Goal: Task Accomplishment & Management: Use online tool/utility

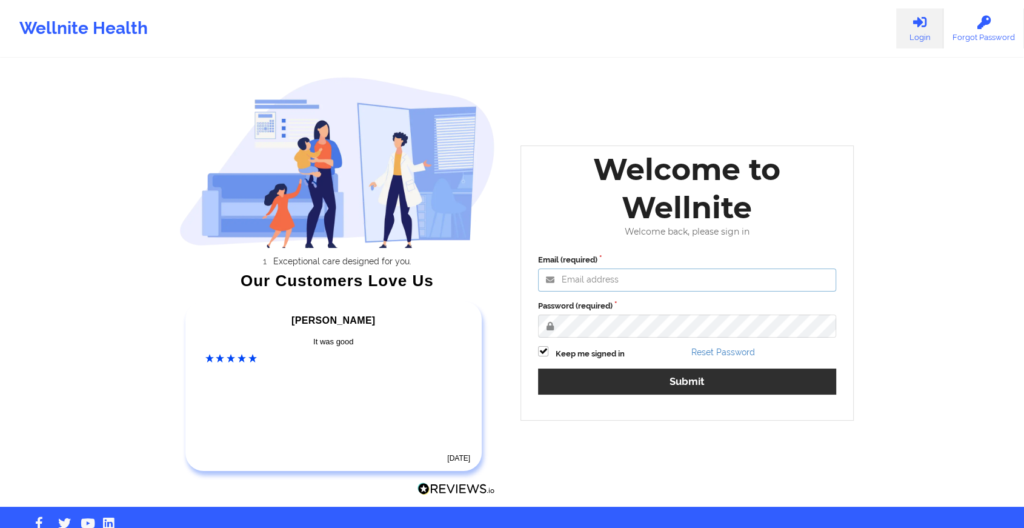
type input "[EMAIL_ADDRESS][DOMAIN_NAME]"
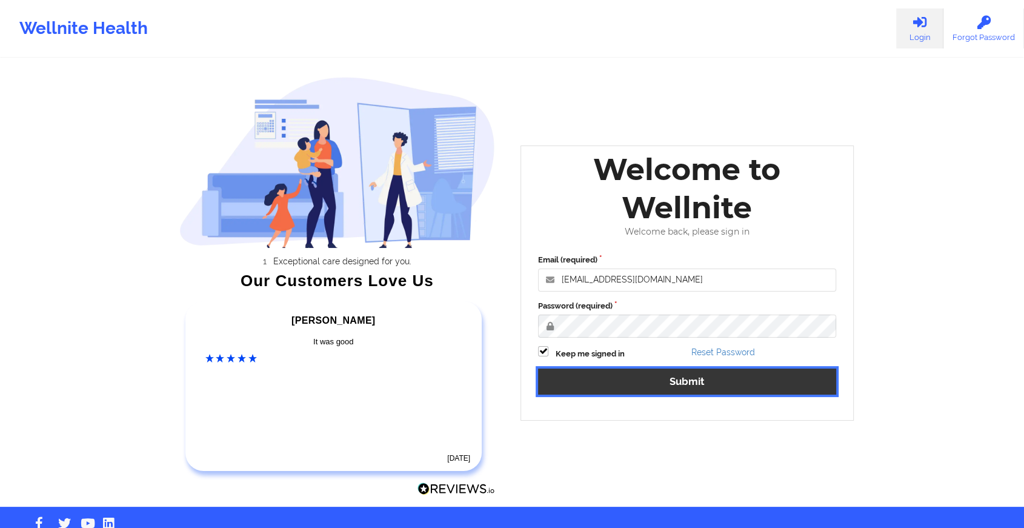
click at [592, 380] on button "Submit" at bounding box center [687, 381] width 298 height 26
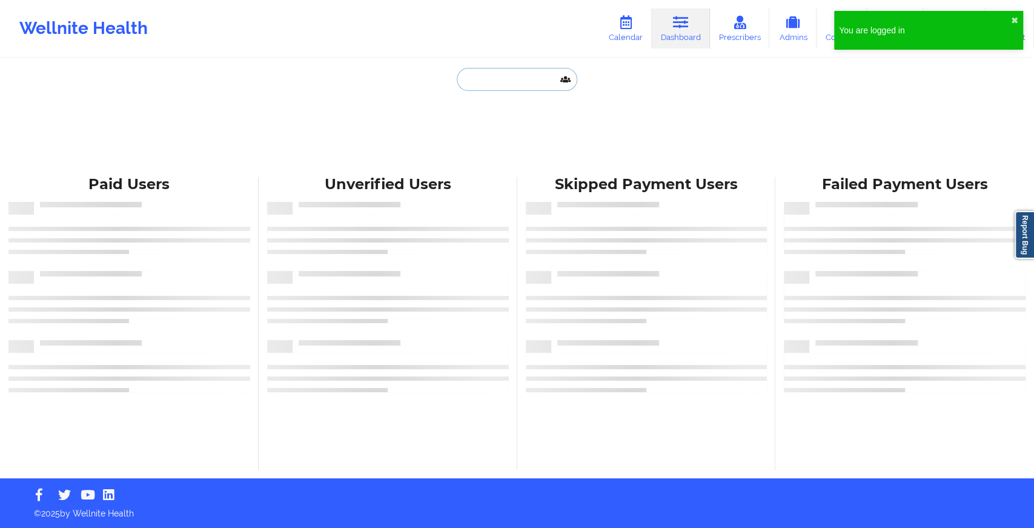
click at [480, 85] on input "text" at bounding box center [517, 79] width 120 height 23
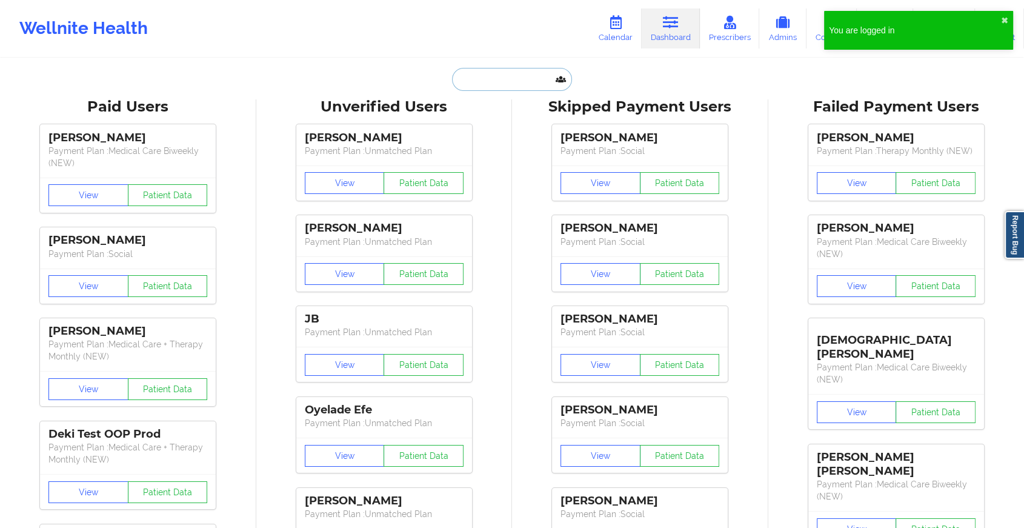
paste input "[EMAIL_ADDRESS][DOMAIN_NAME]"
type input "[EMAIL_ADDRESS][DOMAIN_NAME]"
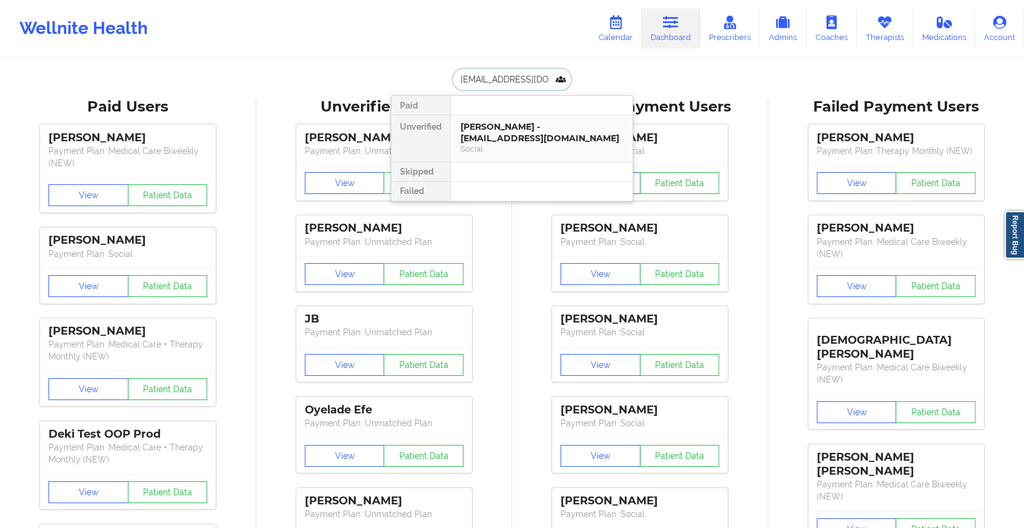
click at [480, 144] on div "Social" at bounding box center [541, 149] width 162 height 10
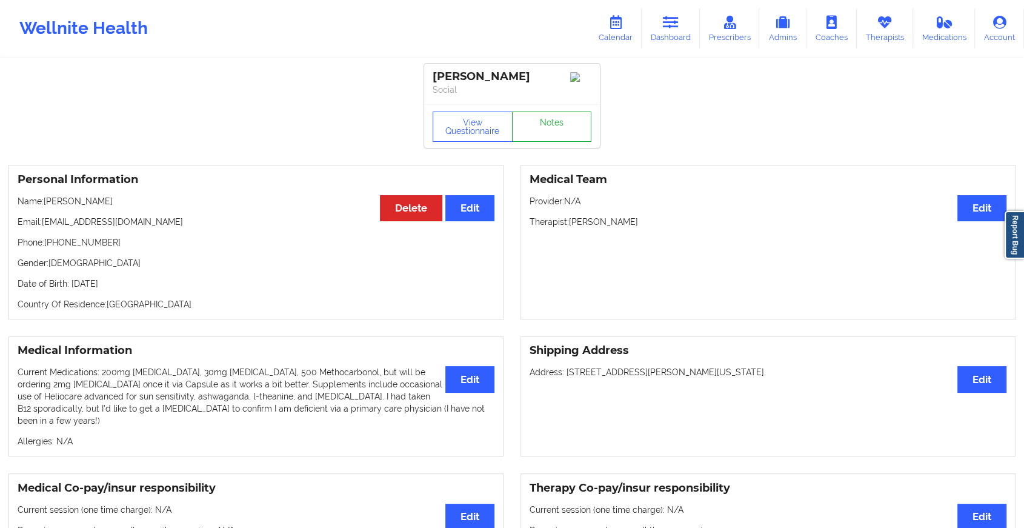
click at [539, 125] on link "Notes" at bounding box center [552, 126] width 80 height 30
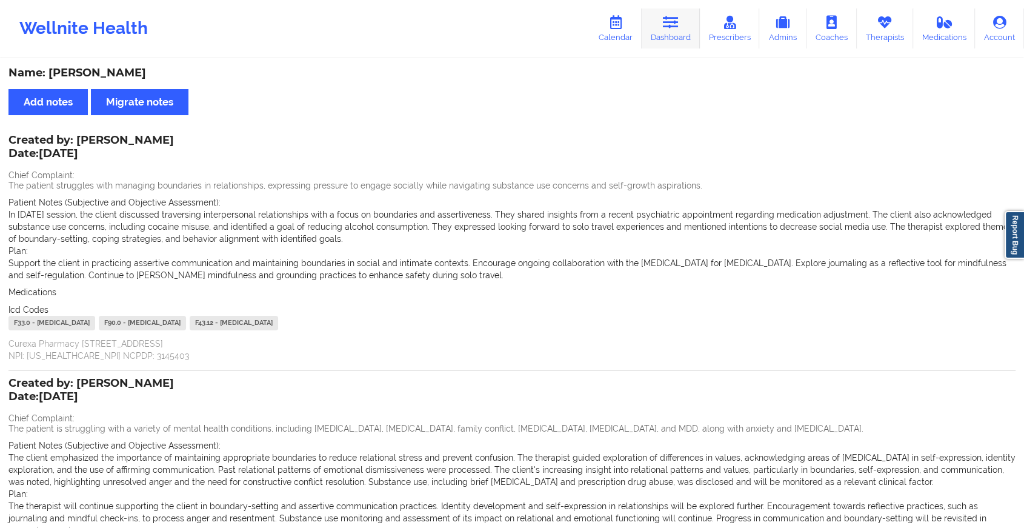
click at [653, 27] on link "Dashboard" at bounding box center [671, 28] width 58 height 40
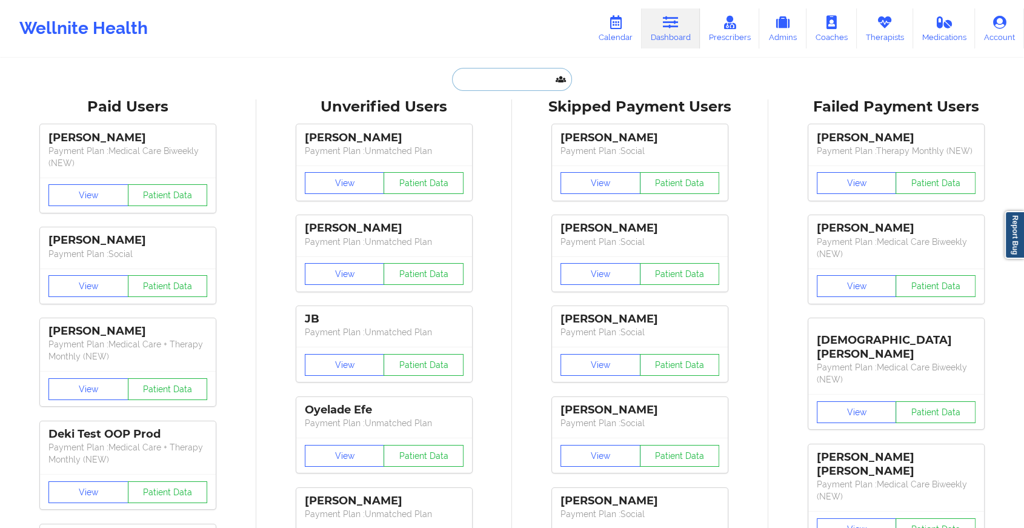
click at [482, 79] on input "text" at bounding box center [512, 79] width 120 height 23
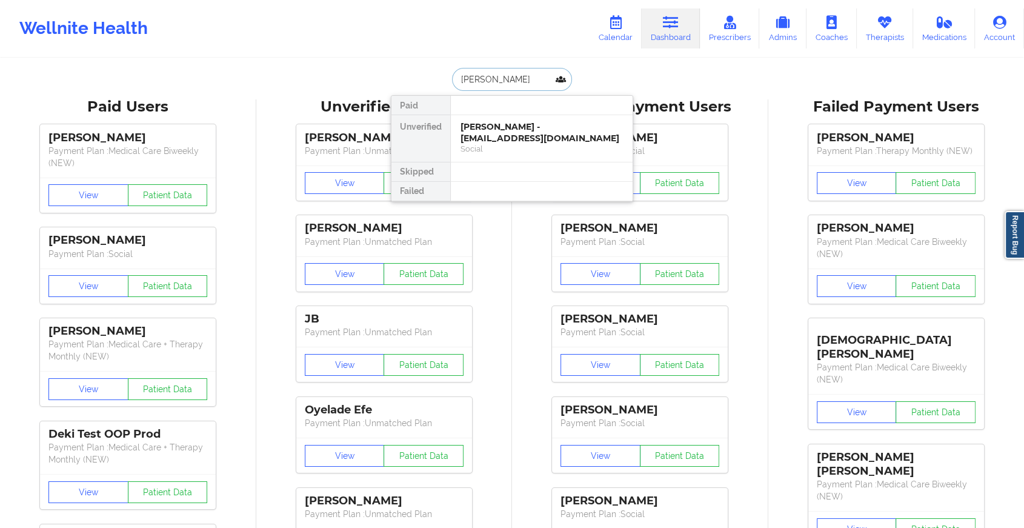
type input "[PERSON_NAME]"
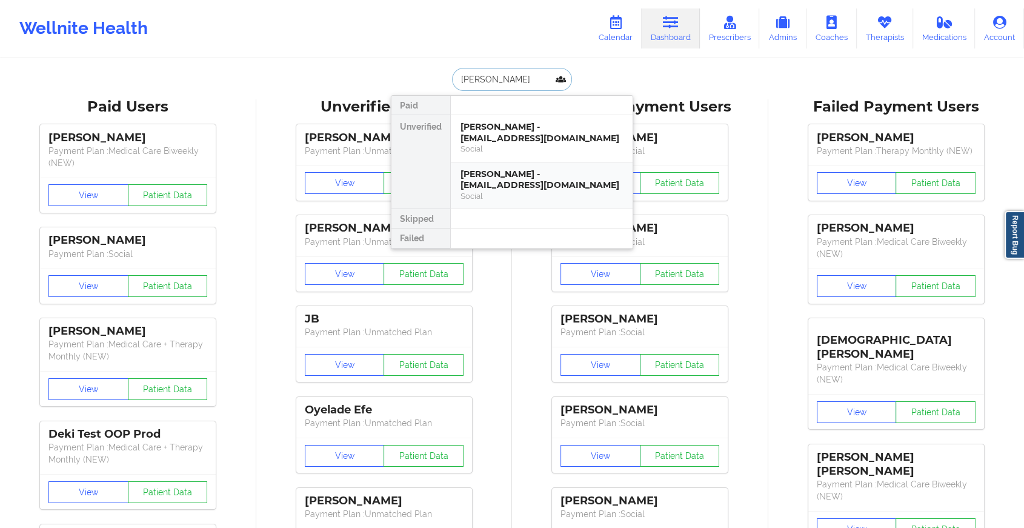
click at [540, 162] on div "[PERSON_NAME] - [EMAIL_ADDRESS][DOMAIN_NAME] Social" at bounding box center [542, 185] width 182 height 47
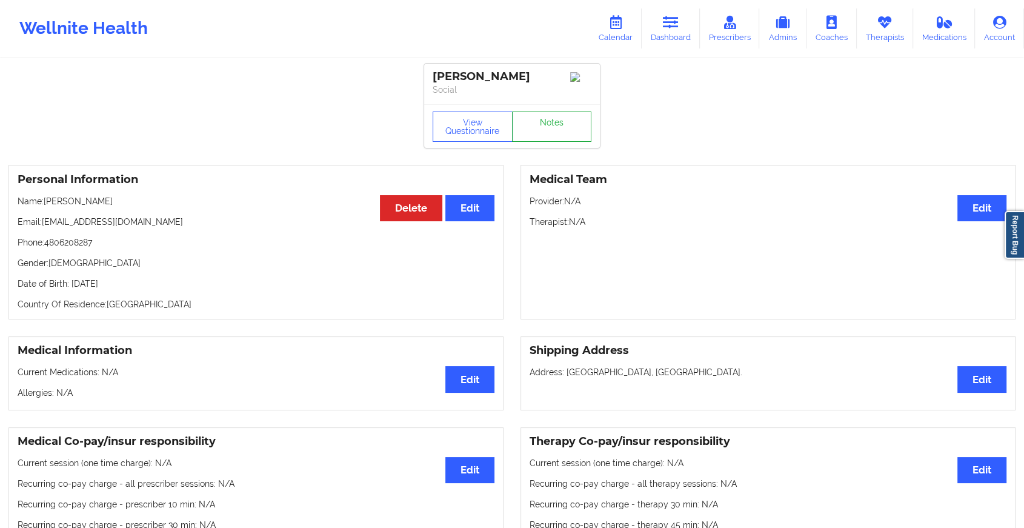
click at [565, 136] on link "Notes" at bounding box center [552, 126] width 80 height 30
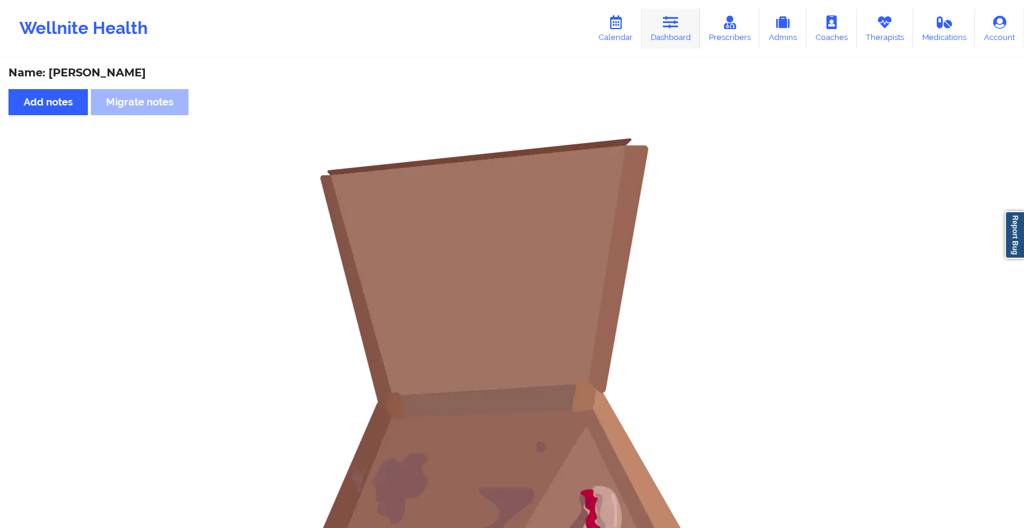
click at [670, 28] on icon at bounding box center [671, 22] width 16 height 13
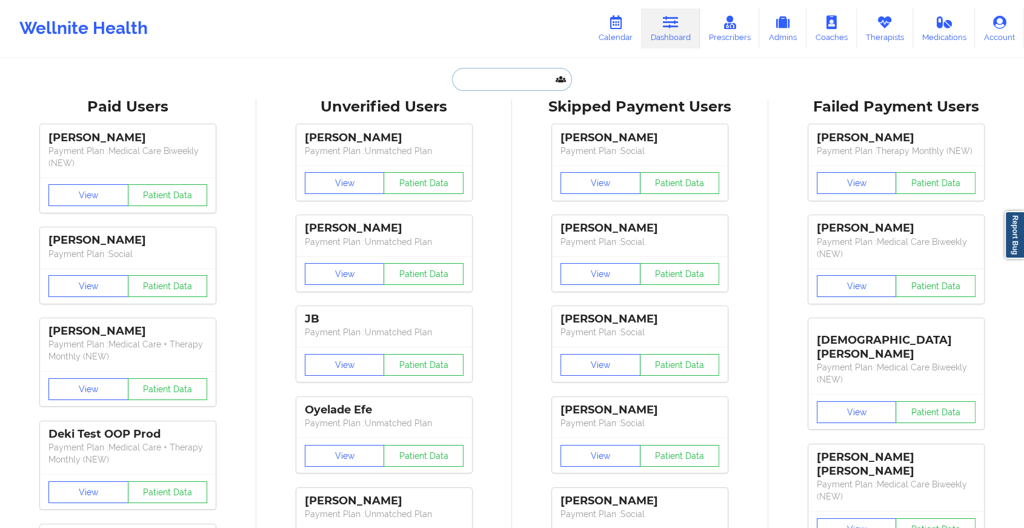
click at [528, 69] on input "text" at bounding box center [512, 79] width 120 height 23
type input "n"
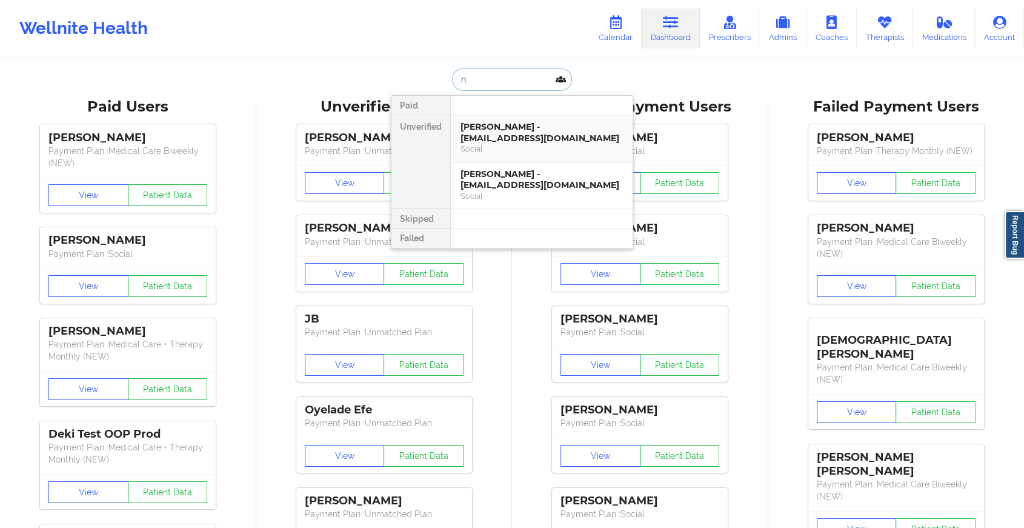
click at [519, 141] on div "[PERSON_NAME] - [EMAIL_ADDRESS][DOMAIN_NAME]" at bounding box center [541, 132] width 162 height 22
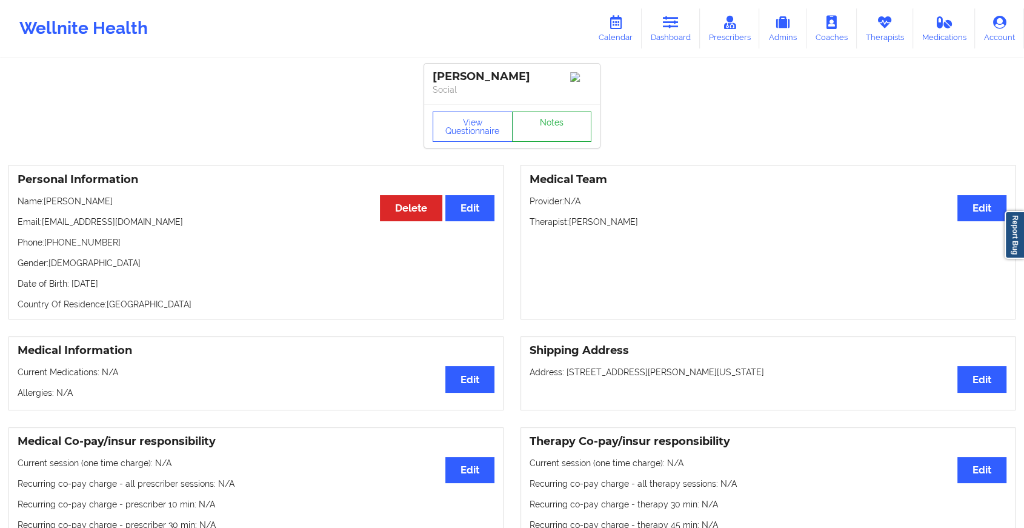
click at [562, 133] on link "Notes" at bounding box center [552, 126] width 80 height 30
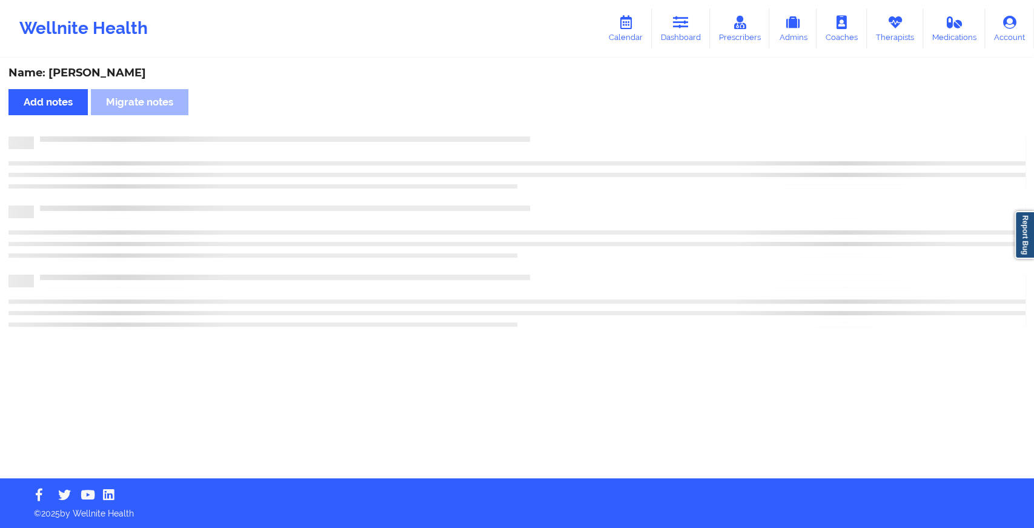
click at [562, 133] on div "Name: [PERSON_NAME] Add notes Migrate notes" at bounding box center [517, 268] width 1034 height 419
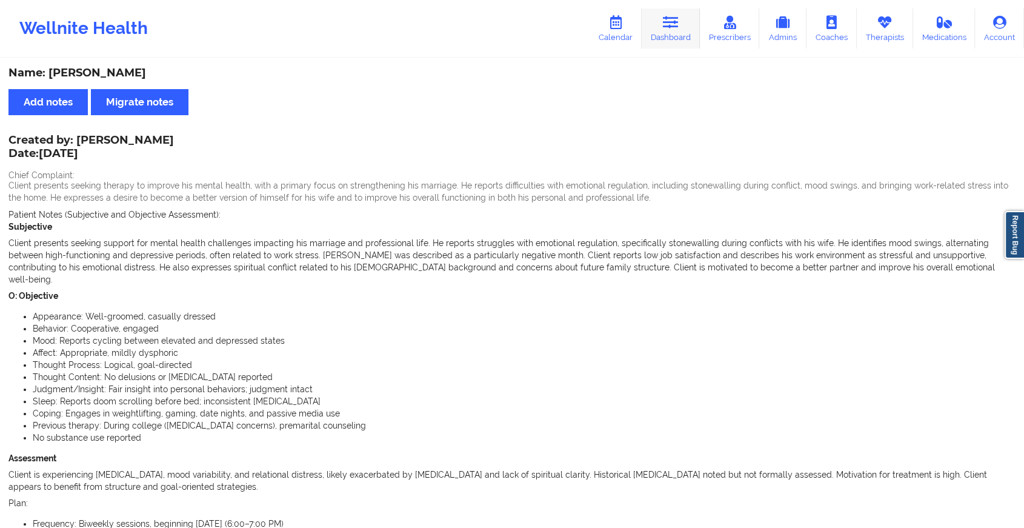
click at [665, 30] on link "Dashboard" at bounding box center [671, 28] width 58 height 40
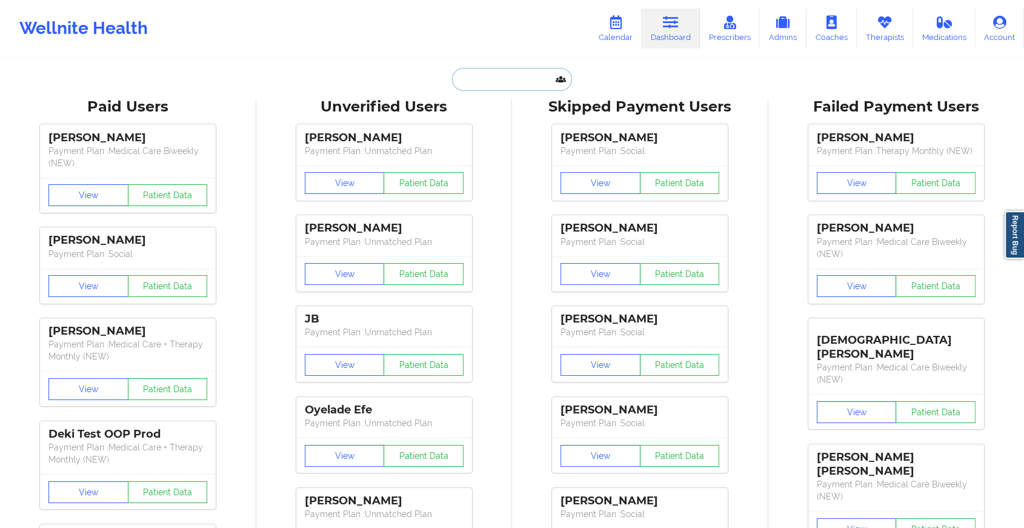
click at [480, 72] on input "text" at bounding box center [512, 79] width 120 height 23
paste input "[PHONE_NUMBER]"
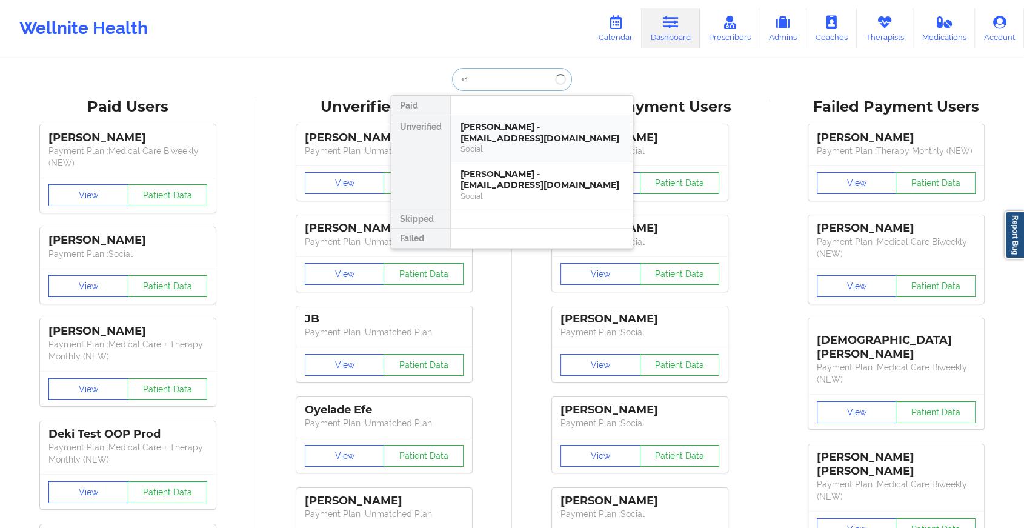
type input "+"
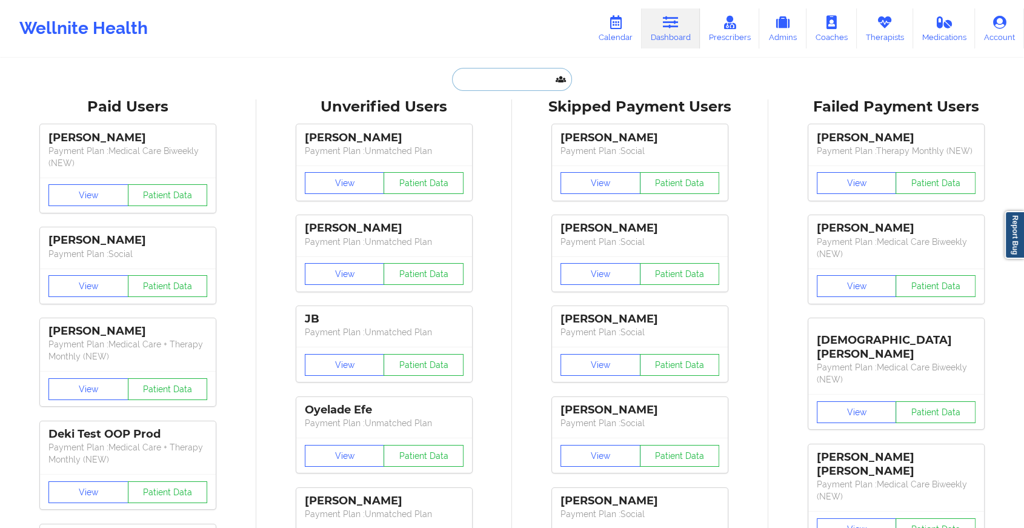
paste input "[PERSON_NAME][EMAIL_ADDRESS][PERSON_NAME][DOMAIN_NAME]"
type input "[PERSON_NAME][EMAIL_ADDRESS][PERSON_NAME][DOMAIN_NAME]"
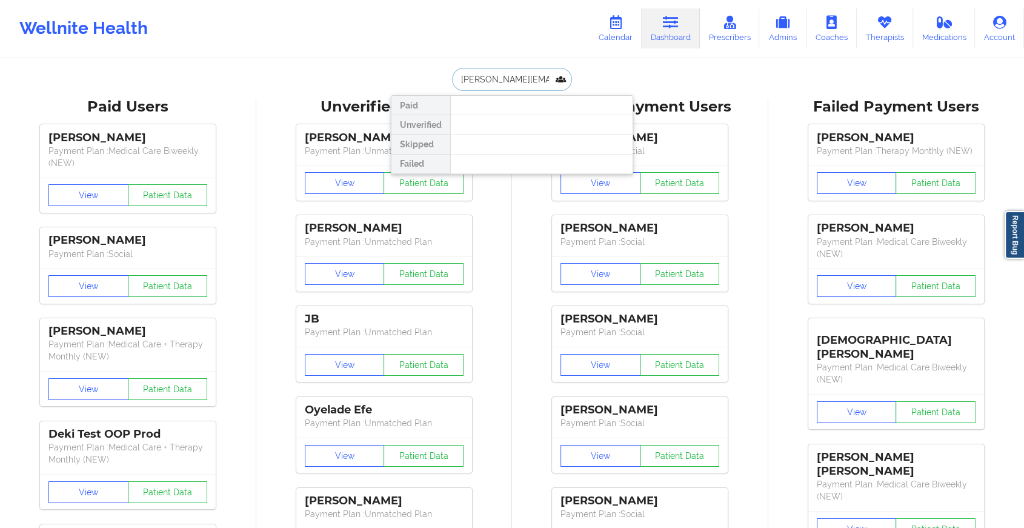
scroll to position [0, 8]
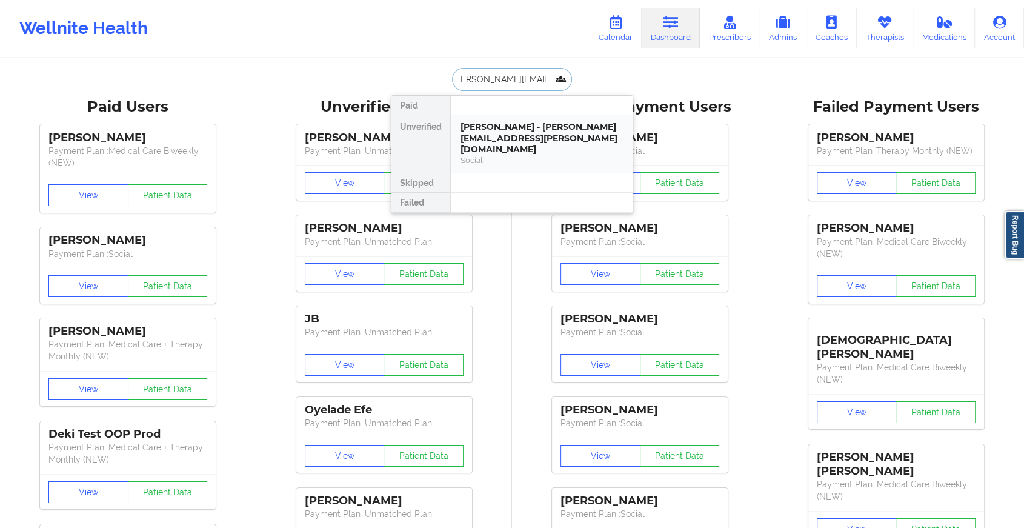
click at [528, 120] on div "[PERSON_NAME] - [PERSON_NAME][EMAIL_ADDRESS][PERSON_NAME][DOMAIN_NAME] Social" at bounding box center [542, 144] width 182 height 58
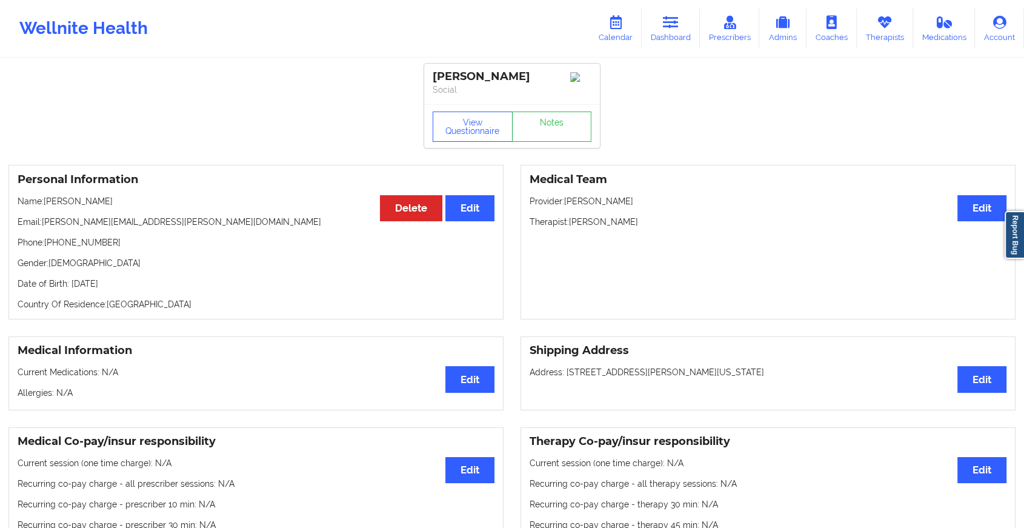
click at [556, 127] on div "View Questionnaire Notes" at bounding box center [512, 126] width 176 height 44
click at [556, 127] on link "Notes" at bounding box center [552, 126] width 80 height 30
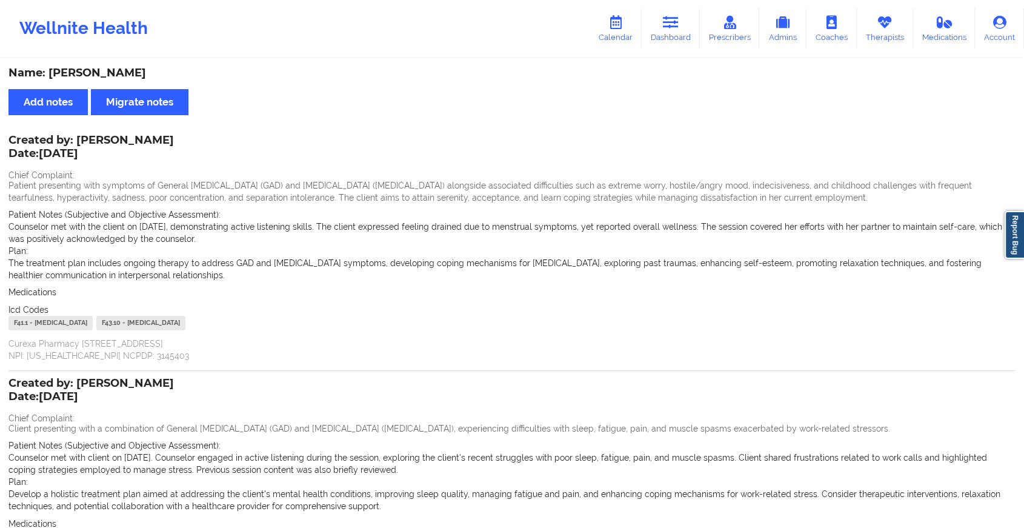
click at [484, 71] on div "Name: [PERSON_NAME]" at bounding box center [511, 73] width 1007 height 14
click at [668, 38] on link "Dashboard" at bounding box center [671, 28] width 58 height 40
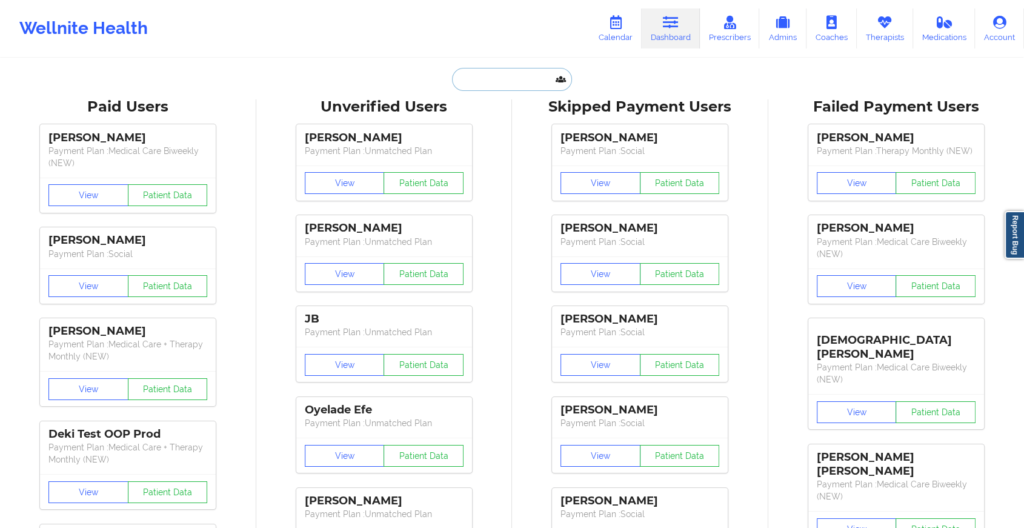
click at [494, 80] on input "text" at bounding box center [512, 79] width 120 height 23
paste input "[EMAIL_ADDRESS][DOMAIN_NAME]"
type input "[EMAIL_ADDRESS][DOMAIN_NAME]"
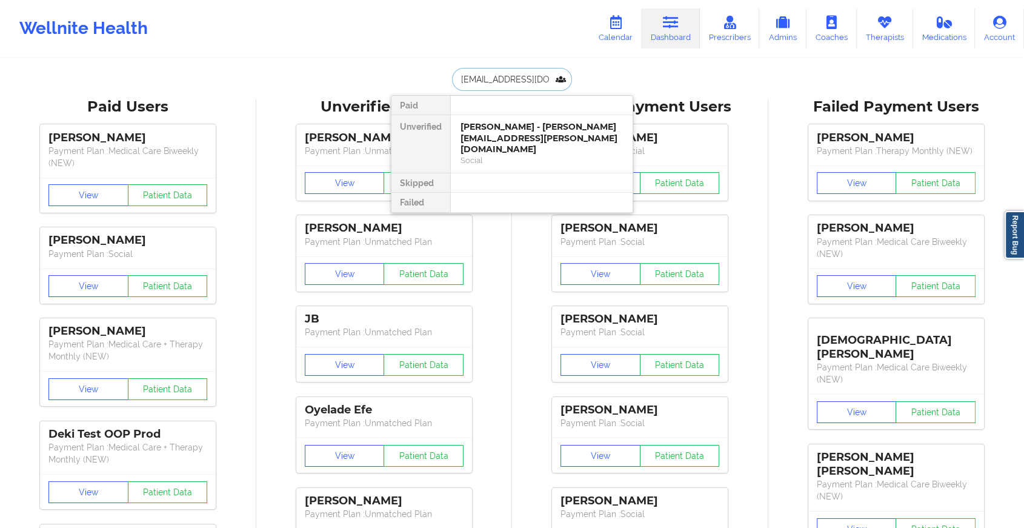
scroll to position [0, 33]
click at [560, 136] on div "[PERSON_NAME] - [EMAIL_ADDRESS][DOMAIN_NAME]" at bounding box center [541, 132] width 162 height 22
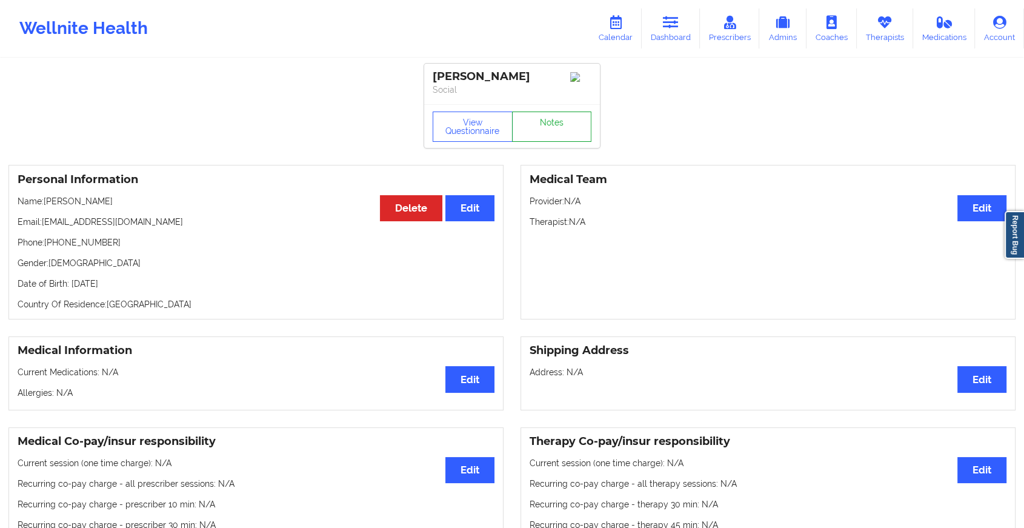
click at [543, 134] on link "Notes" at bounding box center [552, 126] width 80 height 30
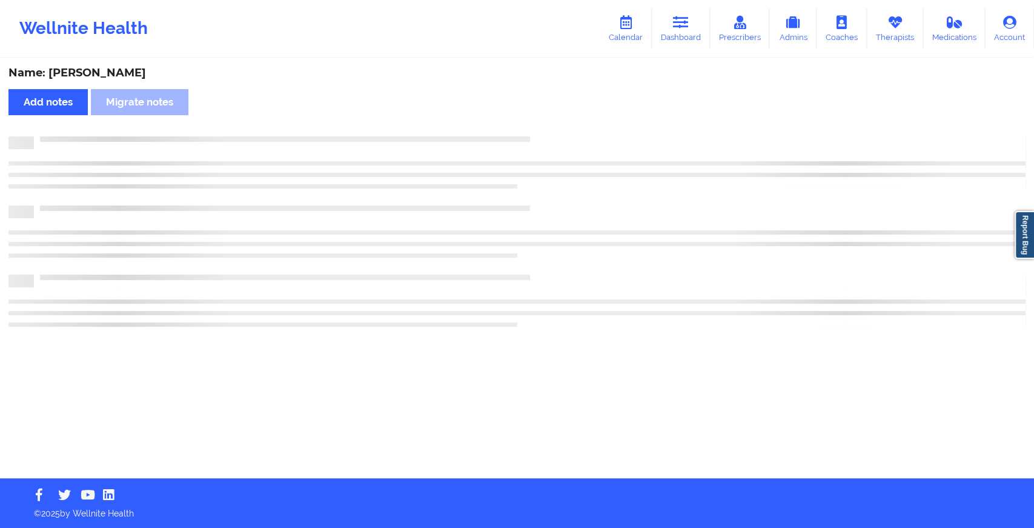
click at [543, 134] on div "Name: [PERSON_NAME] Add notes Migrate notes" at bounding box center [517, 268] width 1034 height 419
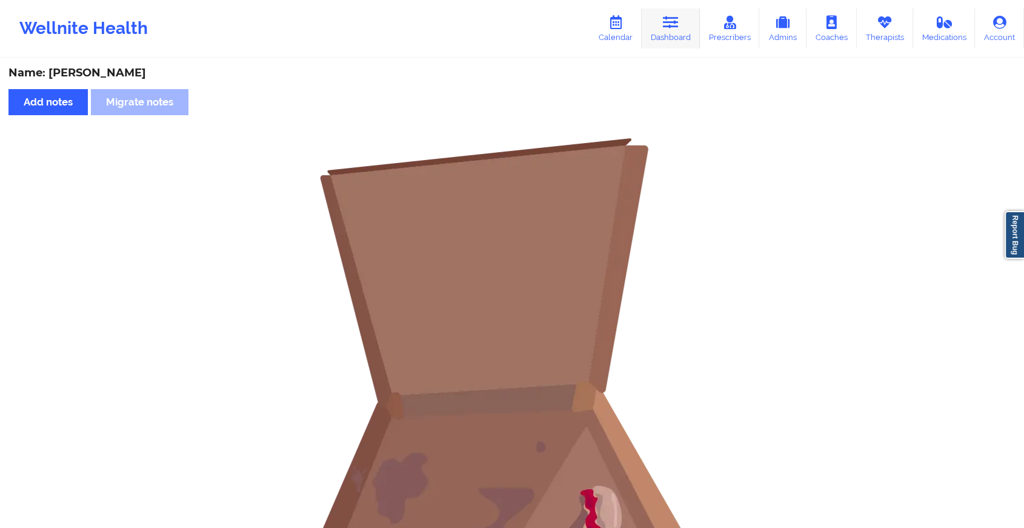
click at [675, 11] on link "Dashboard" at bounding box center [671, 28] width 58 height 40
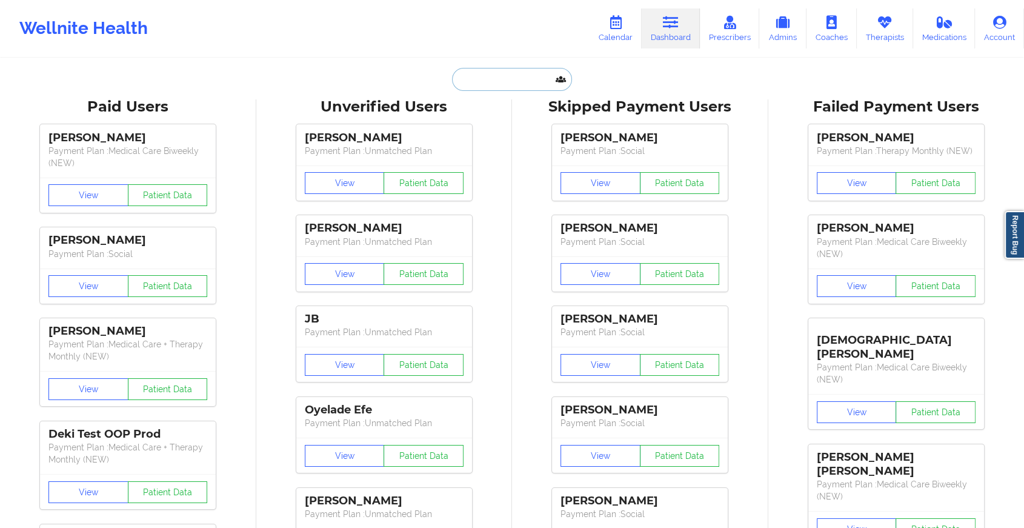
click at [491, 86] on input "text" at bounding box center [512, 79] width 120 height 23
paste input "[EMAIL_ADDRESS][DOMAIN_NAME]"
type input "[EMAIL_ADDRESS][DOMAIN_NAME]"
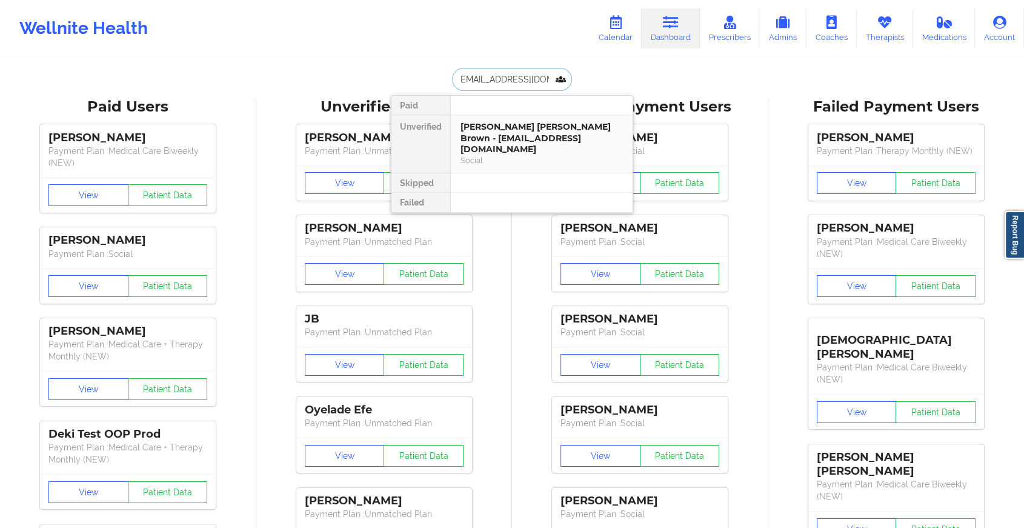
click at [545, 133] on div "[PERSON_NAME] [PERSON_NAME] Brown - [EMAIL_ADDRESS][DOMAIN_NAME]" at bounding box center [541, 138] width 162 height 34
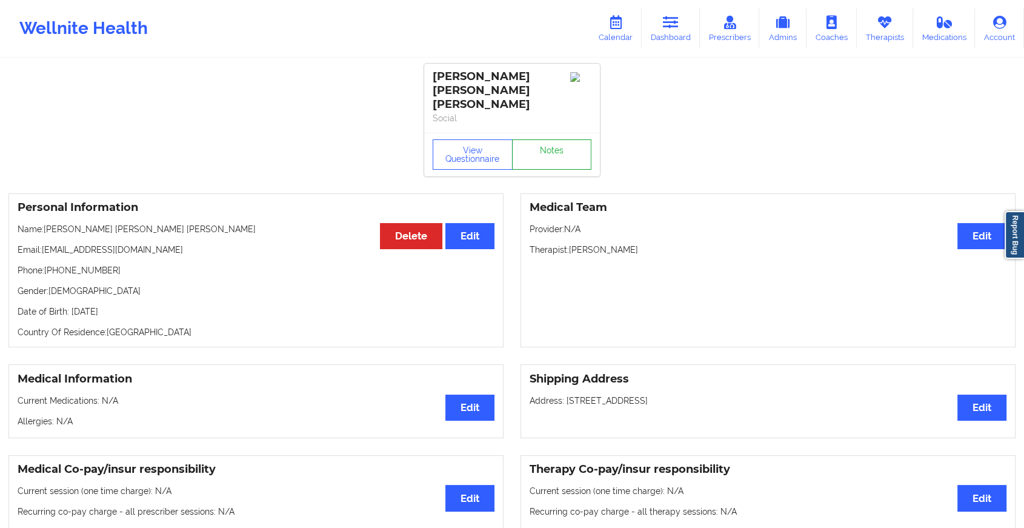
click at [560, 139] on link "Notes" at bounding box center [552, 154] width 80 height 30
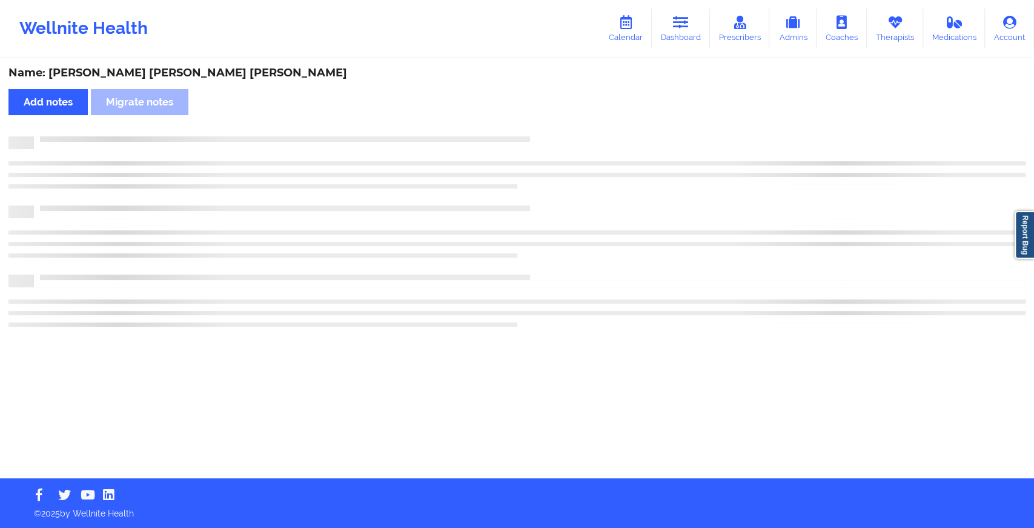
click at [560, 128] on div "Name: [PERSON_NAME] [PERSON_NAME] [PERSON_NAME] Add notes Migrate notes" at bounding box center [517, 268] width 1034 height 419
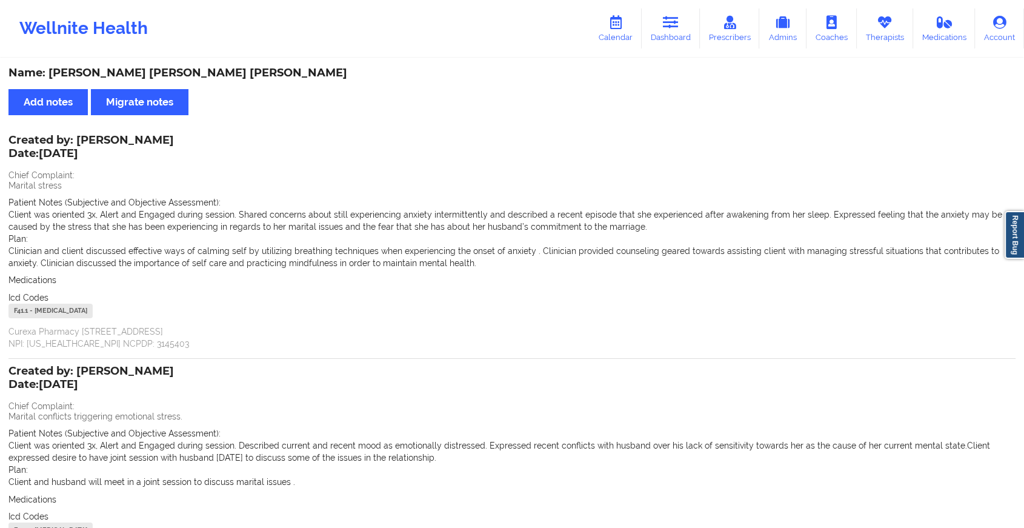
scroll to position [139, 0]
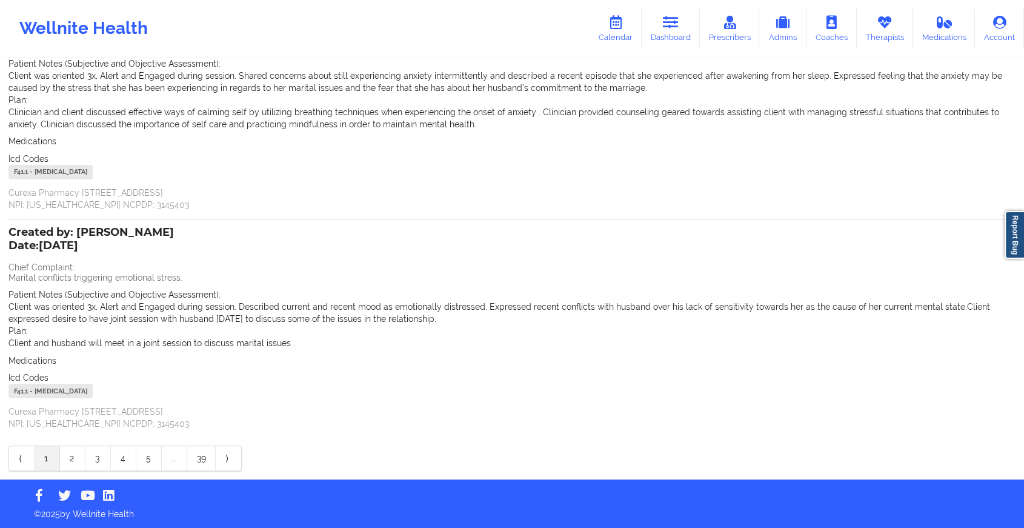
drag, startPoint x: 74, startPoint y: 476, endPoint x: 68, endPoint y: 443, distance: 32.6
click at [68, 443] on div "Name: [PERSON_NAME] [PERSON_NAME] [PERSON_NAME] Add notes Migrate notes Created…" at bounding box center [512, 200] width 1024 height 559
click at [73, 460] on link "2" at bounding box center [72, 458] width 25 height 24
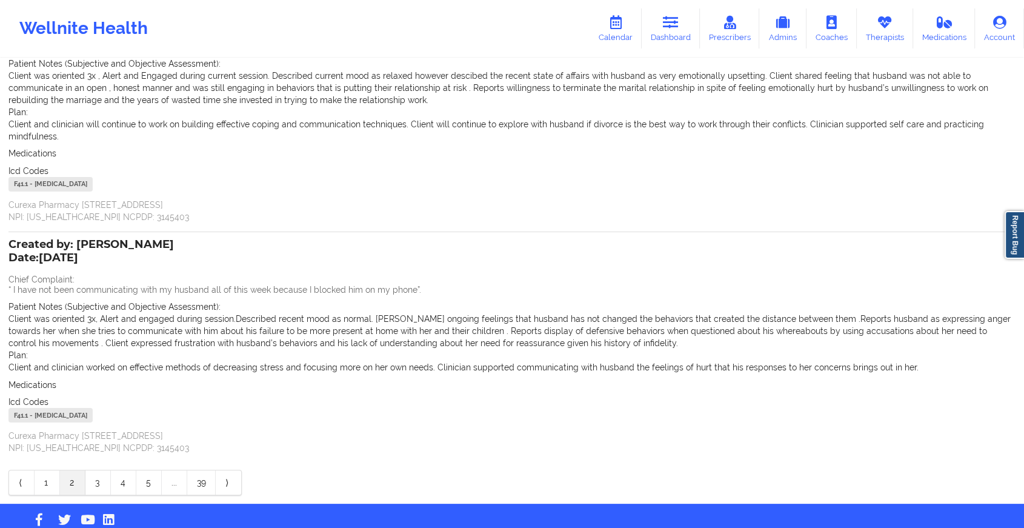
scroll to position [0, 0]
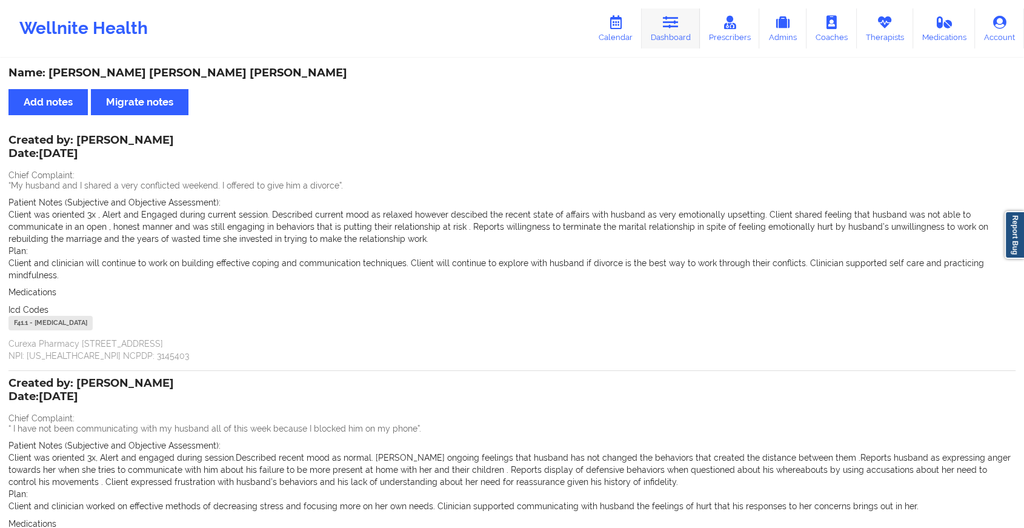
click at [667, 46] on link "Dashboard" at bounding box center [671, 28] width 58 height 40
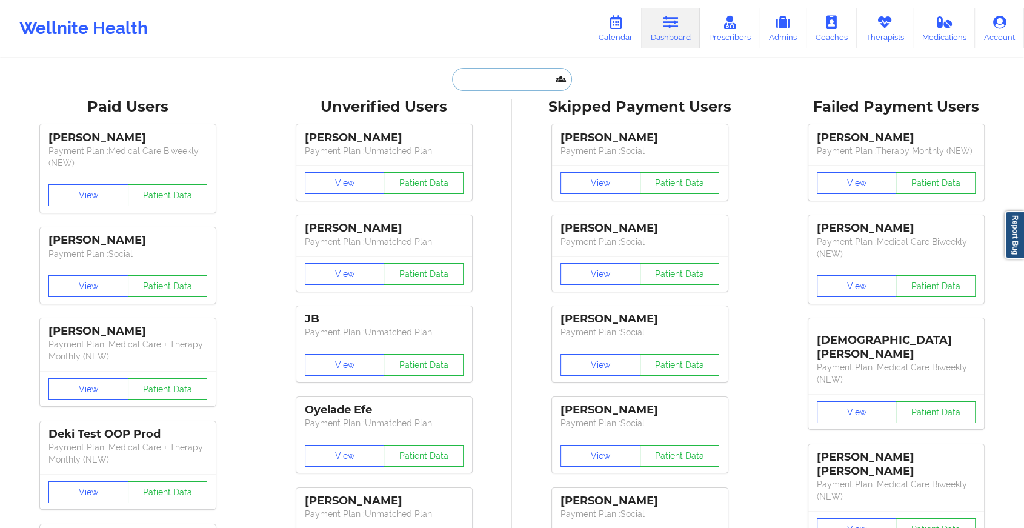
click at [525, 83] on input "text" at bounding box center [512, 79] width 120 height 23
paste input "[EMAIL_ADDRESS][DOMAIN_NAME]"
type input "[EMAIL_ADDRESS][DOMAIN_NAME]"
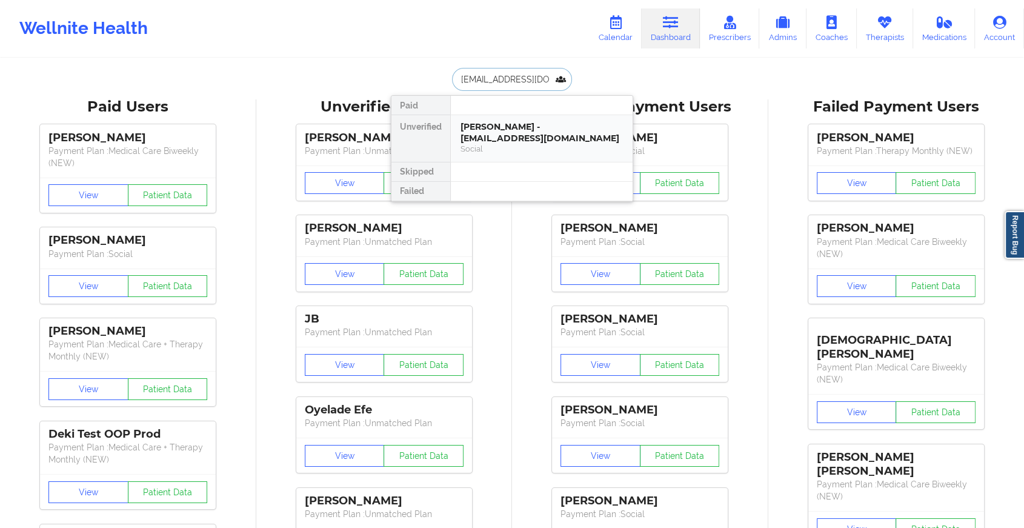
click at [521, 130] on div "[PERSON_NAME] - [EMAIL_ADDRESS][DOMAIN_NAME]" at bounding box center [541, 132] width 162 height 22
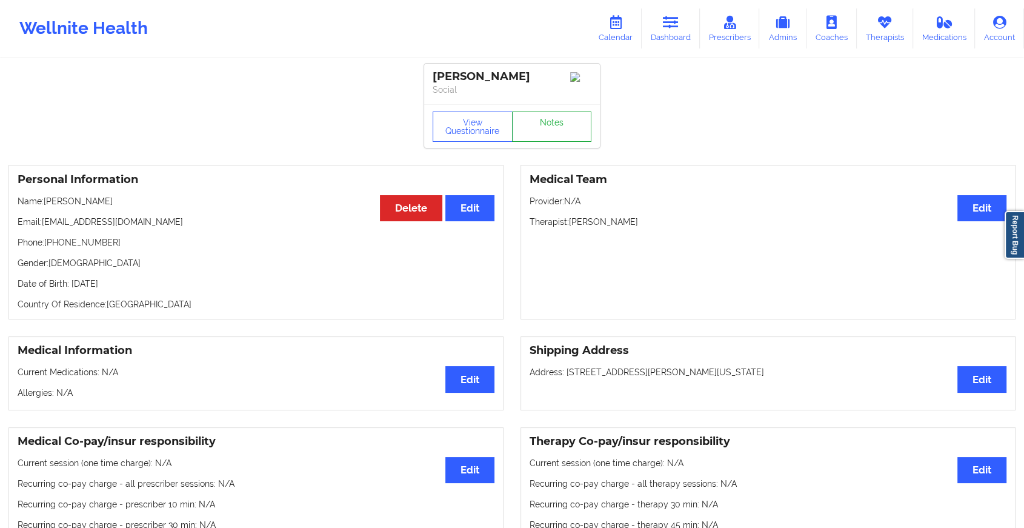
click at [556, 117] on link "Notes" at bounding box center [552, 126] width 80 height 30
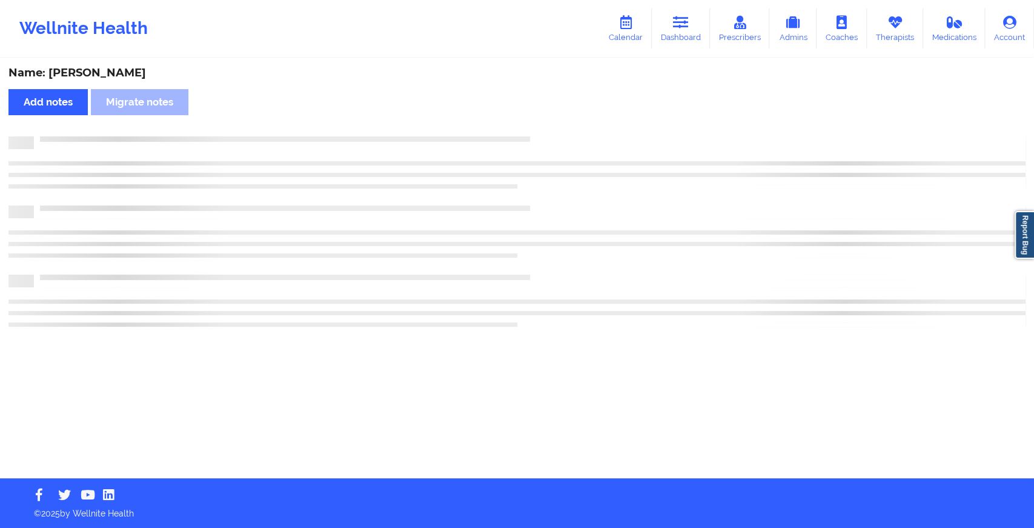
click at [556, 117] on div "Name: [PERSON_NAME] Add notes Migrate notes" at bounding box center [517, 268] width 1034 height 419
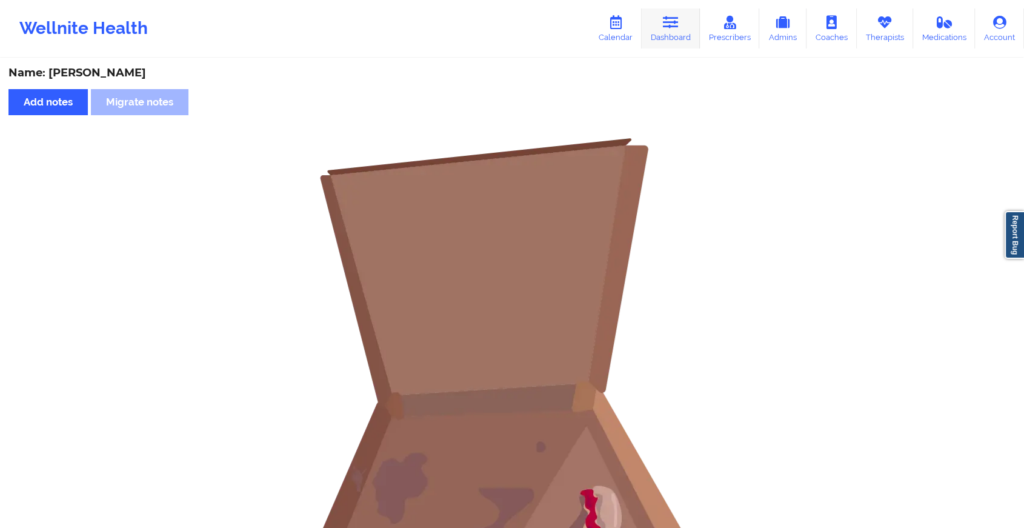
click at [683, 27] on link "Dashboard" at bounding box center [671, 28] width 58 height 40
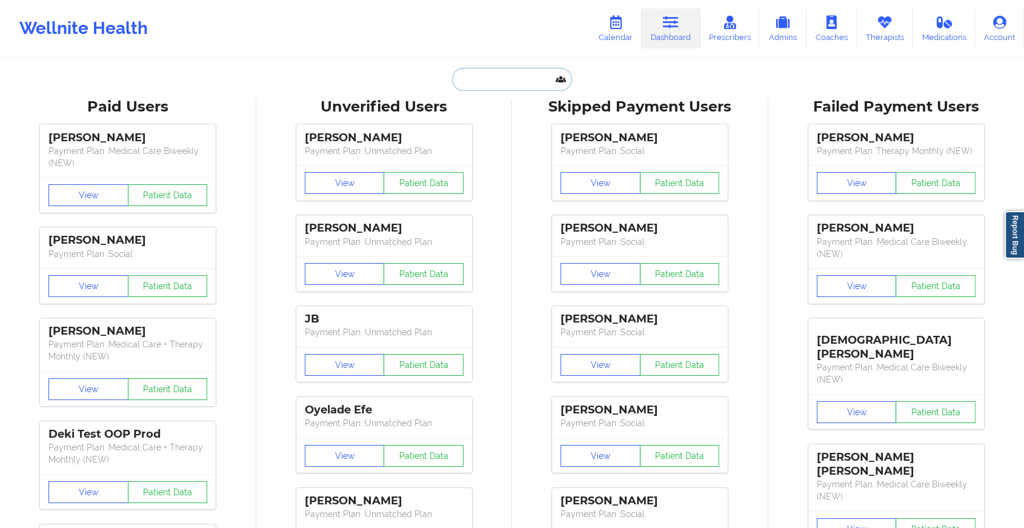
click at [509, 85] on input "text" at bounding box center [512, 79] width 120 height 23
paste input "[EMAIL_ADDRESS][PERSON_NAME][DOMAIN_NAME]"
type input "[EMAIL_ADDRESS][PERSON_NAME][DOMAIN_NAME]"
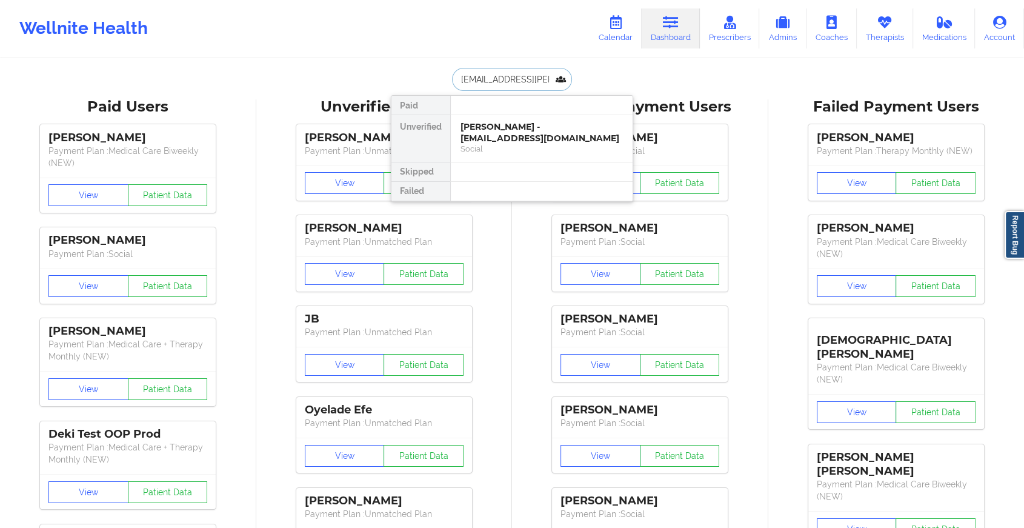
scroll to position [0, 21]
click at [536, 130] on div "Grace Mulcahy - [EMAIL_ADDRESS][PERSON_NAME][DOMAIN_NAME]" at bounding box center [541, 132] width 162 height 22
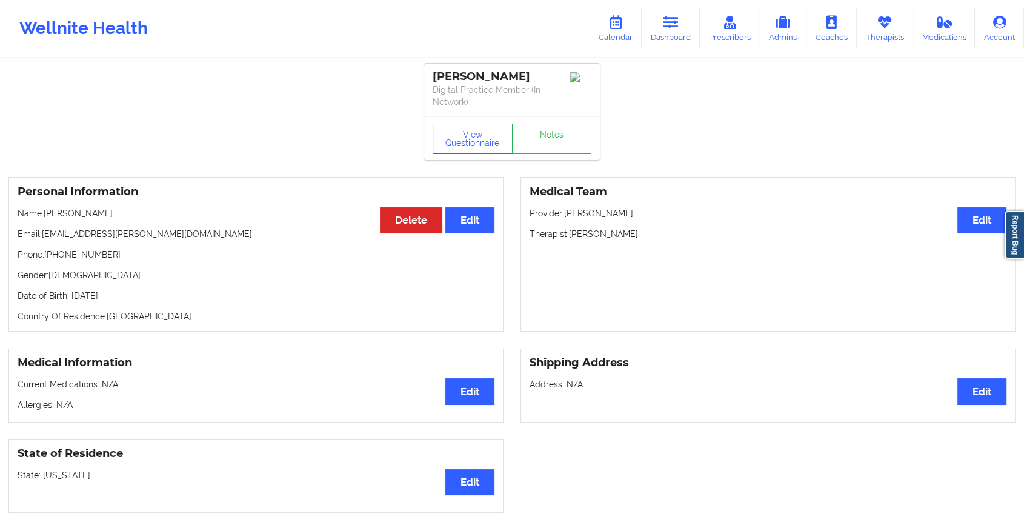
click at [566, 118] on div "View Questionnaire Notes" at bounding box center [512, 138] width 176 height 44
drag, startPoint x: 566, startPoint y: 118, endPoint x: 560, endPoint y: 133, distance: 16.5
click at [560, 133] on div "View Questionnaire Notes" at bounding box center [512, 138] width 176 height 44
click at [560, 133] on link "Notes" at bounding box center [552, 139] width 80 height 30
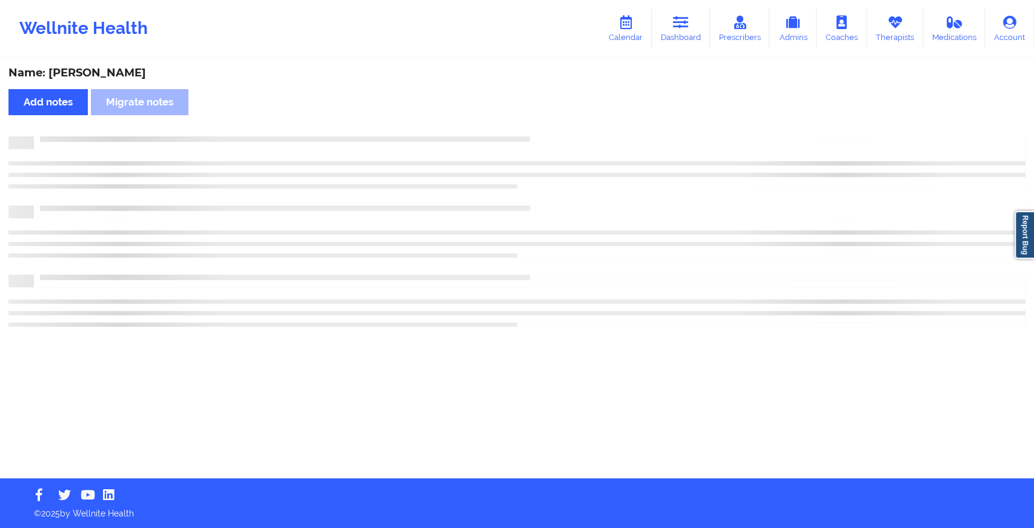
click at [560, 133] on div "Name: [PERSON_NAME] Add notes Migrate notes" at bounding box center [517, 268] width 1034 height 419
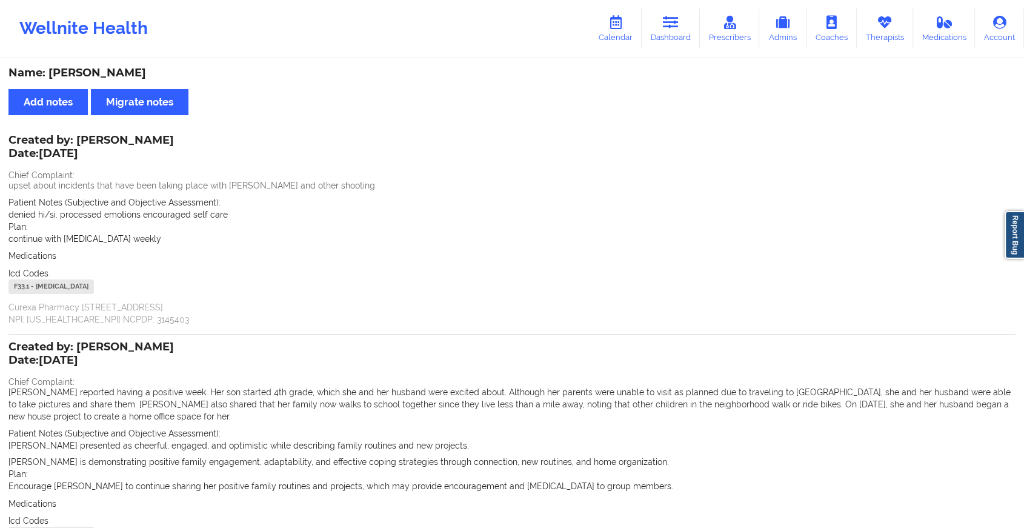
click at [678, 53] on div "Wellnite Health Calendar Dashboard Prescribers Admins Coaches Therapists Medica…" at bounding box center [512, 28] width 1024 height 57
click at [685, 32] on link "Dashboard" at bounding box center [671, 28] width 58 height 40
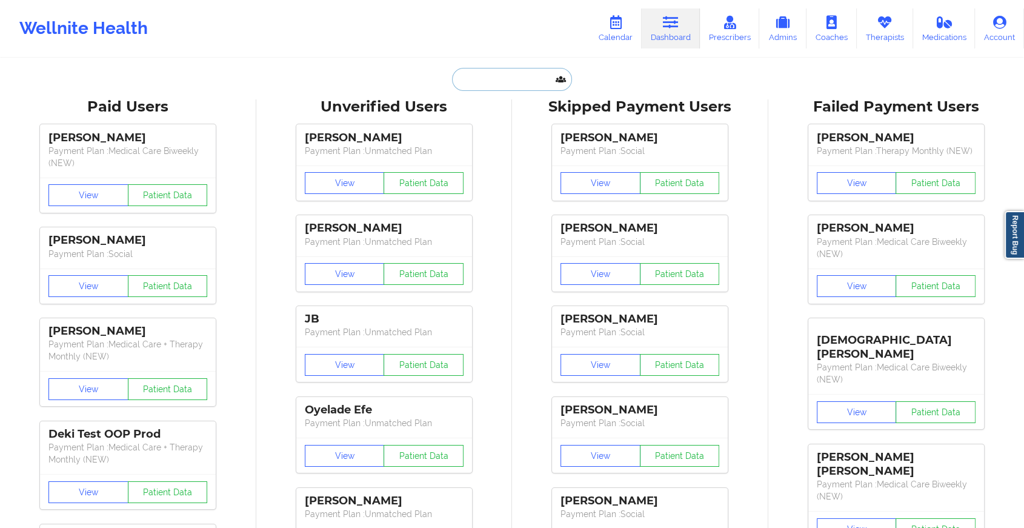
click at [491, 79] on input "text" at bounding box center [512, 79] width 120 height 23
paste input "[EMAIL_ADDRESS][DOMAIN_NAME]"
type input "[EMAIL_ADDRESS][DOMAIN_NAME]"
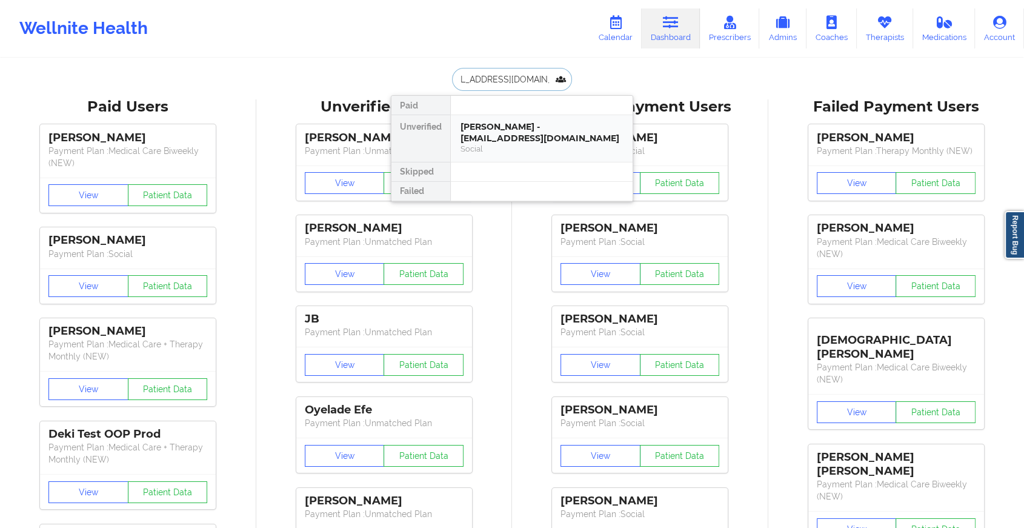
click at [549, 121] on div "[PERSON_NAME] - [EMAIL_ADDRESS][DOMAIN_NAME]" at bounding box center [541, 132] width 162 height 22
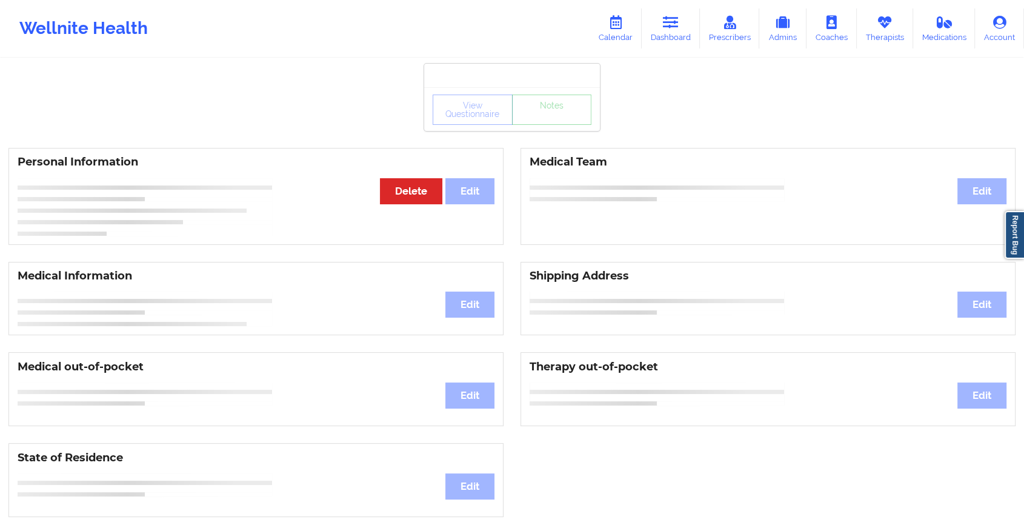
click at [559, 116] on div "View Questionnaire Notes" at bounding box center [512, 110] width 159 height 30
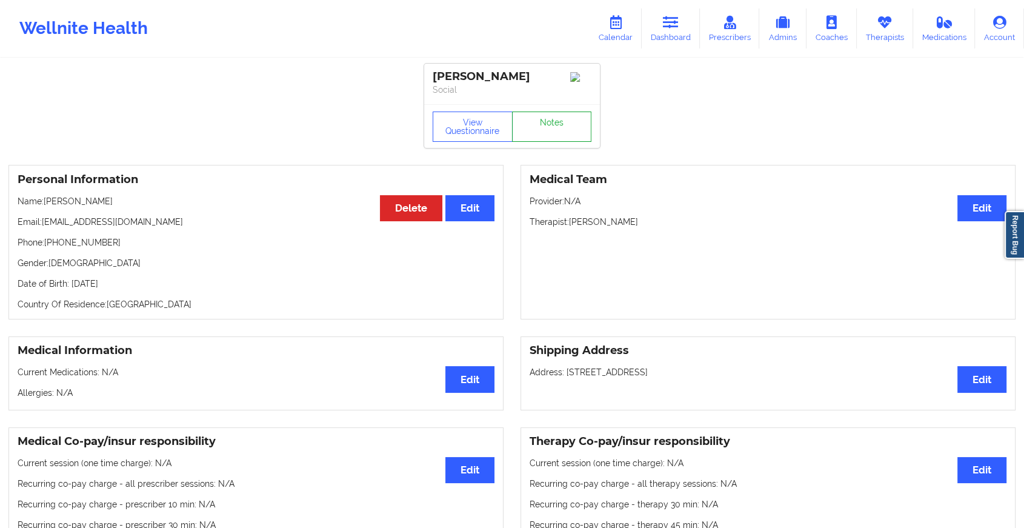
click at [559, 116] on link "Notes" at bounding box center [552, 126] width 80 height 30
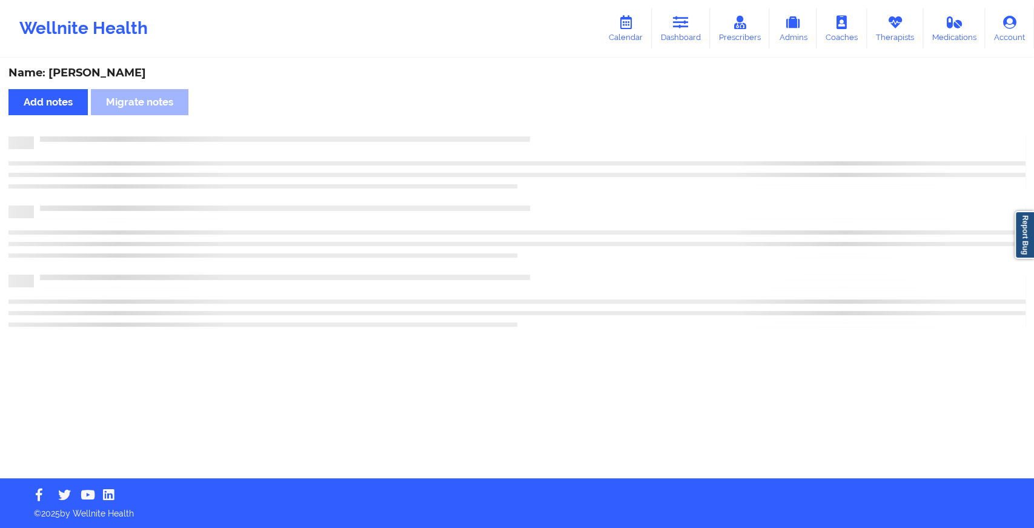
click at [559, 116] on div "Name: [PERSON_NAME] Add notes Migrate notes" at bounding box center [517, 268] width 1034 height 419
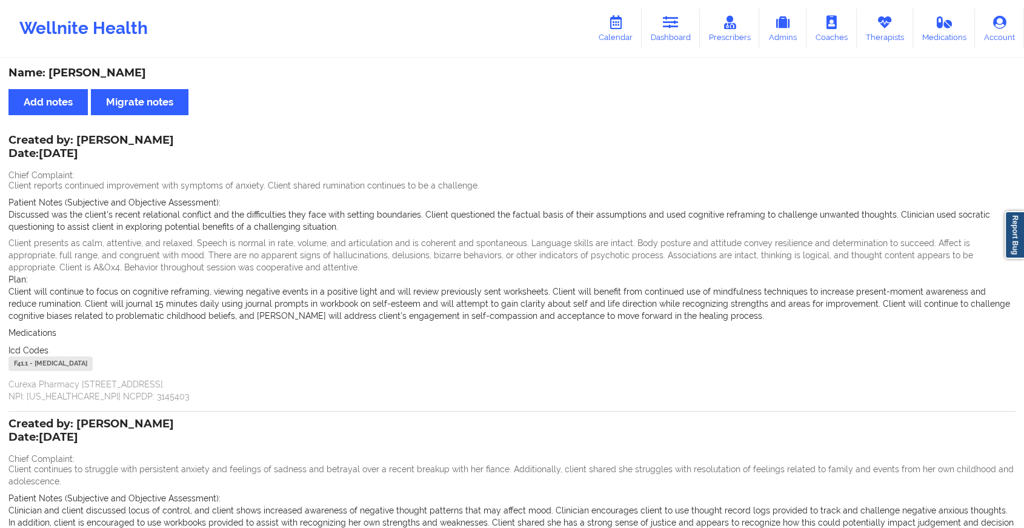
scroll to position [281, 0]
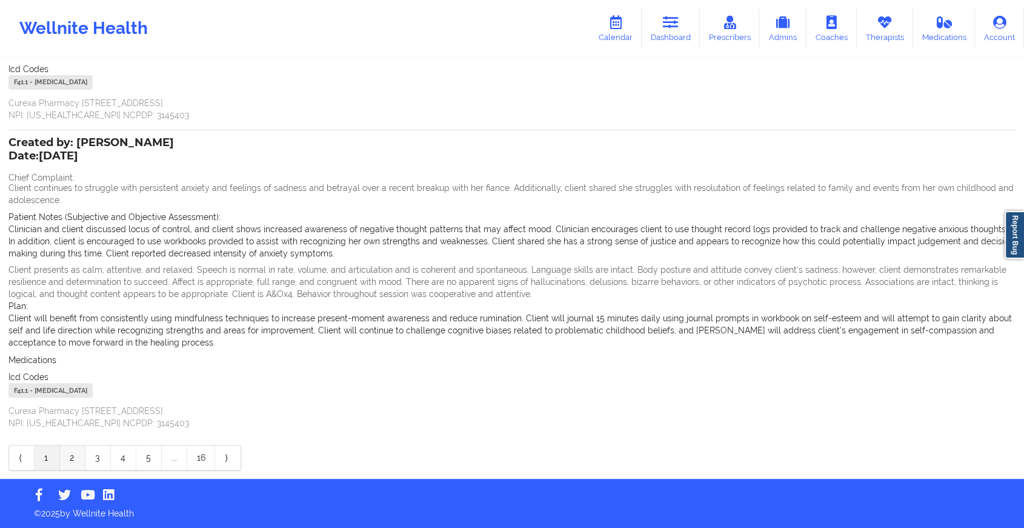
click at [65, 452] on link "2" at bounding box center [72, 457] width 25 height 24
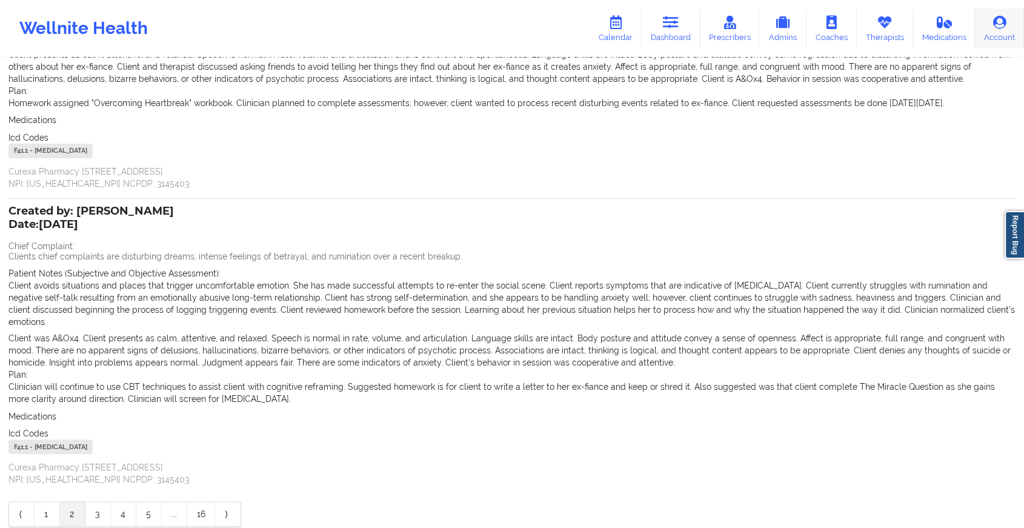
scroll to position [0, 0]
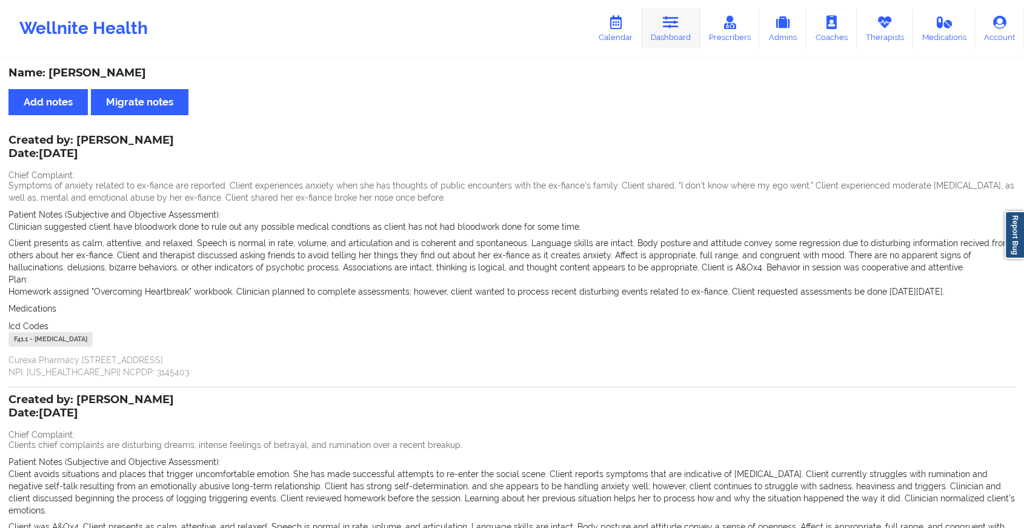
click at [672, 25] on icon at bounding box center [671, 22] width 16 height 13
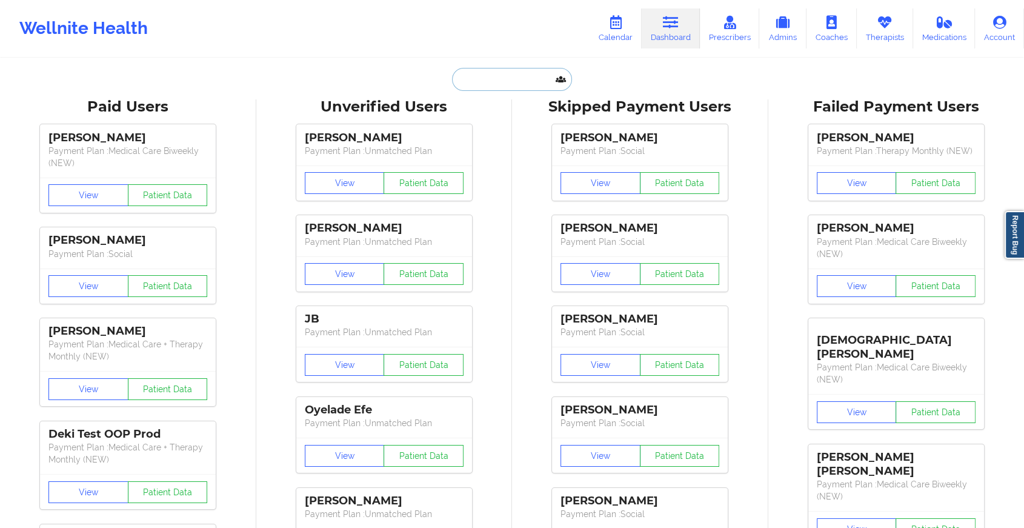
click at [507, 68] on input "text" at bounding box center [512, 79] width 120 height 23
click at [507, 73] on input "text" at bounding box center [512, 79] width 120 height 23
type input "v"
paste input "[EMAIL_ADDRESS][DOMAIN_NAME]"
type input "[EMAIL_ADDRESS][DOMAIN_NAME]"
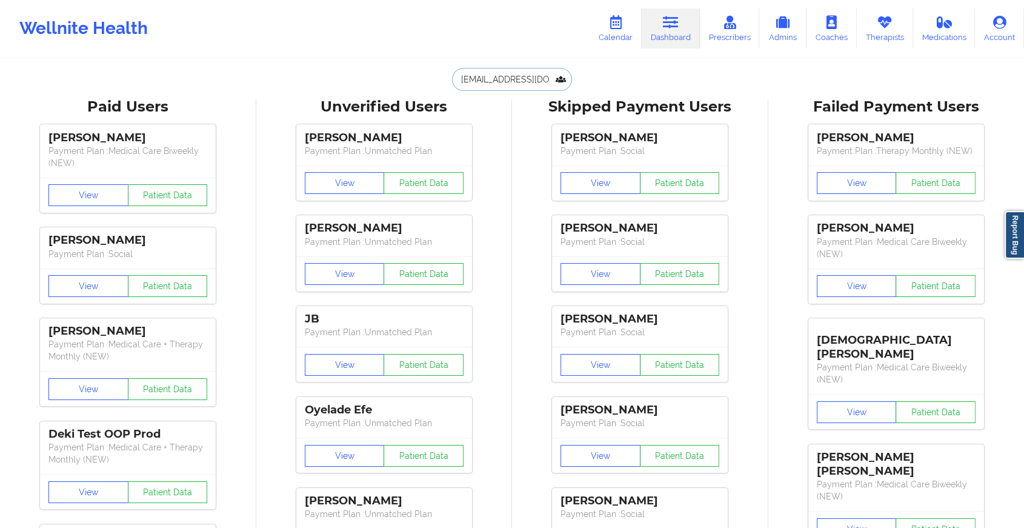
scroll to position [0, 27]
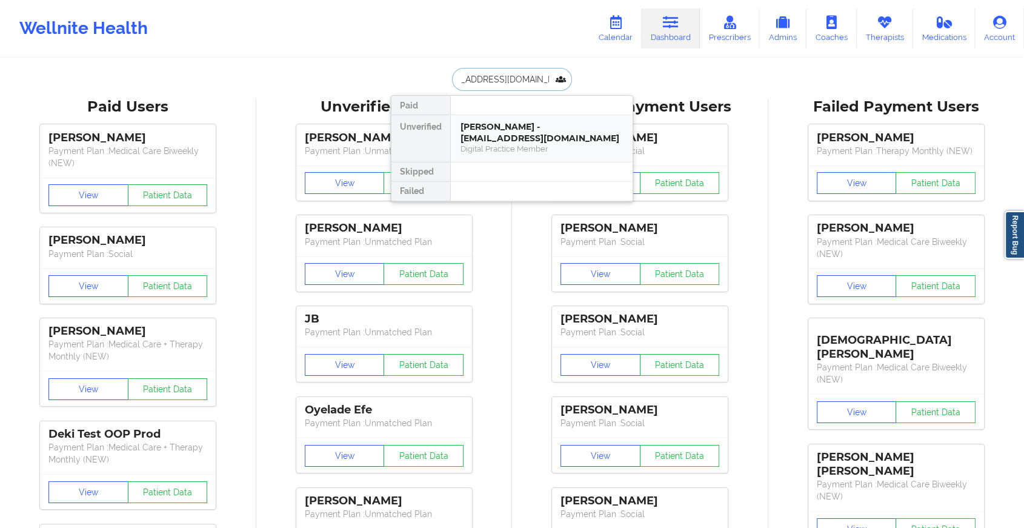
click at [524, 126] on div "[PERSON_NAME] - [EMAIL_ADDRESS][DOMAIN_NAME]" at bounding box center [541, 132] width 162 height 22
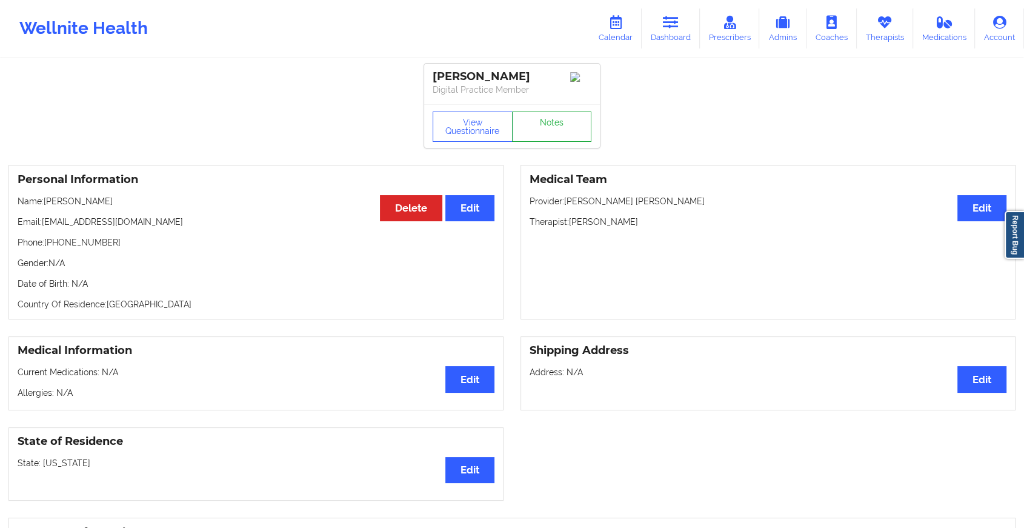
click at [566, 138] on link "Notes" at bounding box center [552, 126] width 80 height 30
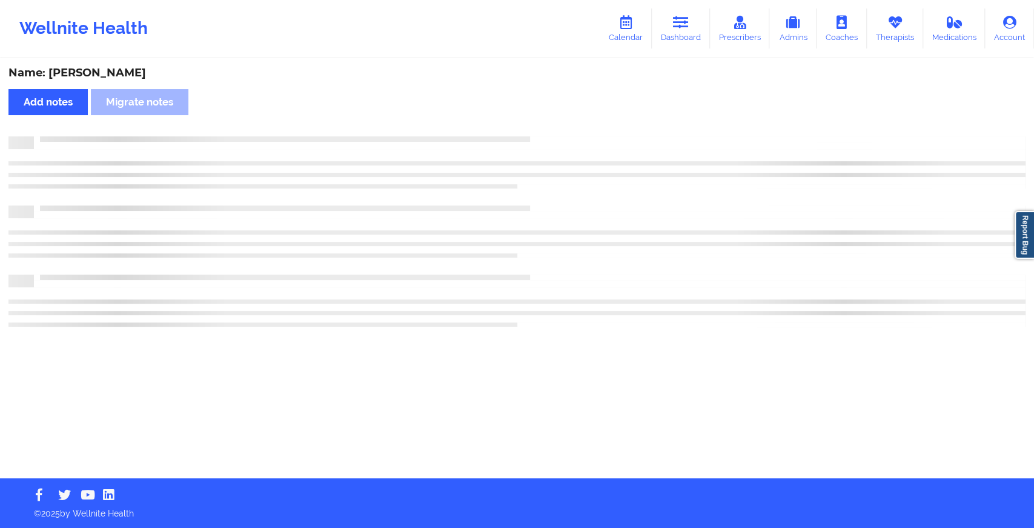
click at [566, 136] on div at bounding box center [530, 136] width 992 height 0
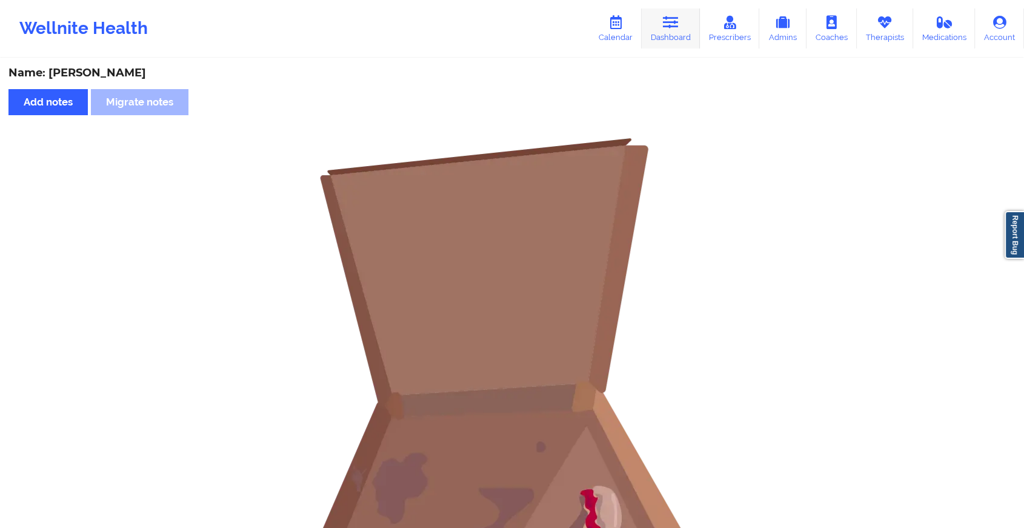
click at [663, 31] on link "Dashboard" at bounding box center [671, 28] width 58 height 40
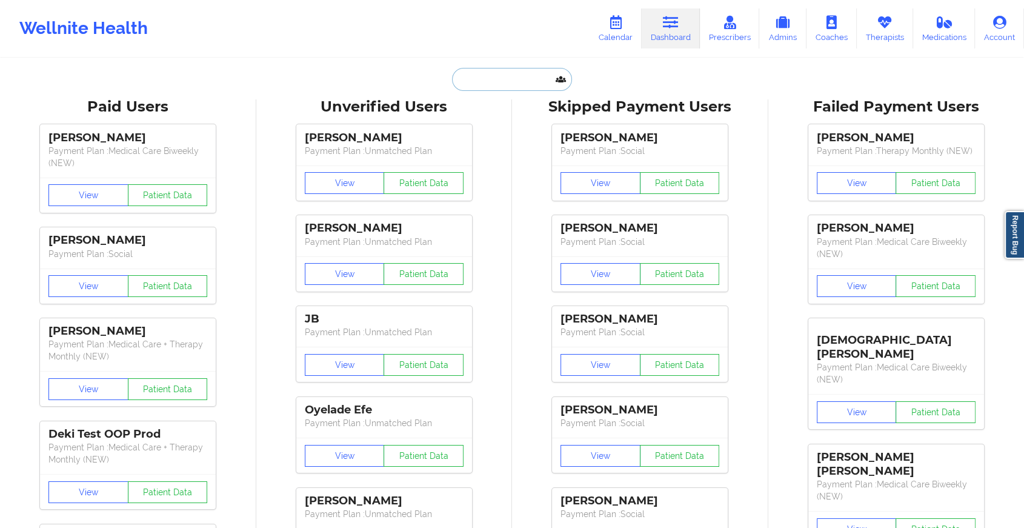
click at [488, 73] on input "text" at bounding box center [512, 79] width 120 height 23
paste input "[EMAIL_ADDRESS][DOMAIN_NAME]"
type input "[EMAIL_ADDRESS][DOMAIN_NAME]"
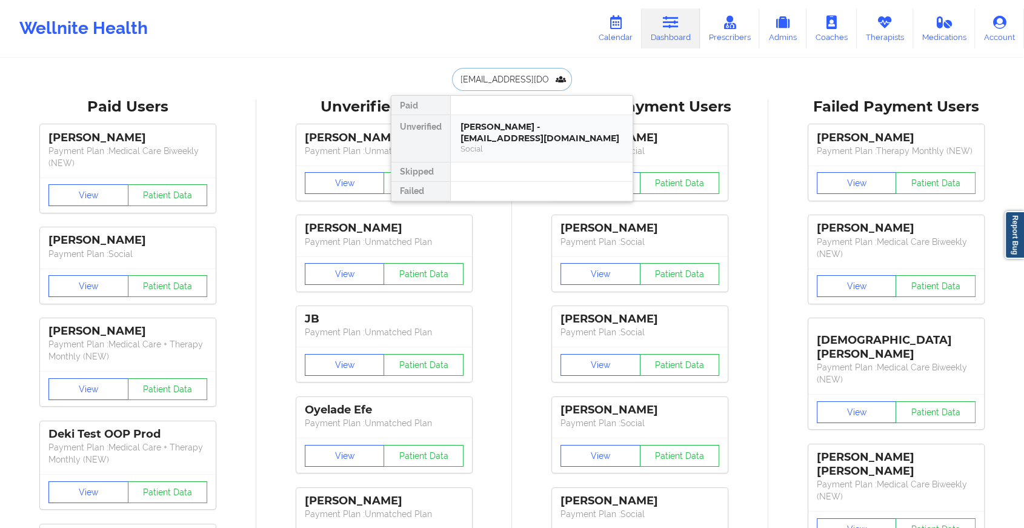
click at [577, 130] on div "[PERSON_NAME] - [EMAIL_ADDRESS][DOMAIN_NAME]" at bounding box center [541, 132] width 162 height 22
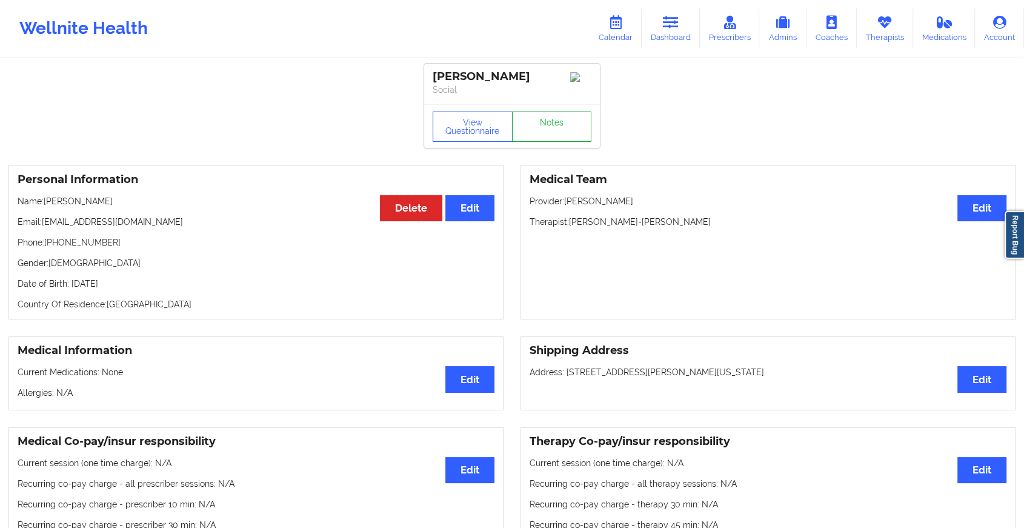
click at [548, 136] on link "Notes" at bounding box center [552, 126] width 80 height 30
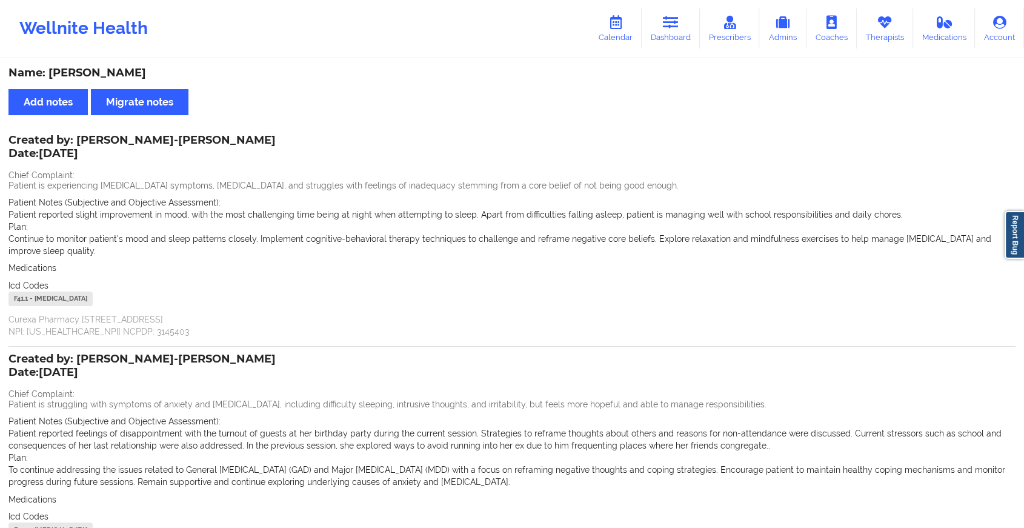
scroll to position [139, 0]
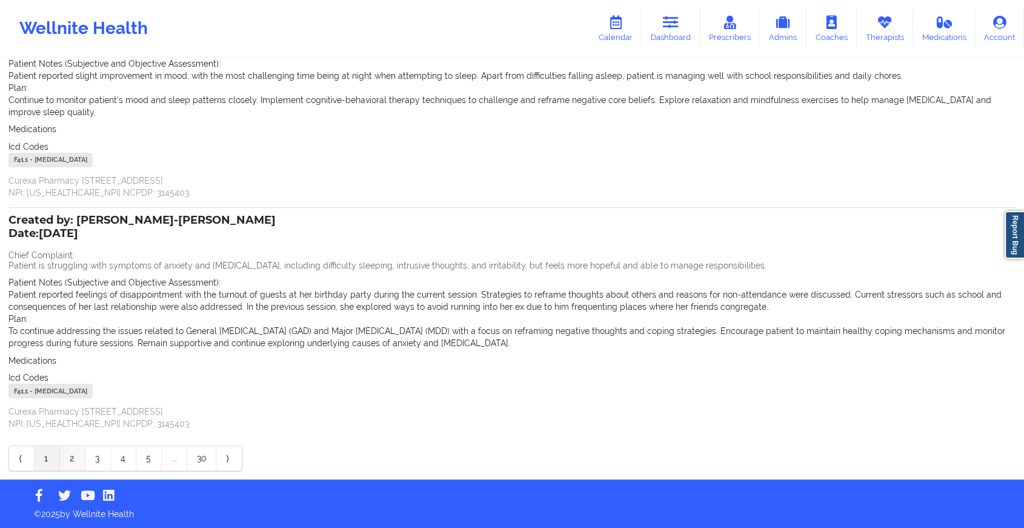
click at [73, 460] on link "2" at bounding box center [72, 458] width 25 height 24
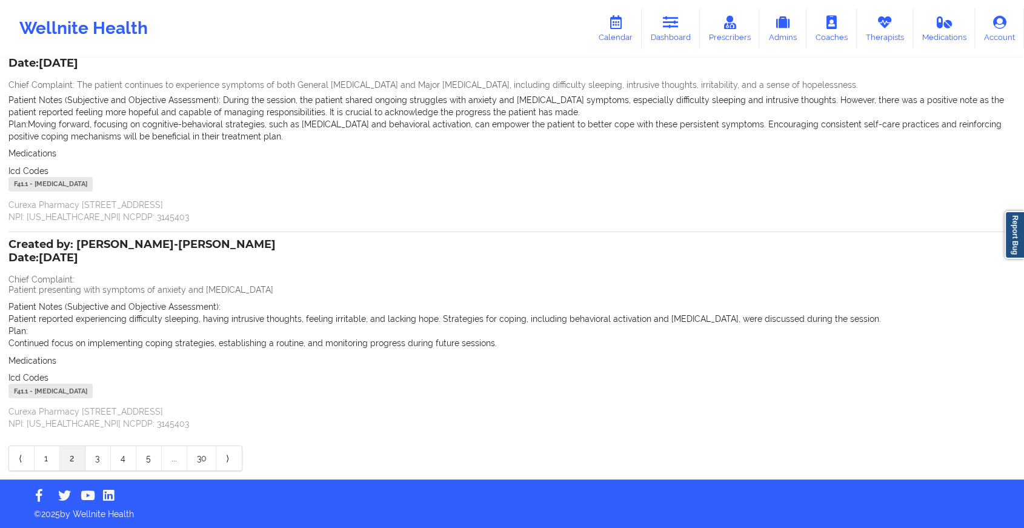
scroll to position [0, 0]
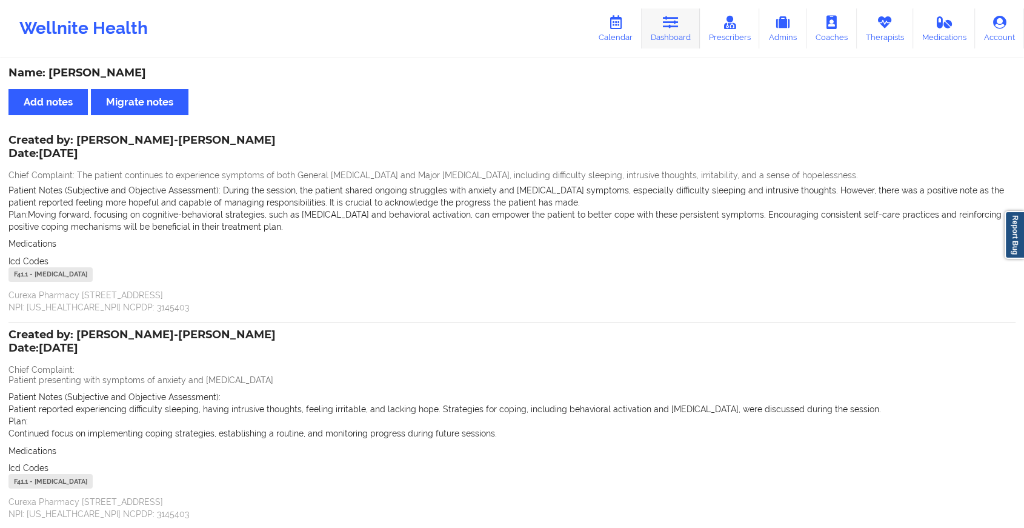
click at [669, 28] on icon at bounding box center [671, 22] width 16 height 13
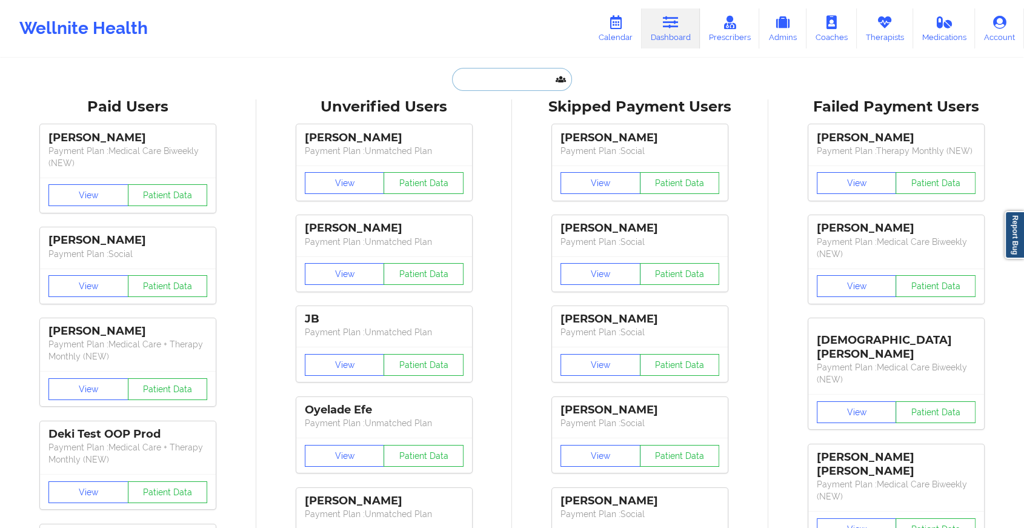
click at [517, 73] on input "text" at bounding box center [512, 79] width 120 height 23
paste input "[EMAIL_ADDRESS][DOMAIN_NAME]"
type input "[EMAIL_ADDRESS][DOMAIN_NAME]"
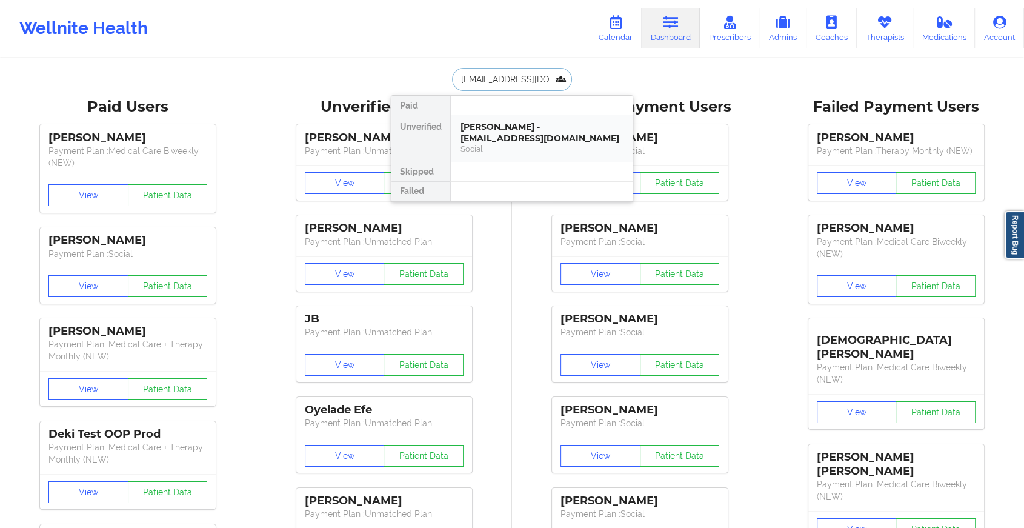
click at [548, 139] on div "[PERSON_NAME] - [EMAIL_ADDRESS][DOMAIN_NAME]" at bounding box center [541, 132] width 162 height 22
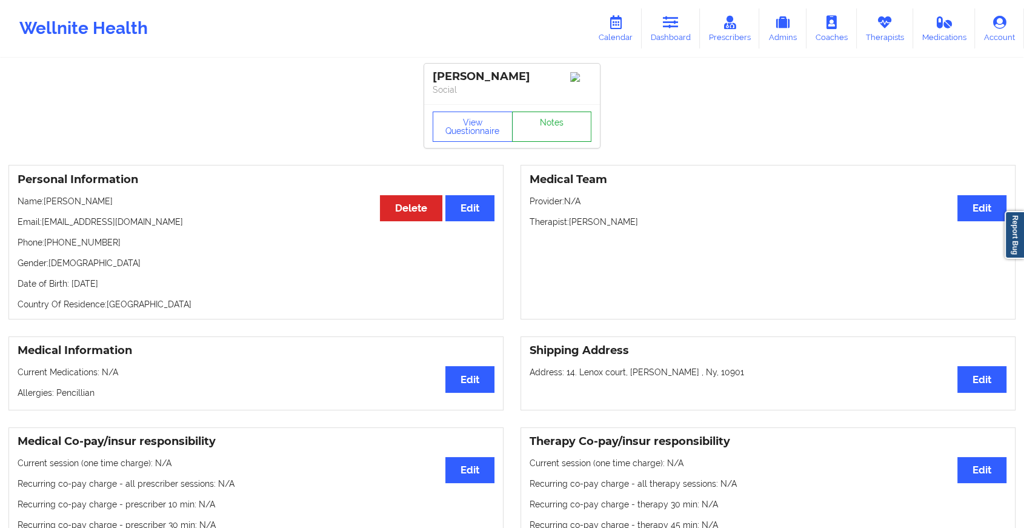
click at [548, 139] on link "Notes" at bounding box center [552, 126] width 80 height 30
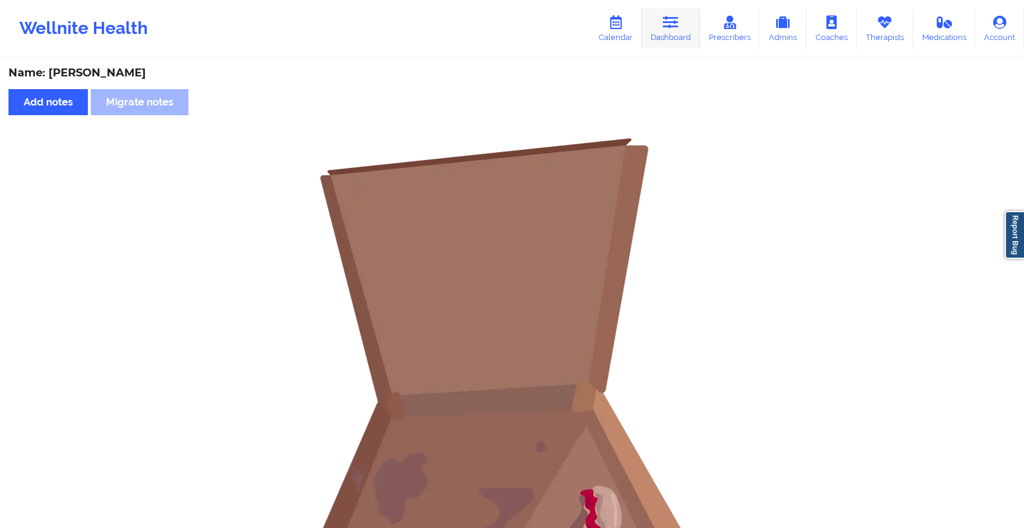
click at [654, 23] on link "Dashboard" at bounding box center [671, 28] width 58 height 40
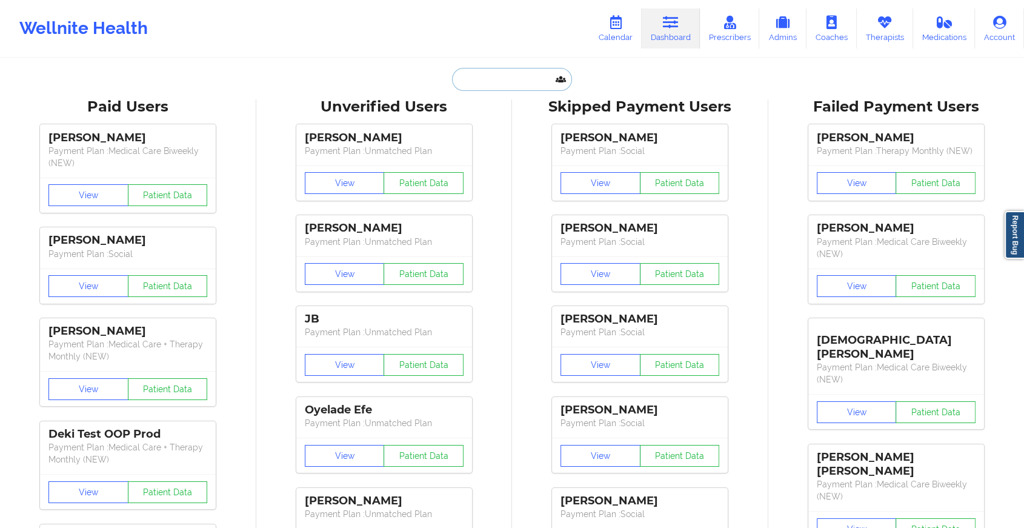
click at [492, 81] on input "text" at bounding box center [512, 79] width 120 height 23
paste input "[EMAIL_ADDRESS][DOMAIN_NAME]"
type input "[EMAIL_ADDRESS][DOMAIN_NAME]"
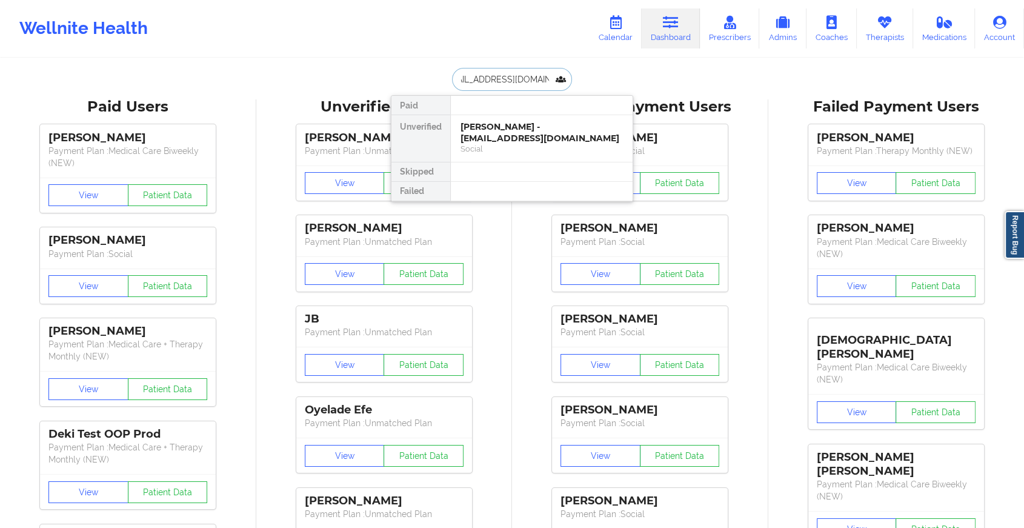
drag, startPoint x: 515, startPoint y: 125, endPoint x: 572, endPoint y: 83, distance: 70.6
click at [572, 83] on div "[EMAIL_ADDRESS][DOMAIN_NAME] Paid Unverified [PERSON_NAME] - [EMAIL_ADDRESS][DO…" at bounding box center [512, 79] width 242 height 23
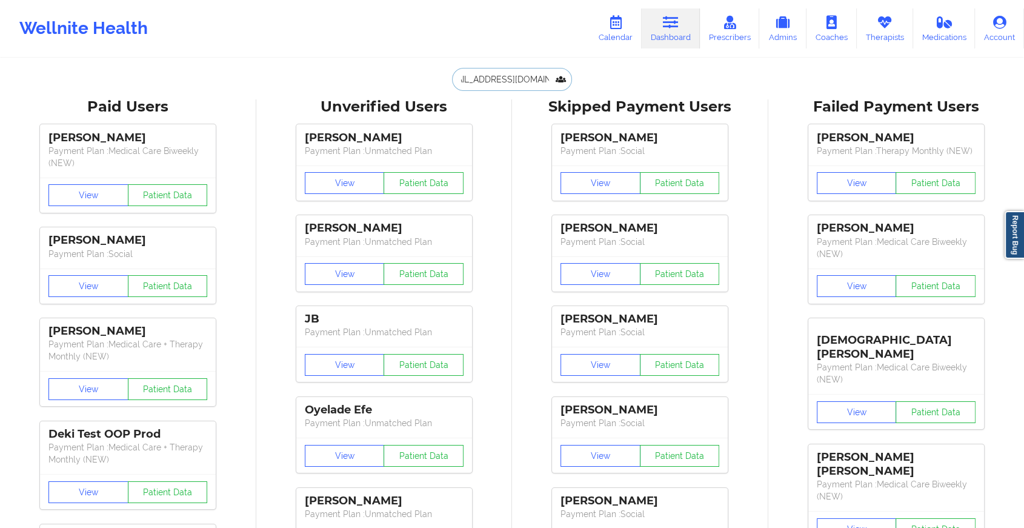
click at [523, 79] on input "[EMAIL_ADDRESS][DOMAIN_NAME]" at bounding box center [512, 79] width 120 height 23
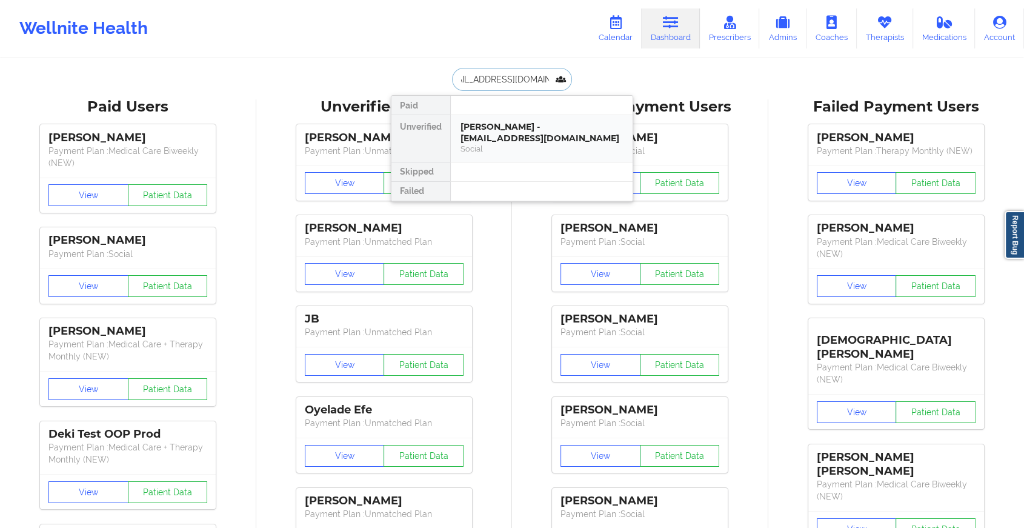
click at [514, 125] on div "[PERSON_NAME] - [EMAIL_ADDRESS][DOMAIN_NAME]" at bounding box center [541, 132] width 162 height 22
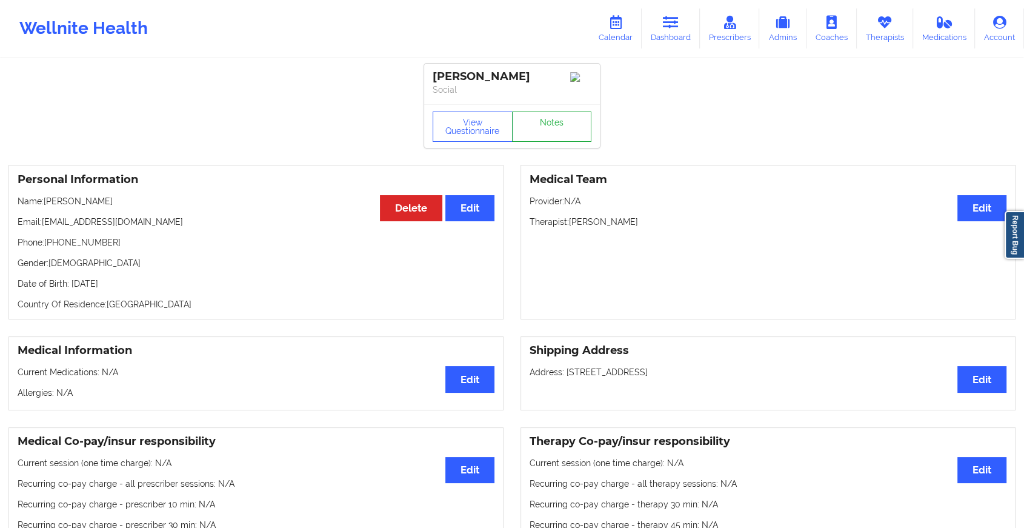
click at [546, 125] on link "Notes" at bounding box center [552, 126] width 80 height 30
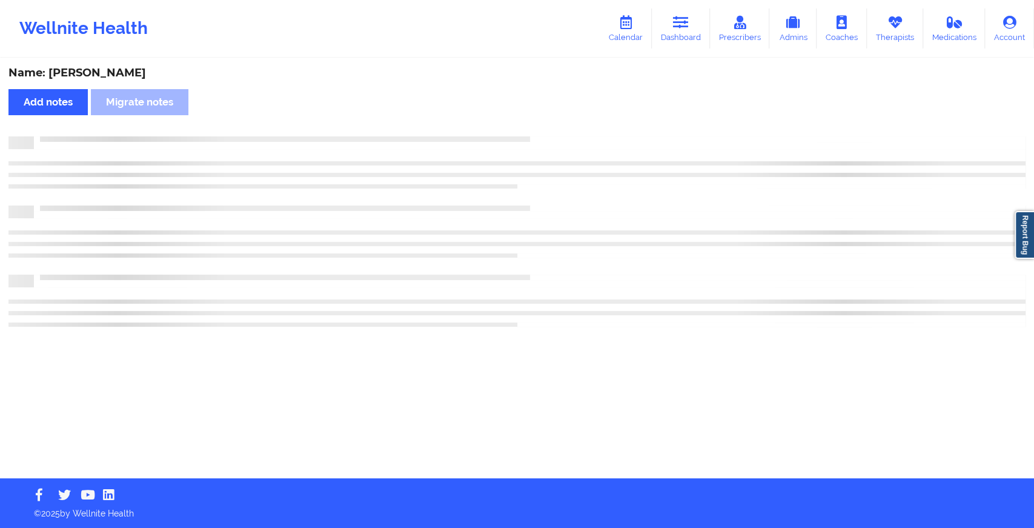
click at [546, 125] on div "Name: [PERSON_NAME] Add notes Migrate notes" at bounding box center [517, 268] width 1034 height 419
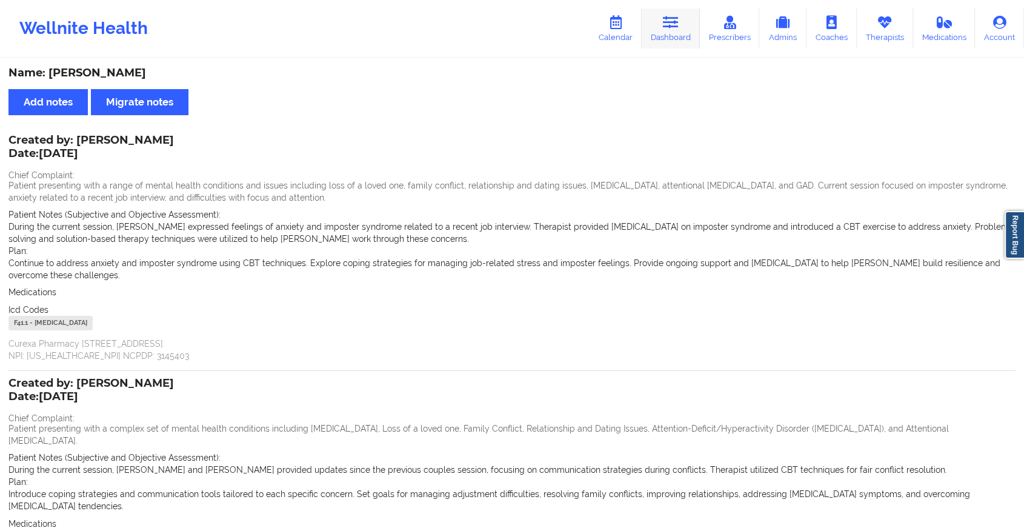
click at [672, 19] on icon at bounding box center [671, 22] width 16 height 13
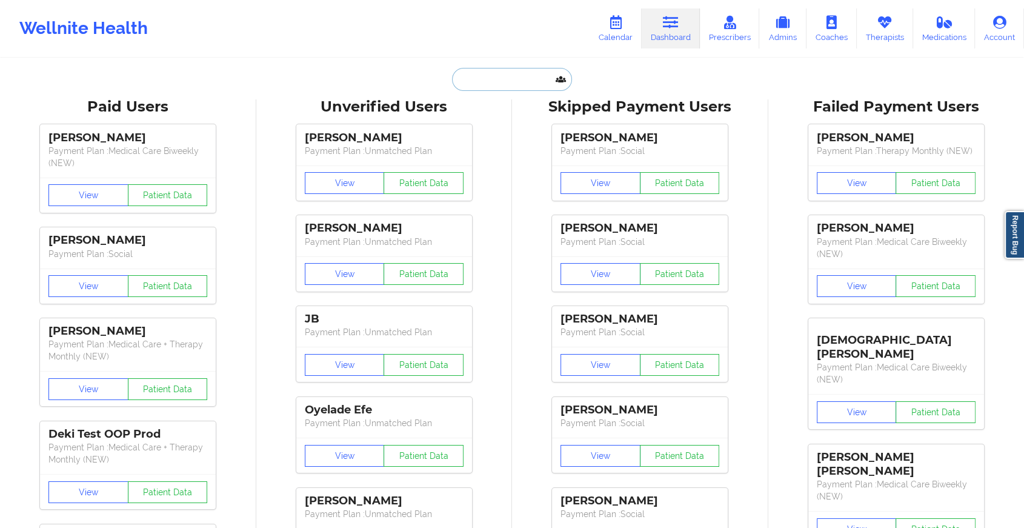
click at [500, 78] on input "text" at bounding box center [512, 79] width 120 height 23
paste input "[EMAIL_ADDRESS][DOMAIN_NAME]"
type input "[EMAIL_ADDRESS][DOMAIN_NAME]"
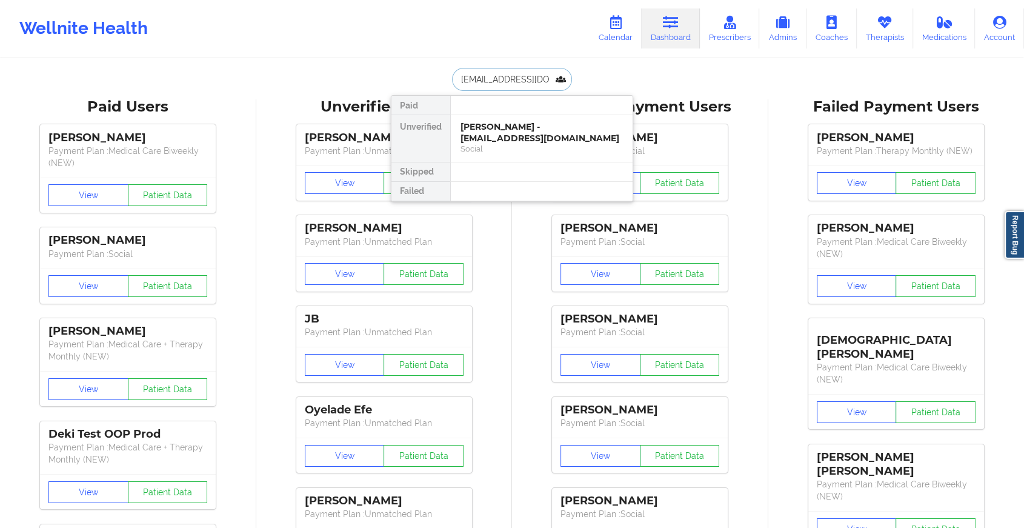
scroll to position [0, 10]
click at [522, 130] on div "Oluwadara Durosomo - [EMAIL_ADDRESS][DOMAIN_NAME]" at bounding box center [541, 132] width 162 height 22
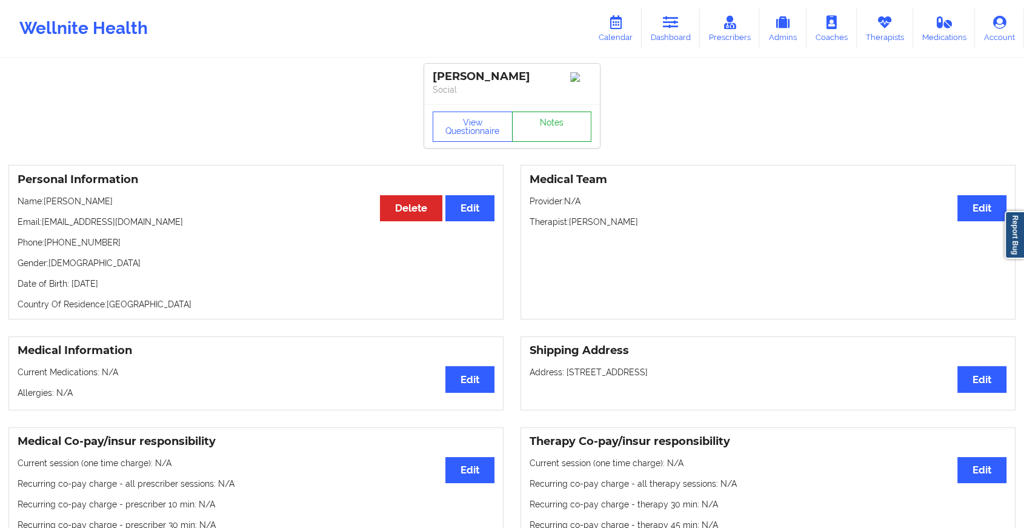
click at [557, 136] on link "Notes" at bounding box center [552, 126] width 80 height 30
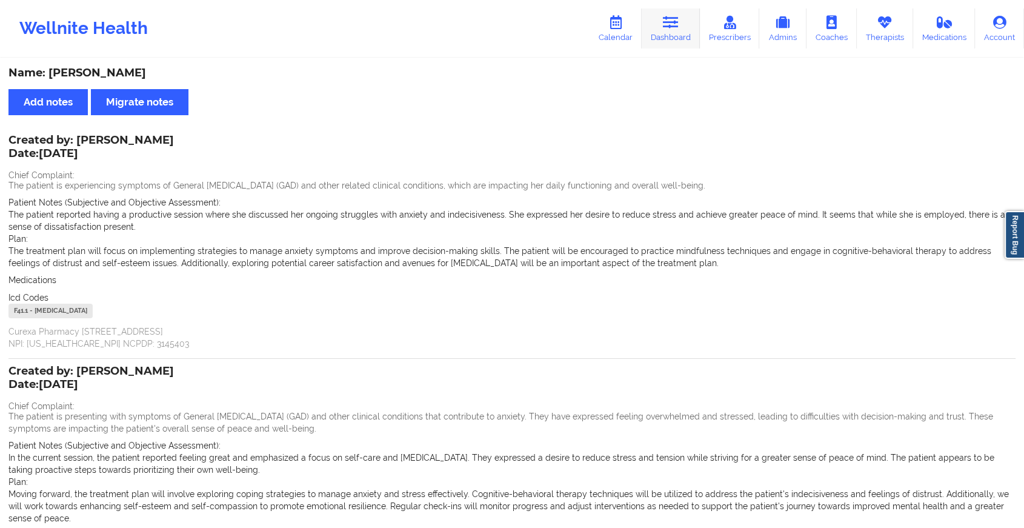
click at [671, 17] on icon at bounding box center [671, 22] width 16 height 13
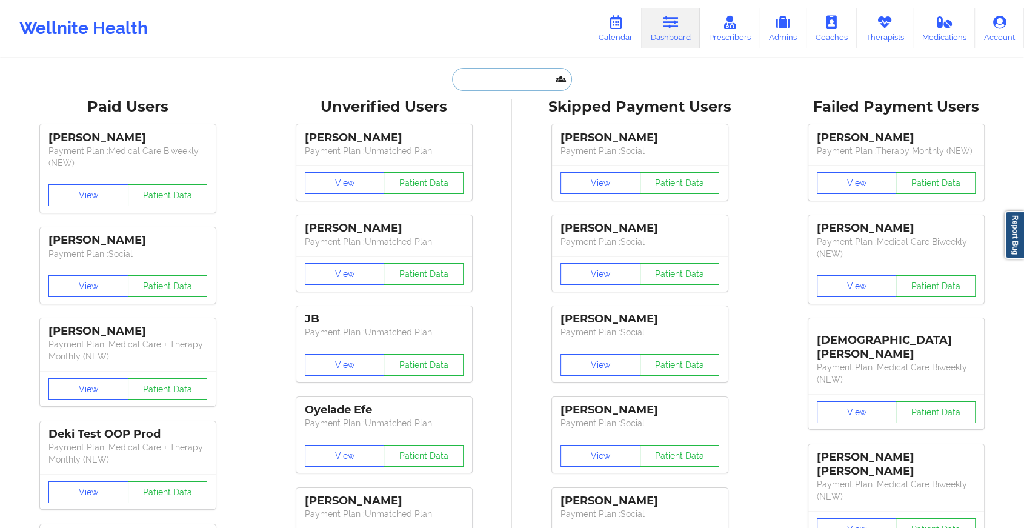
click at [526, 88] on input "text" at bounding box center [512, 79] width 120 height 23
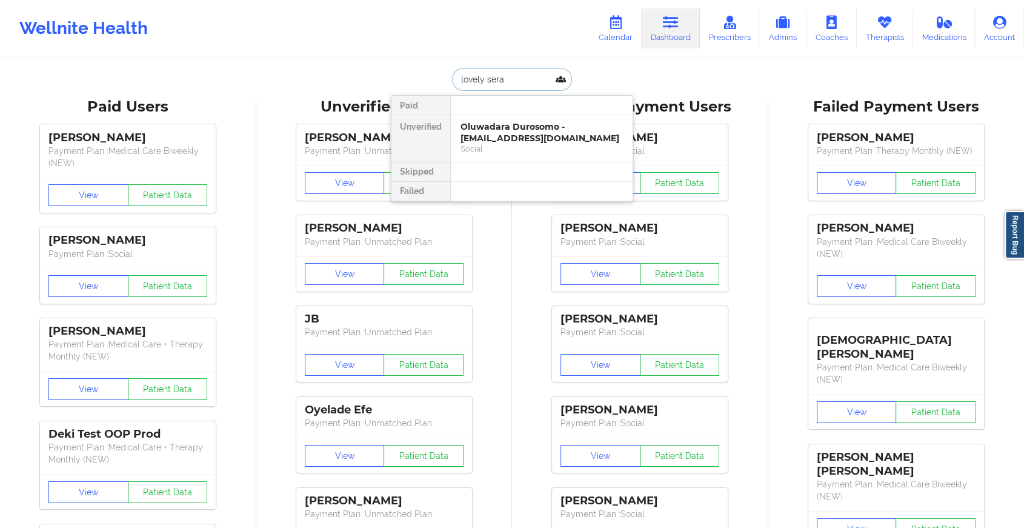
type input "lovely serap"
click at [533, 127] on div "Lovely Seraphin - [EMAIL_ADDRESS][DOMAIN_NAME]" at bounding box center [541, 132] width 162 height 22
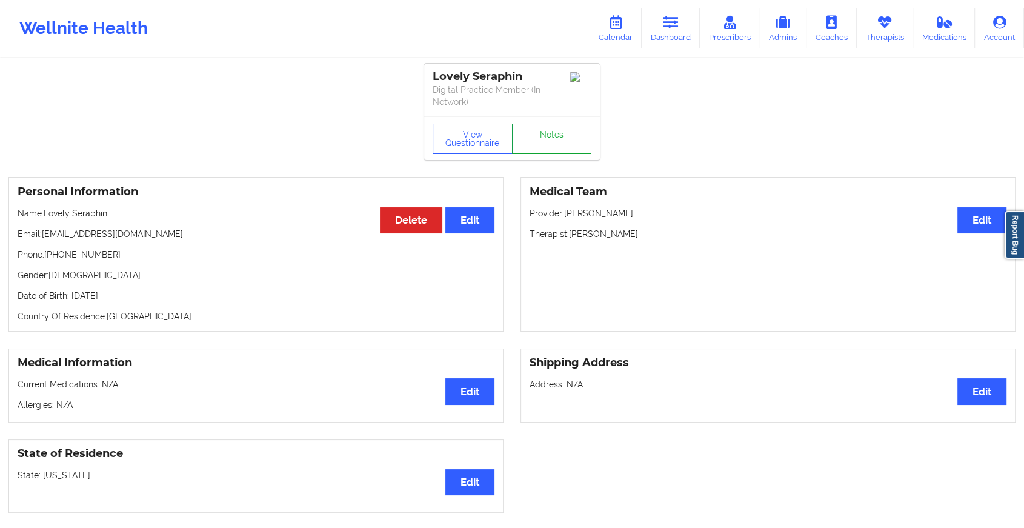
click at [552, 124] on link "Notes" at bounding box center [552, 139] width 80 height 30
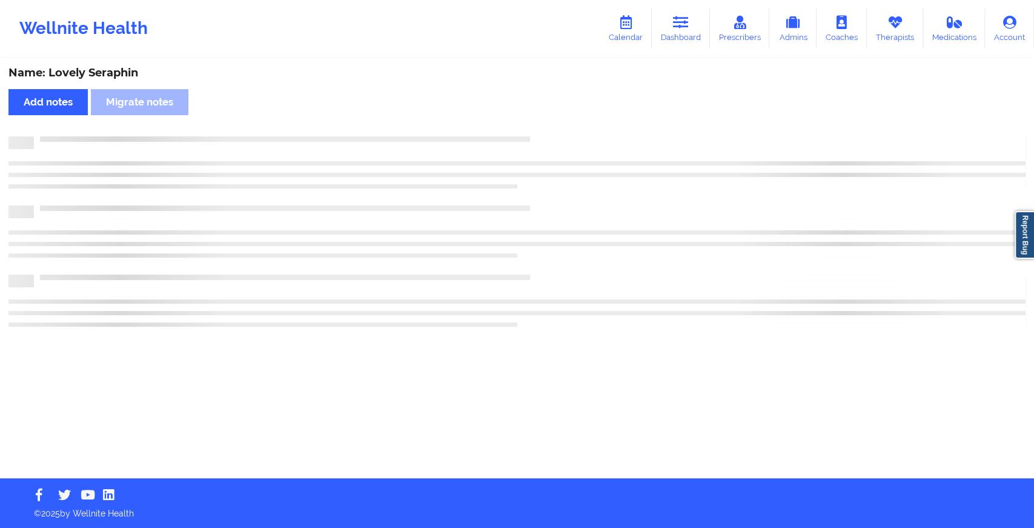
click at [552, 124] on div "Name: Lovely Seraphin Add notes Migrate notes" at bounding box center [517, 268] width 1034 height 419
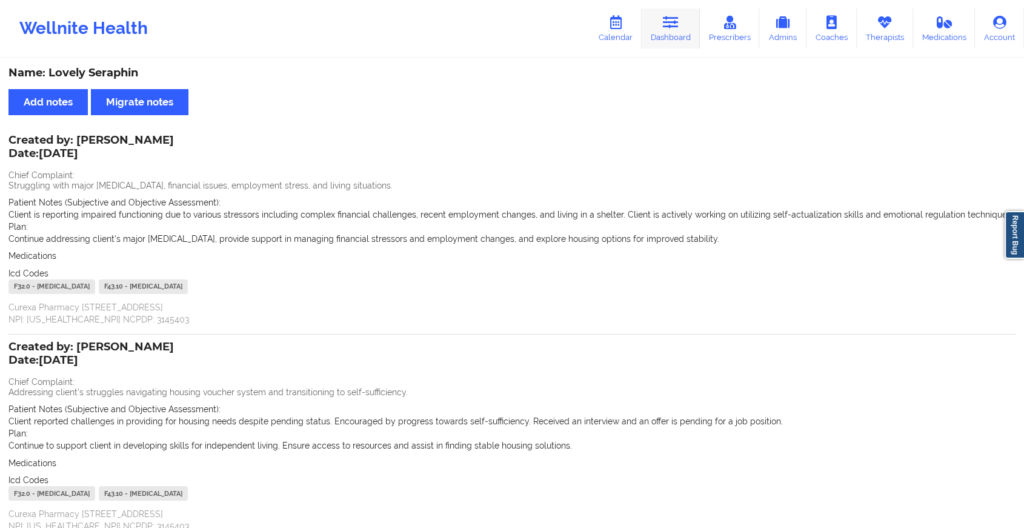
click at [676, 41] on link "Dashboard" at bounding box center [671, 28] width 58 height 40
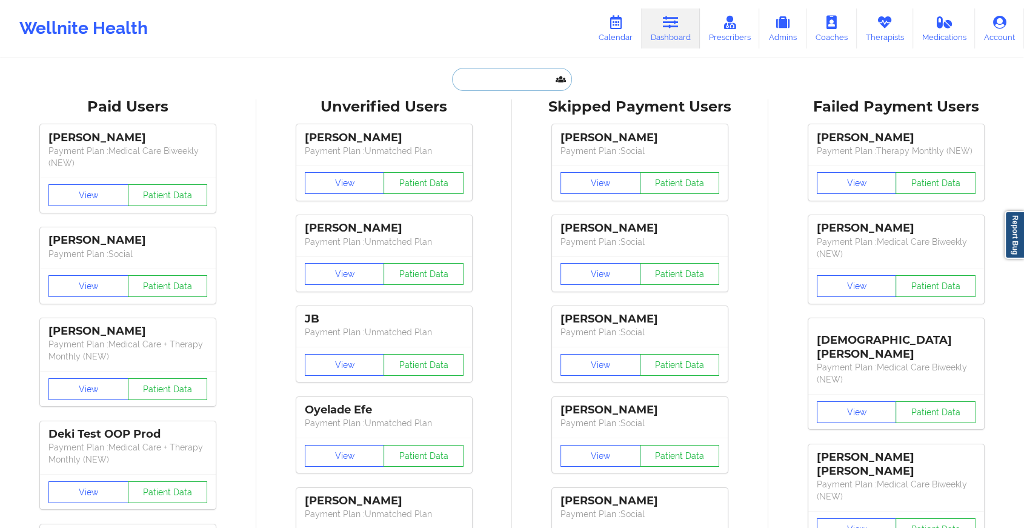
click at [487, 82] on input "text" at bounding box center [512, 79] width 120 height 23
paste input "[EMAIL_ADDRESS][DOMAIN_NAME]"
type input "[EMAIL_ADDRESS][DOMAIN_NAME]"
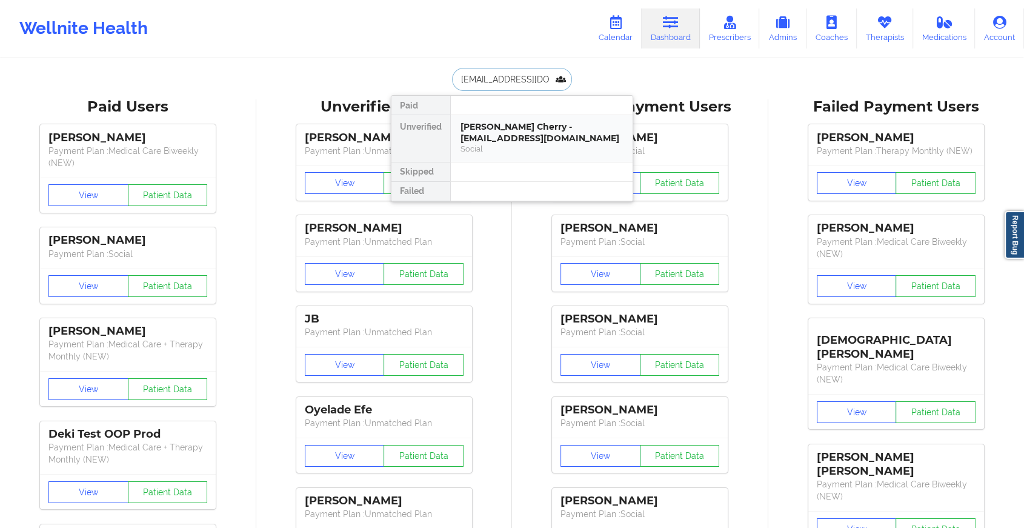
click at [522, 131] on div "[PERSON_NAME] Cherry - [EMAIL_ADDRESS][DOMAIN_NAME]" at bounding box center [541, 132] width 162 height 22
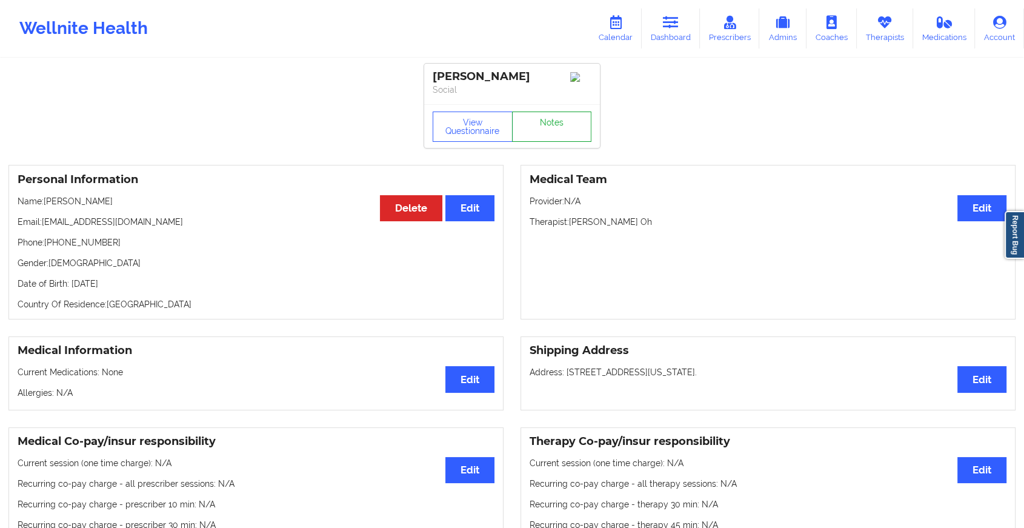
click at [554, 125] on link "Notes" at bounding box center [552, 126] width 80 height 30
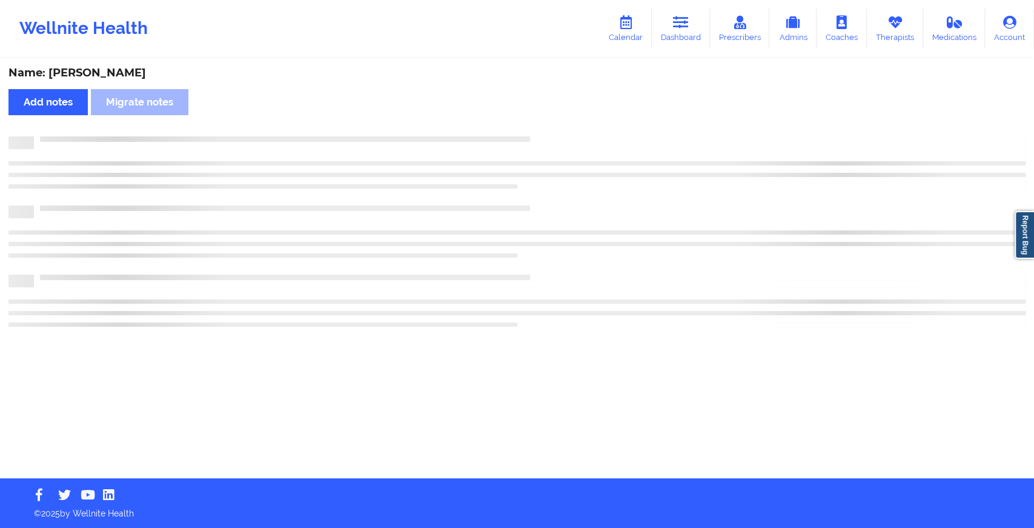
click at [554, 125] on div "Name: [PERSON_NAME] Cherry Add notes Migrate notes" at bounding box center [517, 268] width 1034 height 419
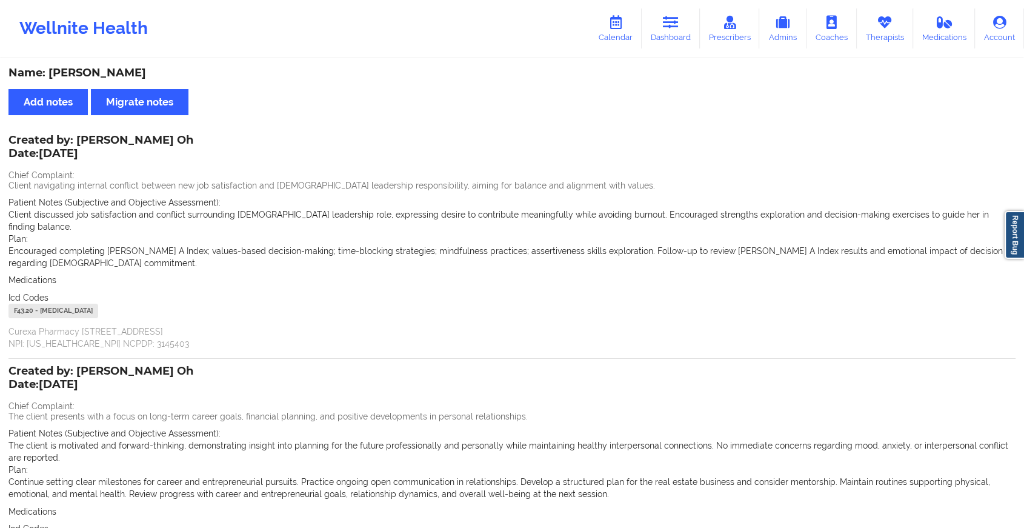
scroll to position [139, 0]
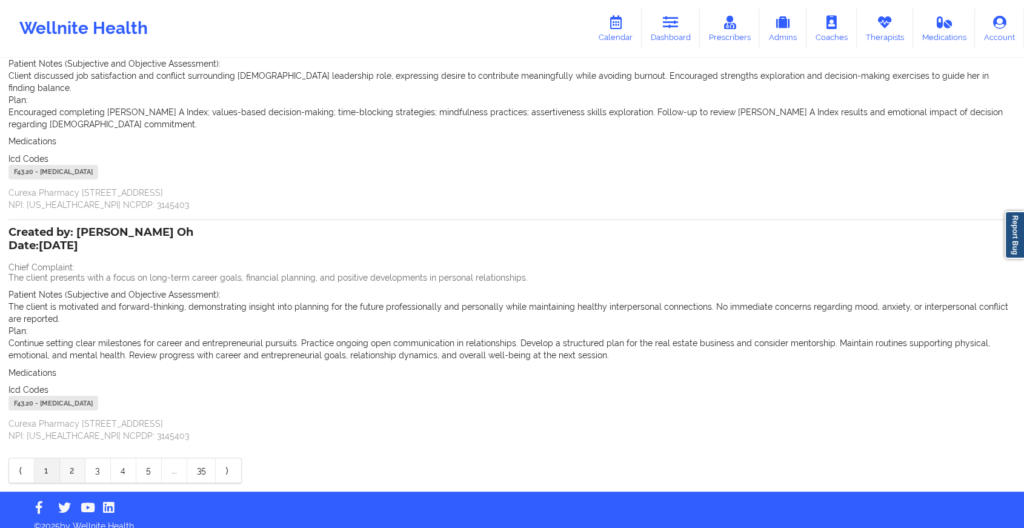
click at [69, 468] on link "2" at bounding box center [72, 470] width 25 height 24
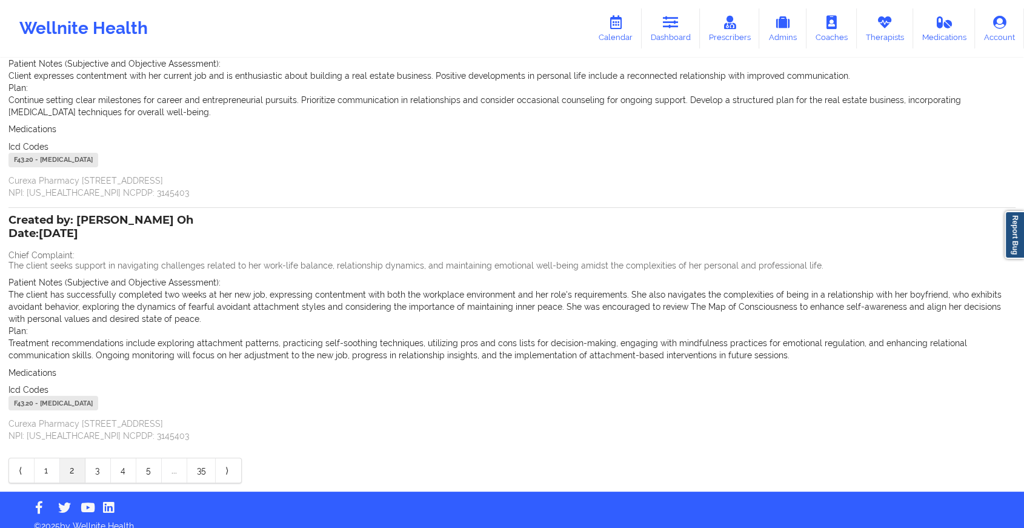
scroll to position [0, 0]
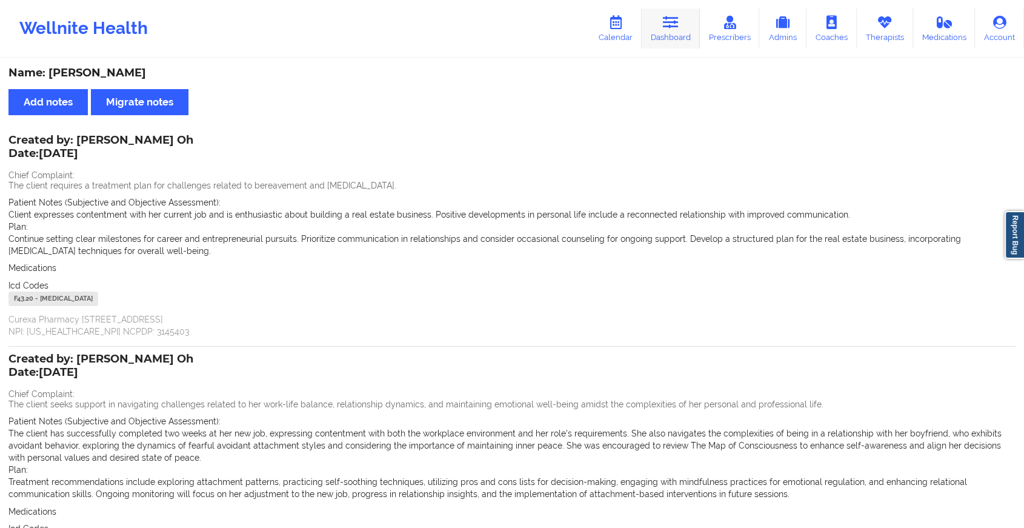
click at [666, 31] on link "Dashboard" at bounding box center [671, 28] width 58 height 40
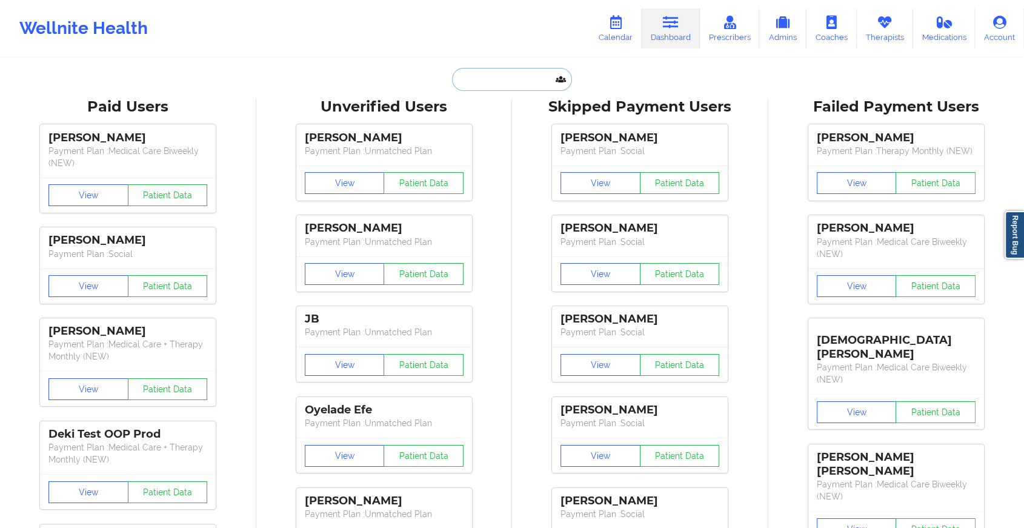
click at [548, 77] on input "text" at bounding box center [512, 79] width 120 height 23
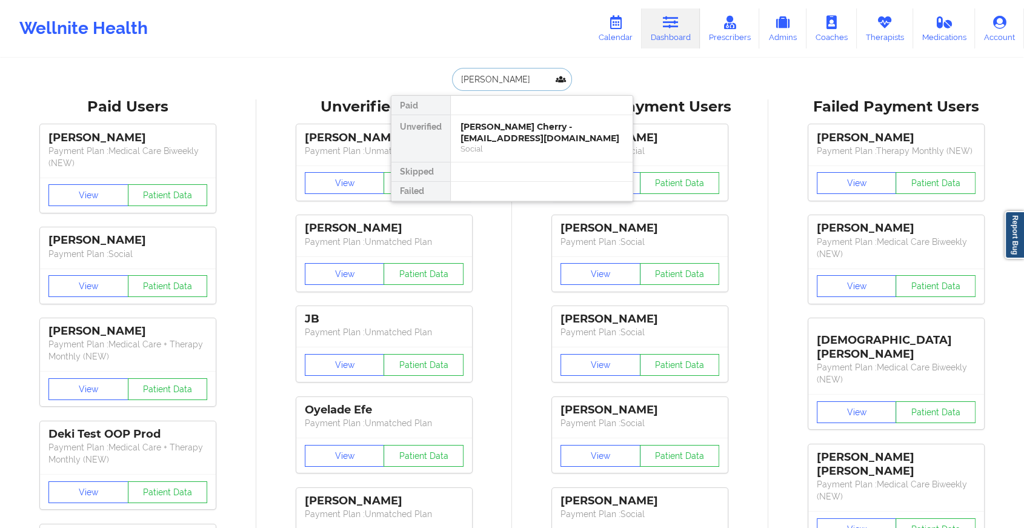
type input "[PERSON_NAME]"
click at [551, 127] on div "[PERSON_NAME] - [EMAIL_ADDRESS][DOMAIN_NAME]" at bounding box center [541, 132] width 162 height 22
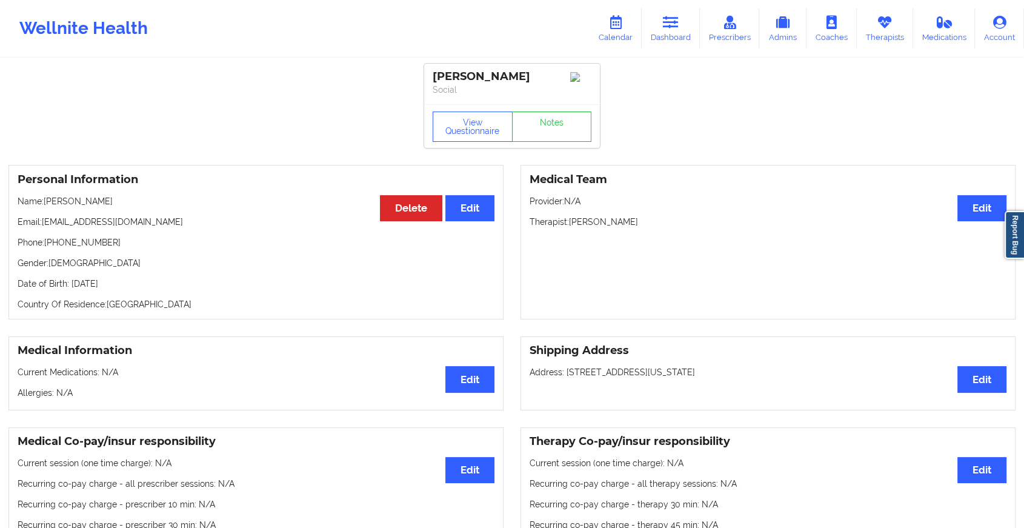
click at [556, 127] on div "View Questionnaire Notes" at bounding box center [512, 126] width 176 height 44
click at [556, 127] on link "Notes" at bounding box center [552, 126] width 80 height 30
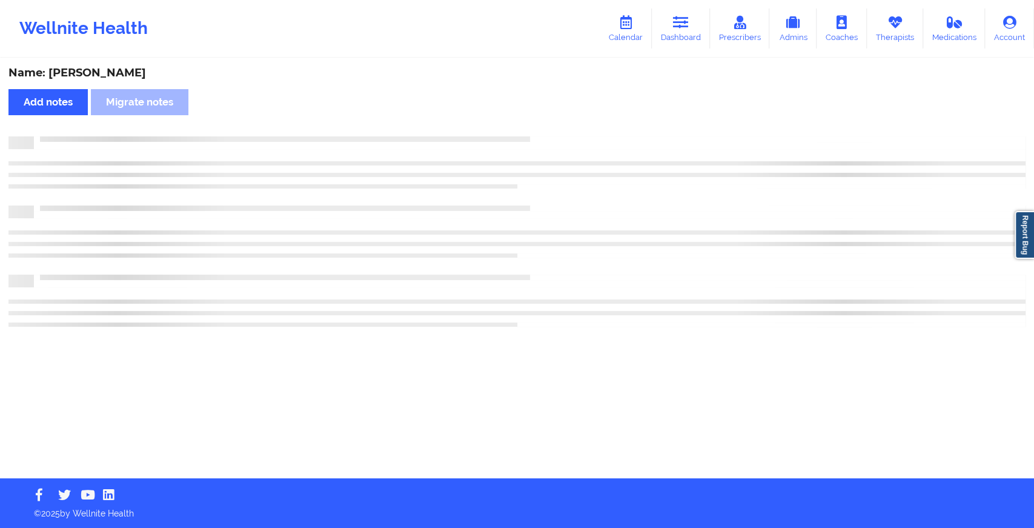
click at [556, 127] on div "Name: [PERSON_NAME] Add notes Migrate notes" at bounding box center [517, 268] width 1034 height 419
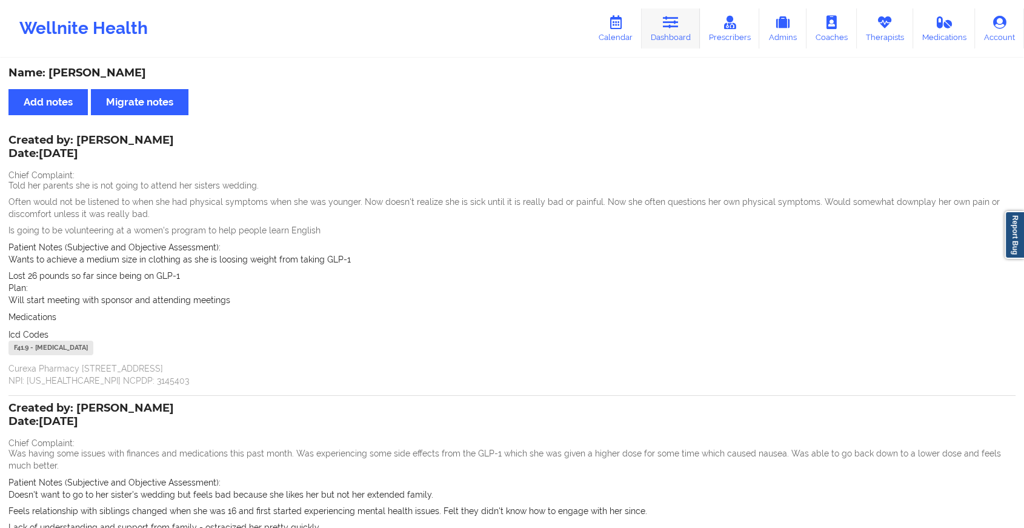
click at [657, 26] on link "Dashboard" at bounding box center [671, 28] width 58 height 40
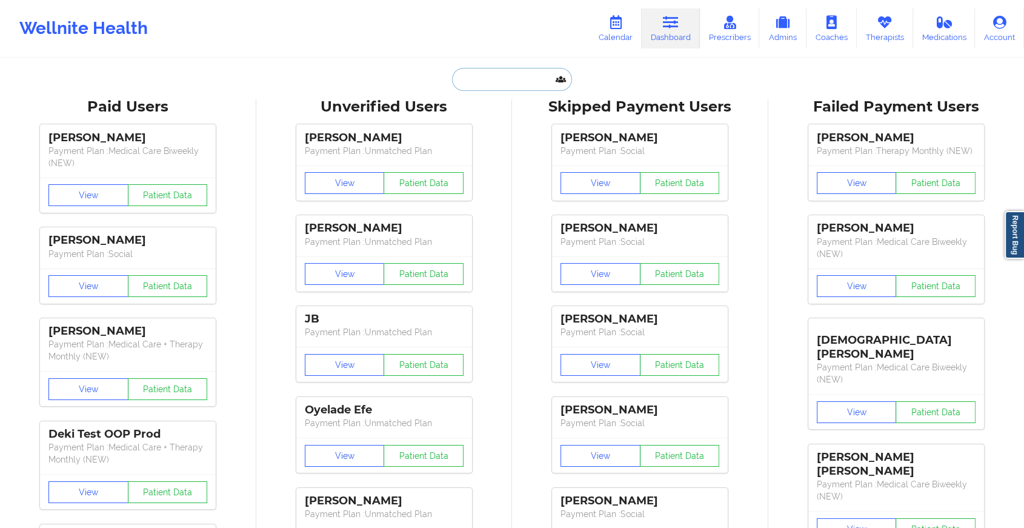
click at [462, 81] on input "text" at bounding box center [512, 79] width 120 height 23
paste input "[EMAIL_ADDRESS][DOMAIN_NAME]"
type input "[EMAIL_ADDRESS][DOMAIN_NAME]"
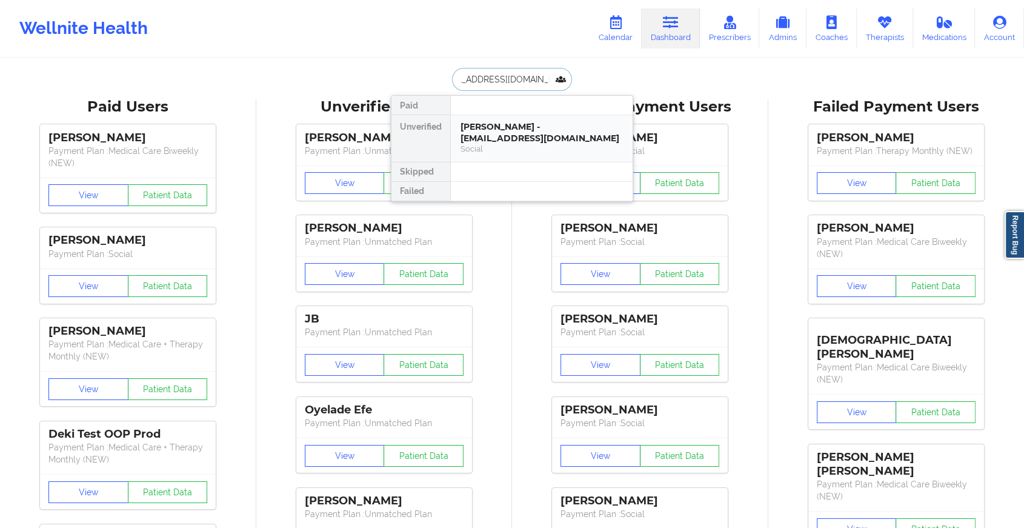
click at [540, 139] on div "[PERSON_NAME] - [EMAIL_ADDRESS][DOMAIN_NAME]" at bounding box center [541, 132] width 162 height 22
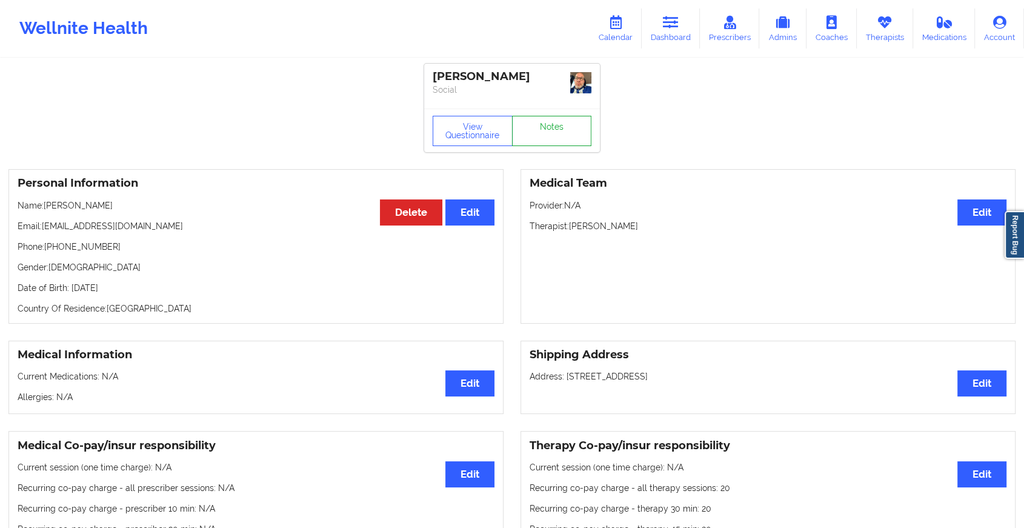
click at [557, 129] on link "Notes" at bounding box center [552, 131] width 80 height 30
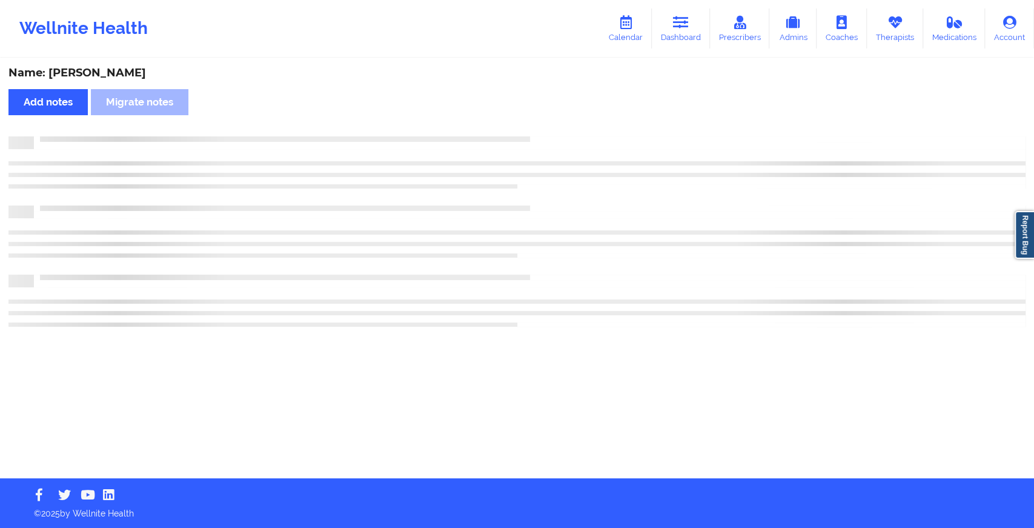
click at [616, 174] on div "Name: [PERSON_NAME] Add notes Migrate notes" at bounding box center [517, 268] width 1034 height 419
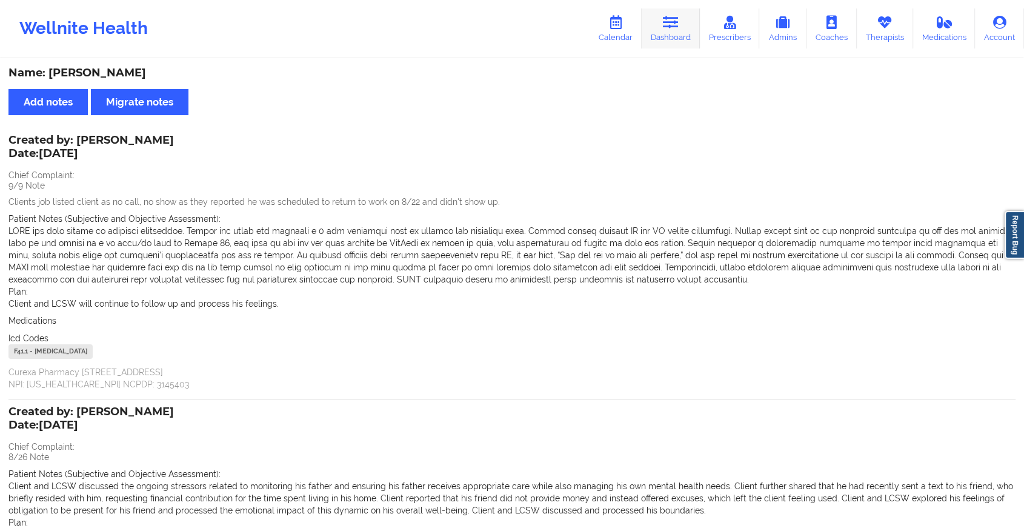
click at [655, 19] on link "Dashboard" at bounding box center [671, 28] width 58 height 40
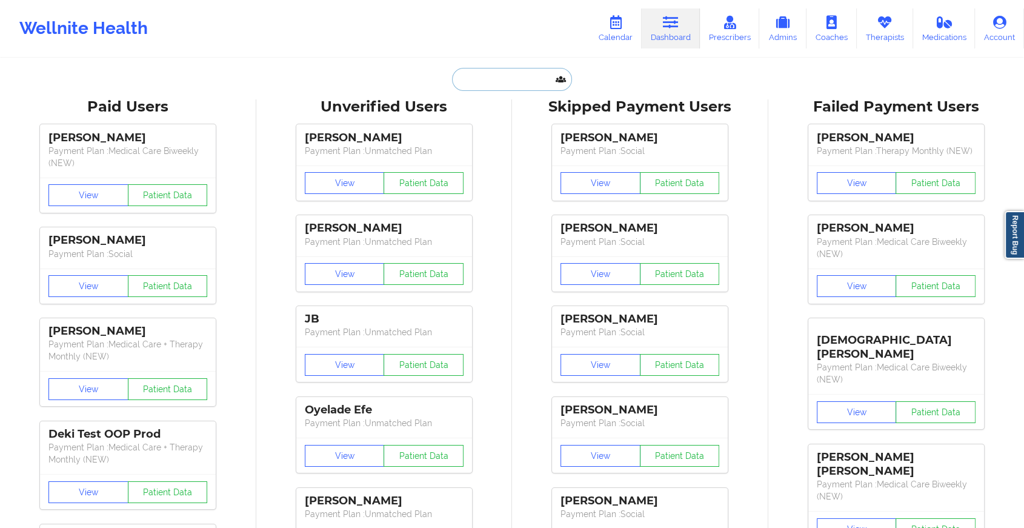
click at [466, 79] on input "text" at bounding box center [512, 79] width 120 height 23
paste input "[PERSON_NAME][EMAIL_ADDRESS][DOMAIN_NAME]"
type input "[PERSON_NAME][EMAIL_ADDRESS][DOMAIN_NAME]"
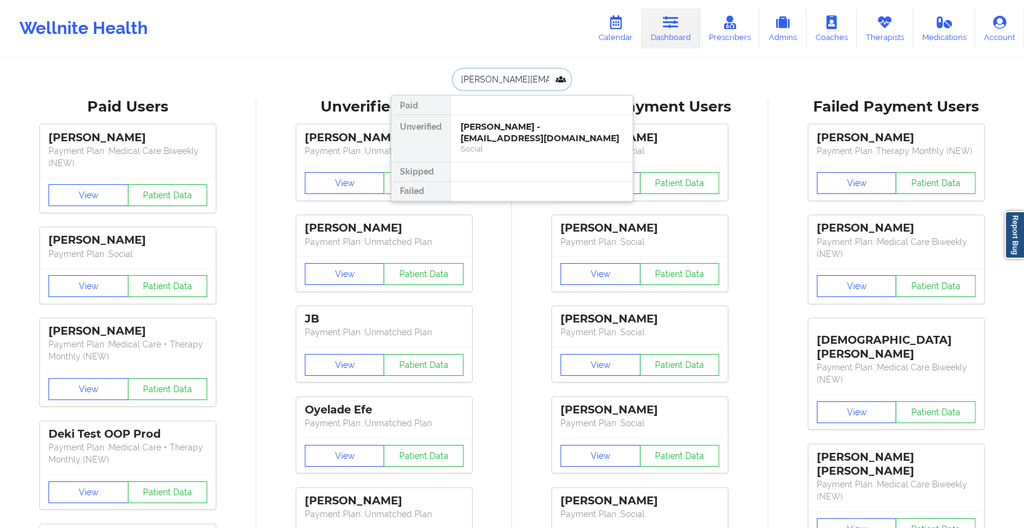
scroll to position [0, 19]
click at [563, 133] on div "[PERSON_NAME] - [PERSON_NAME][EMAIL_ADDRESS][DOMAIN_NAME]" at bounding box center [541, 132] width 162 height 22
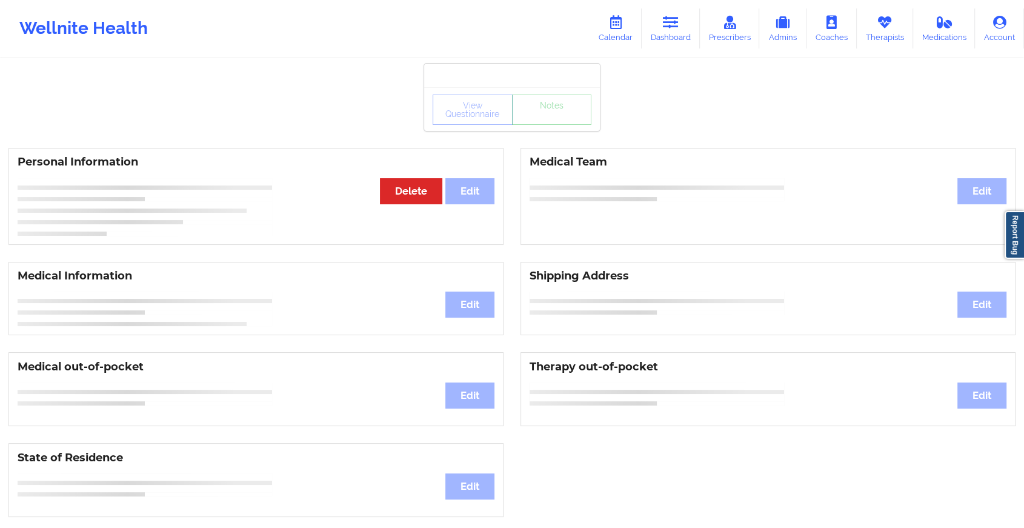
click at [562, 121] on div "View Questionnaire Notes" at bounding box center [512, 110] width 159 height 30
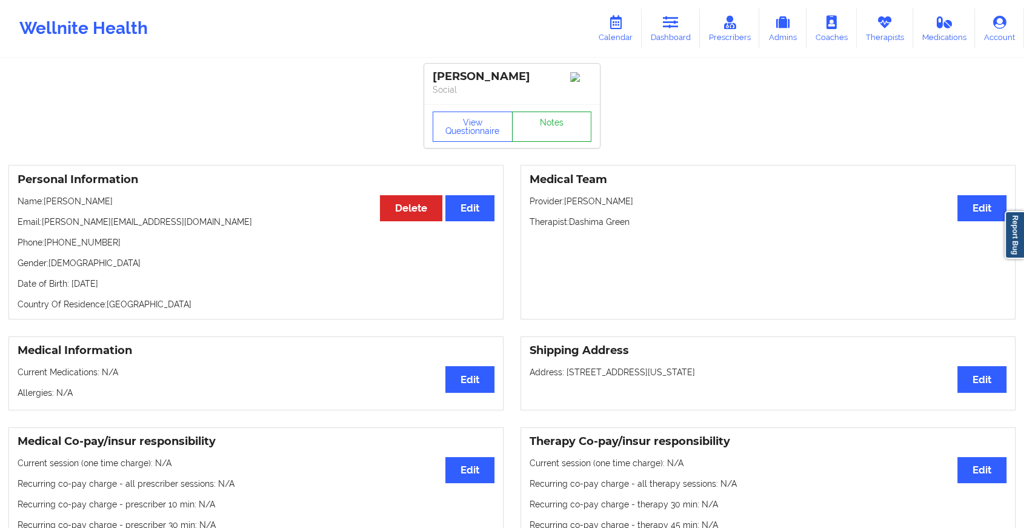
click at [562, 121] on link "Notes" at bounding box center [552, 126] width 80 height 30
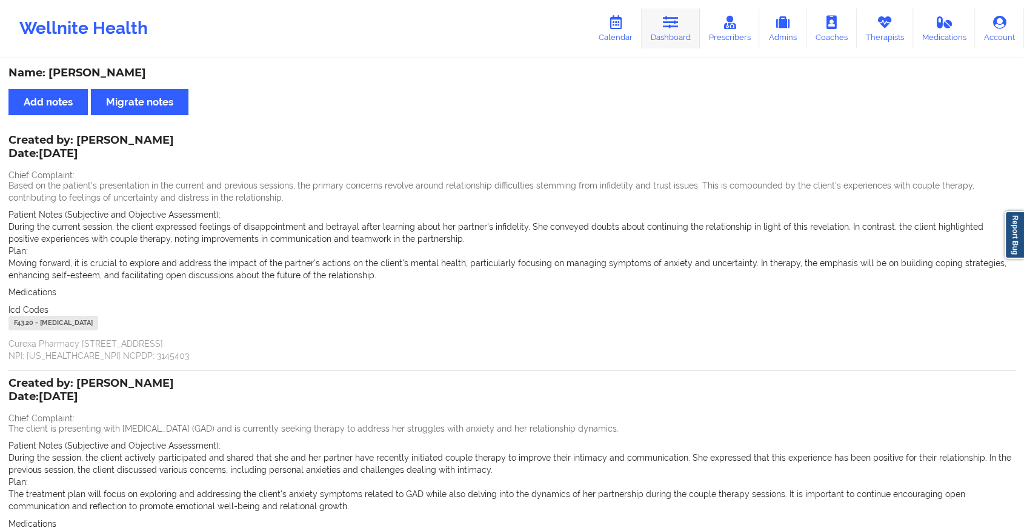
click at [659, 16] on link "Dashboard" at bounding box center [671, 28] width 58 height 40
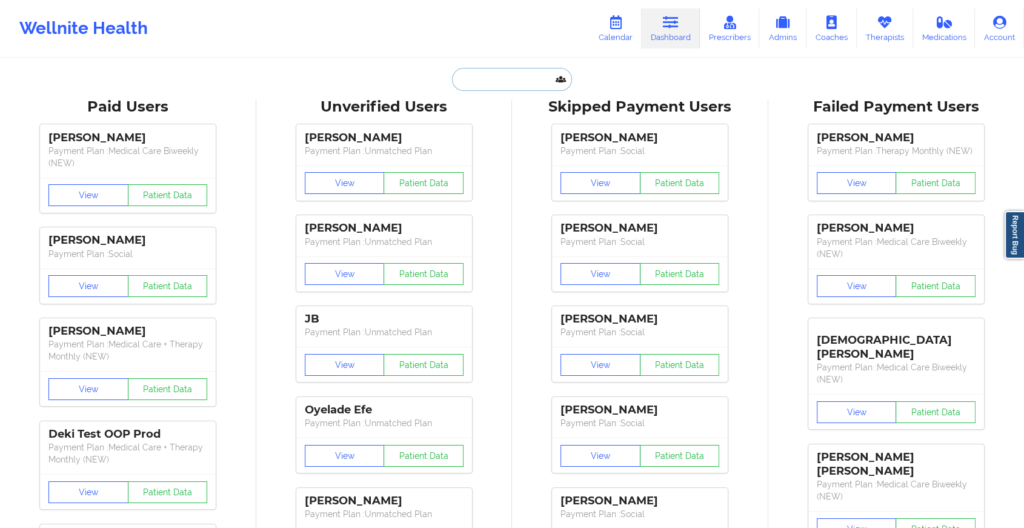
click at [508, 76] on input "text" at bounding box center [512, 79] width 120 height 23
paste input "[EMAIL_ADDRESS][DOMAIN_NAME]"
type input "[EMAIL_ADDRESS][DOMAIN_NAME]"
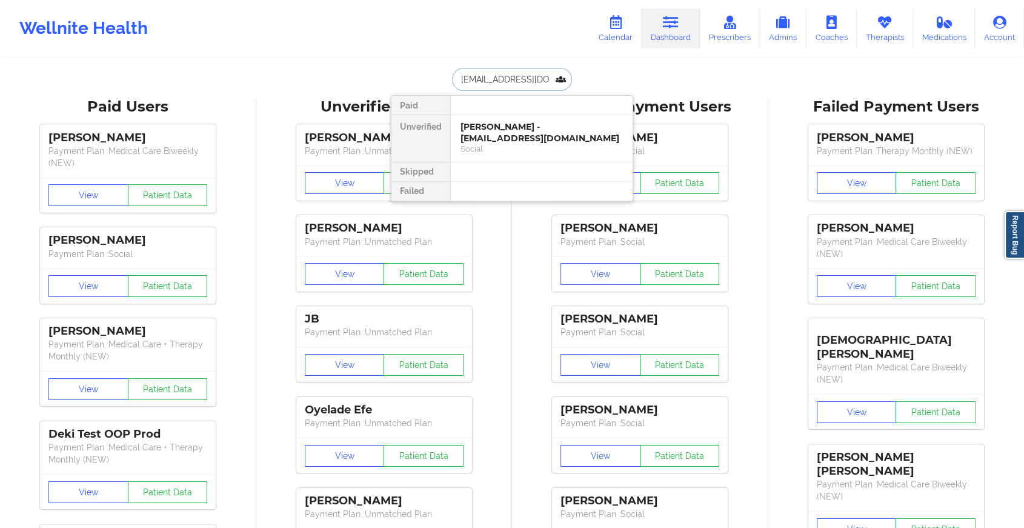
click at [567, 146] on div "Social" at bounding box center [541, 149] width 162 height 10
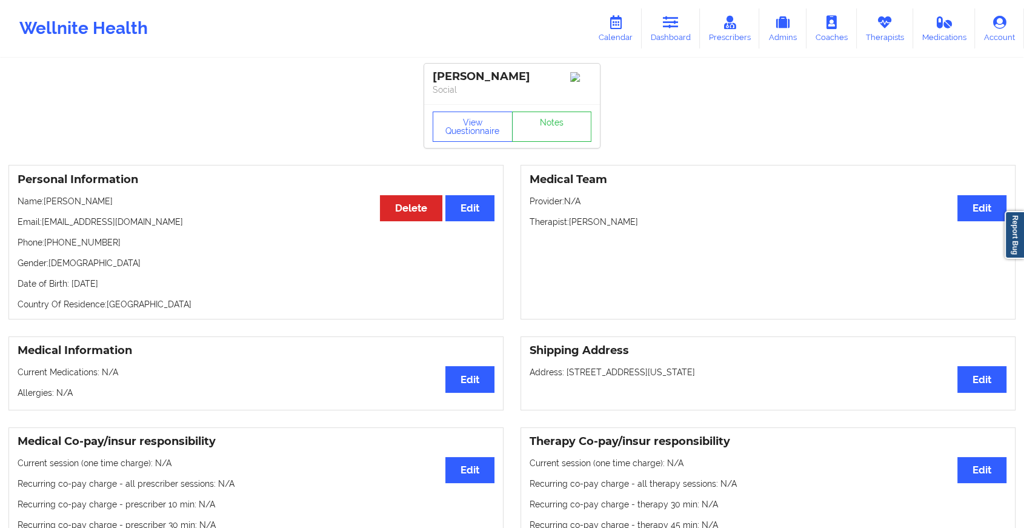
click at [565, 136] on link "Notes" at bounding box center [552, 126] width 80 height 30
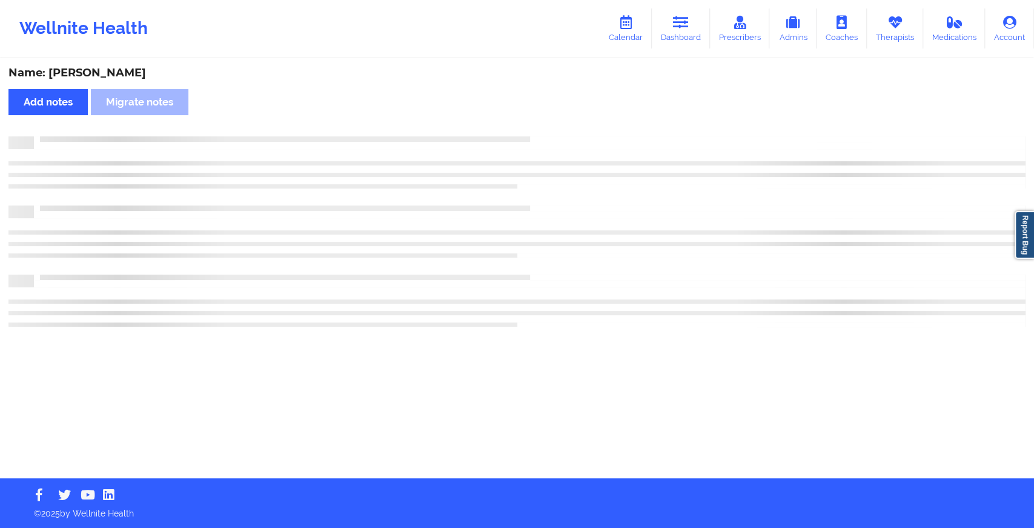
click at [565, 136] on div at bounding box center [530, 136] width 992 height 0
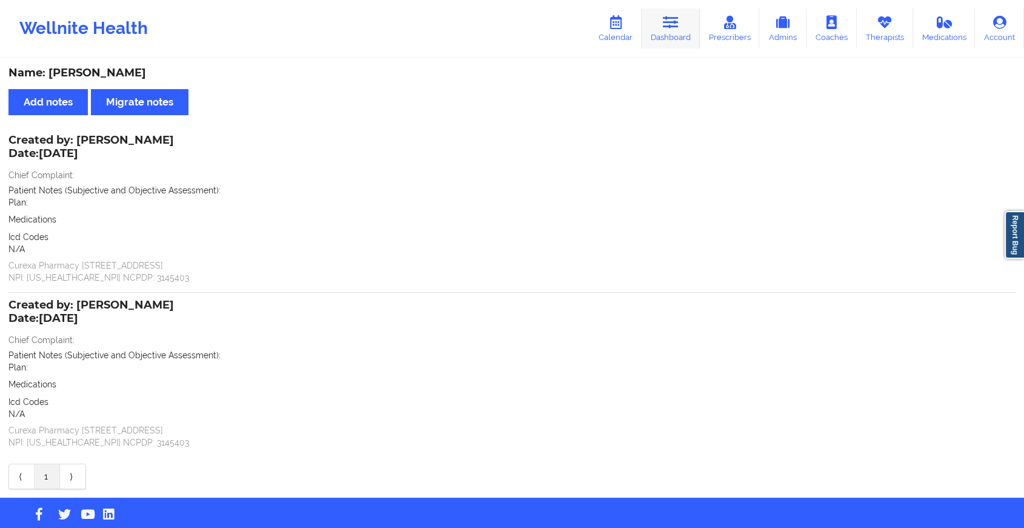
click at [665, 44] on link "Dashboard" at bounding box center [671, 28] width 58 height 40
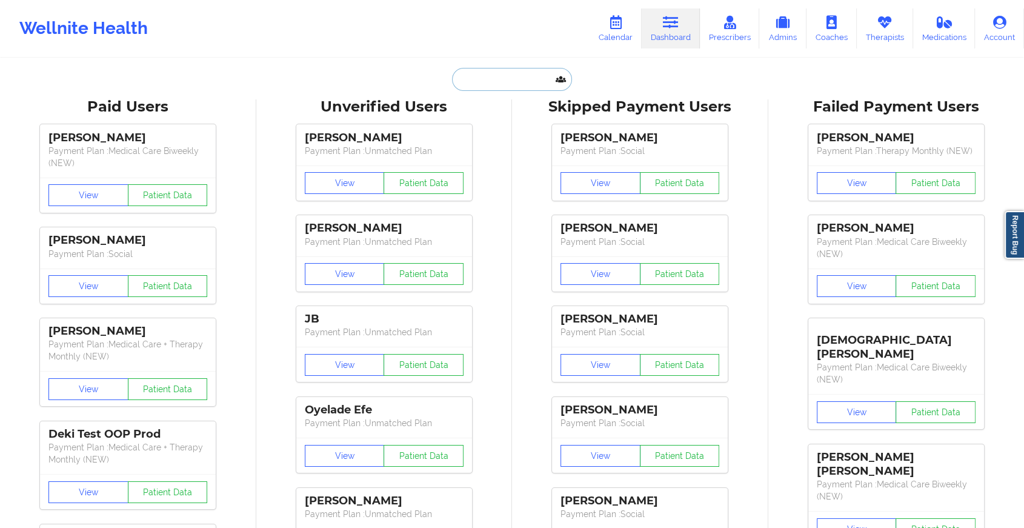
click at [512, 77] on input "text" at bounding box center [512, 79] width 120 height 23
paste input "[EMAIL_ADDRESS][DOMAIN_NAME]"
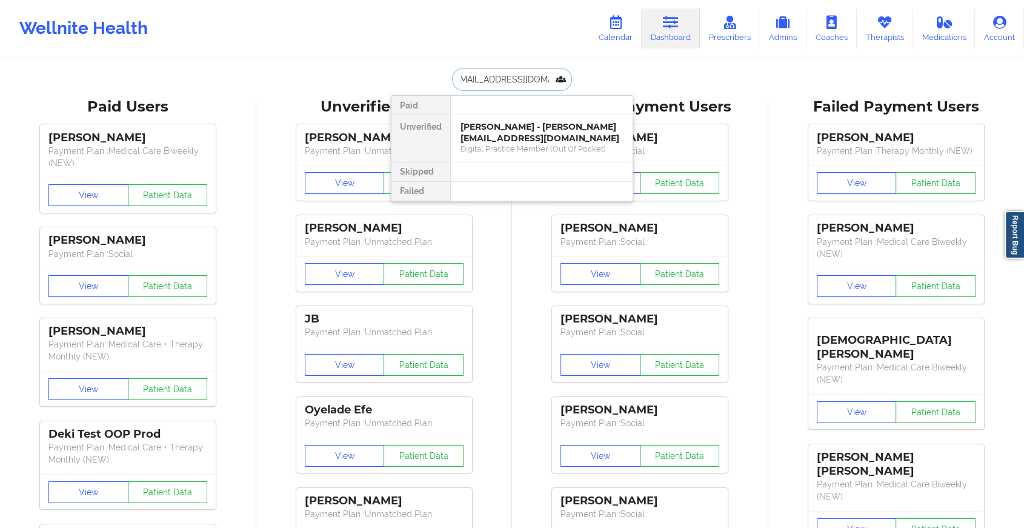
type input "[EMAIL_ADDRESS][DOMAIN_NAME]"
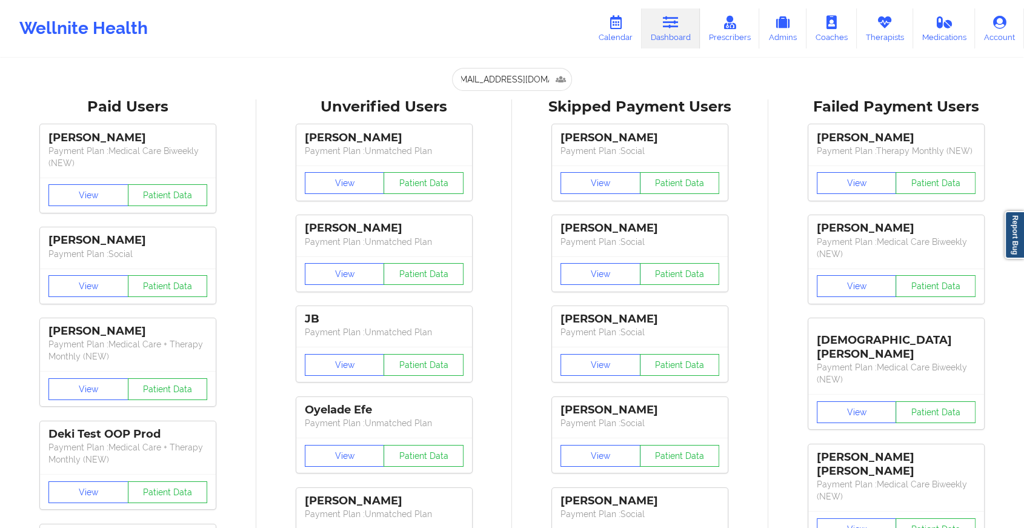
scroll to position [0, 0]
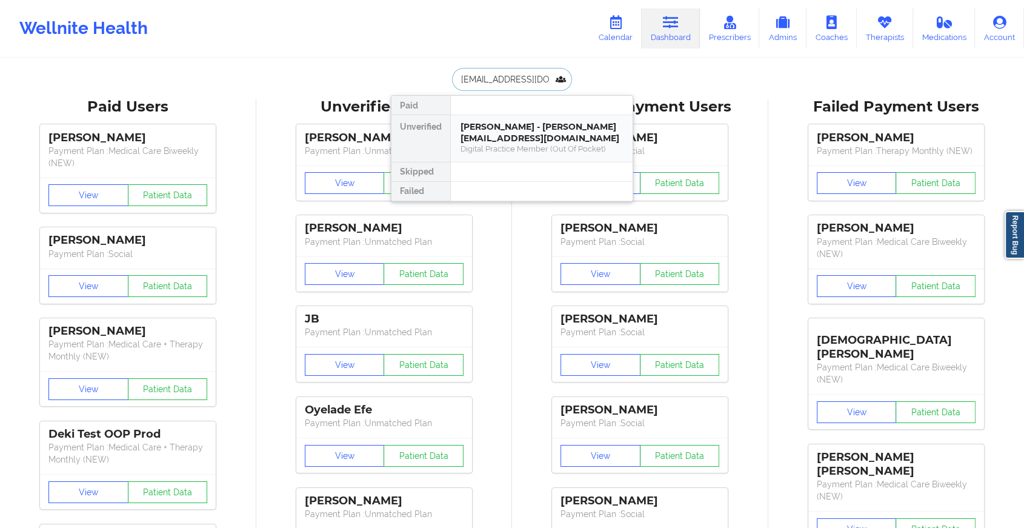
click at [514, 124] on div "[PERSON_NAME] - [PERSON_NAME][EMAIL_ADDRESS][DOMAIN_NAME]" at bounding box center [541, 132] width 162 height 22
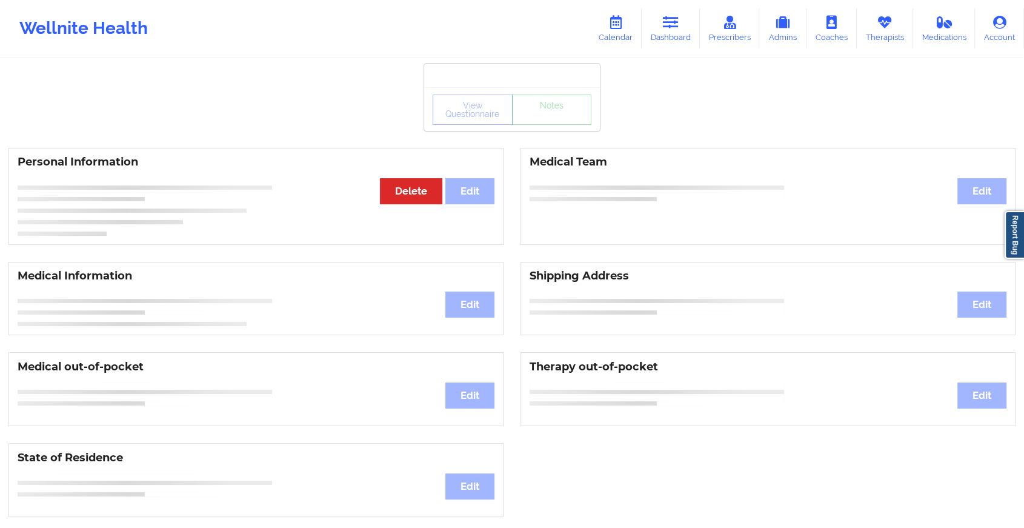
click at [558, 121] on div "View Questionnaire Notes" at bounding box center [512, 110] width 159 height 30
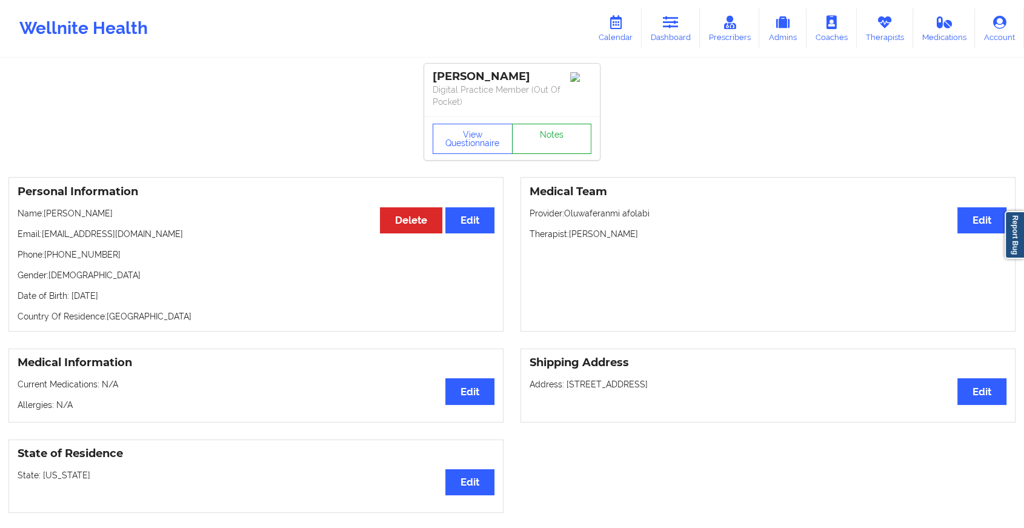
click at [545, 147] on link "Notes" at bounding box center [552, 139] width 80 height 30
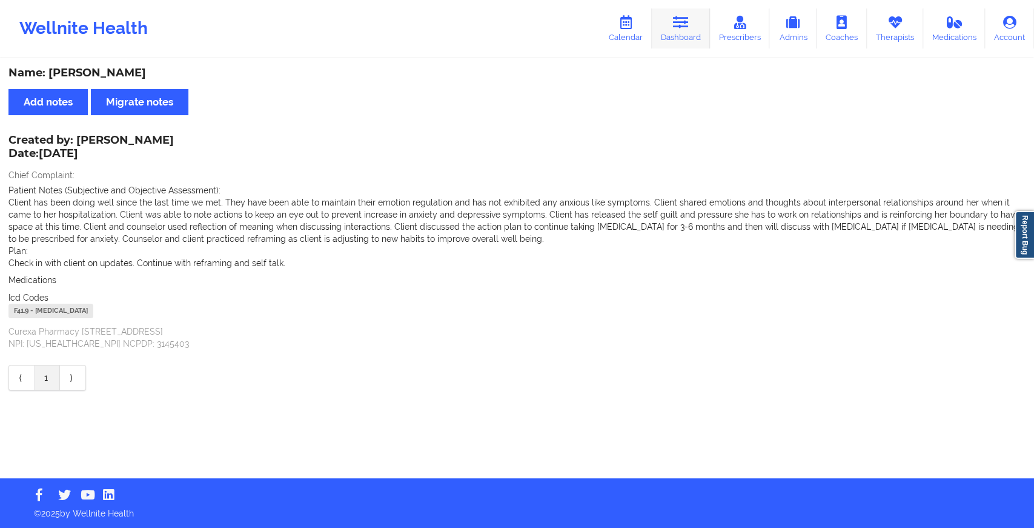
click at [686, 29] on link "Dashboard" at bounding box center [681, 28] width 58 height 40
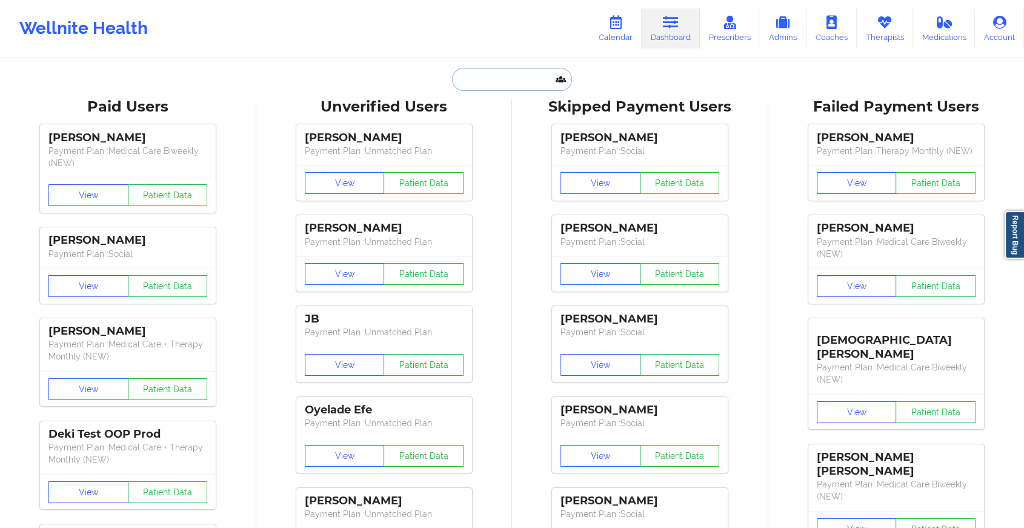
click at [523, 78] on input "text" at bounding box center [512, 79] width 120 height 23
paste input "[EMAIL_ADDRESS][DOMAIN_NAME]"
type input "[EMAIL_ADDRESS][DOMAIN_NAME]"
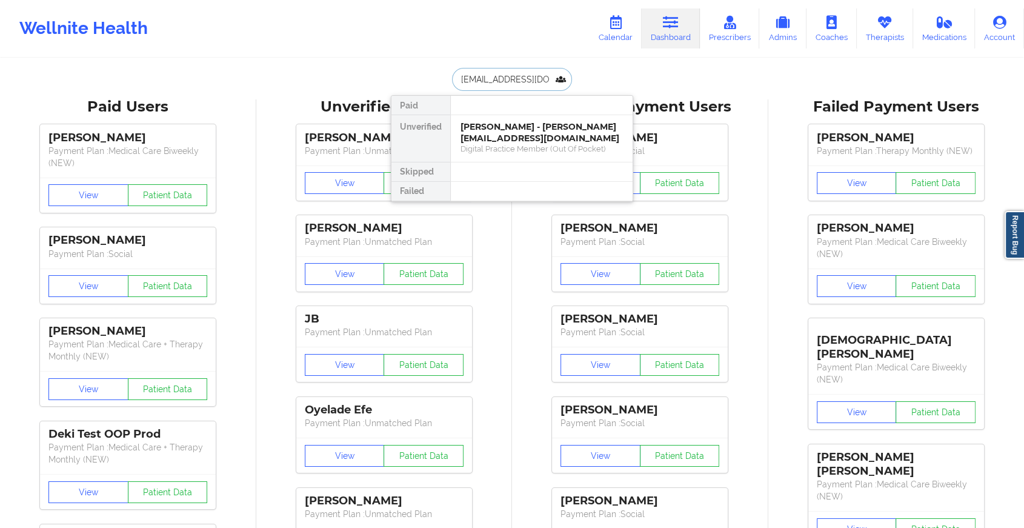
scroll to position [0, 10]
click at [545, 130] on div "[PERSON_NAME] [PERSON_NAME] - [EMAIL_ADDRESS][DOMAIN_NAME]" at bounding box center [541, 132] width 162 height 22
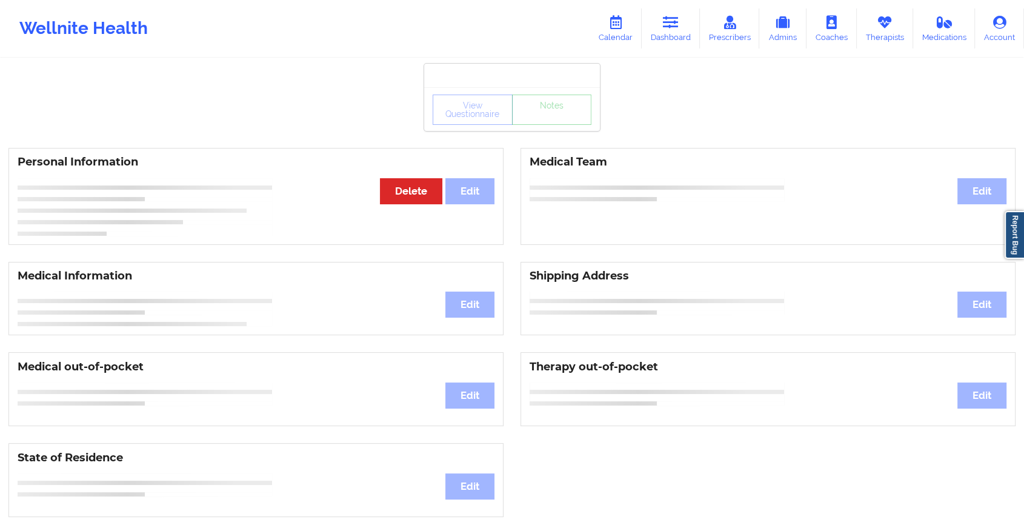
click at [578, 119] on div "View Questionnaire Notes" at bounding box center [512, 110] width 159 height 30
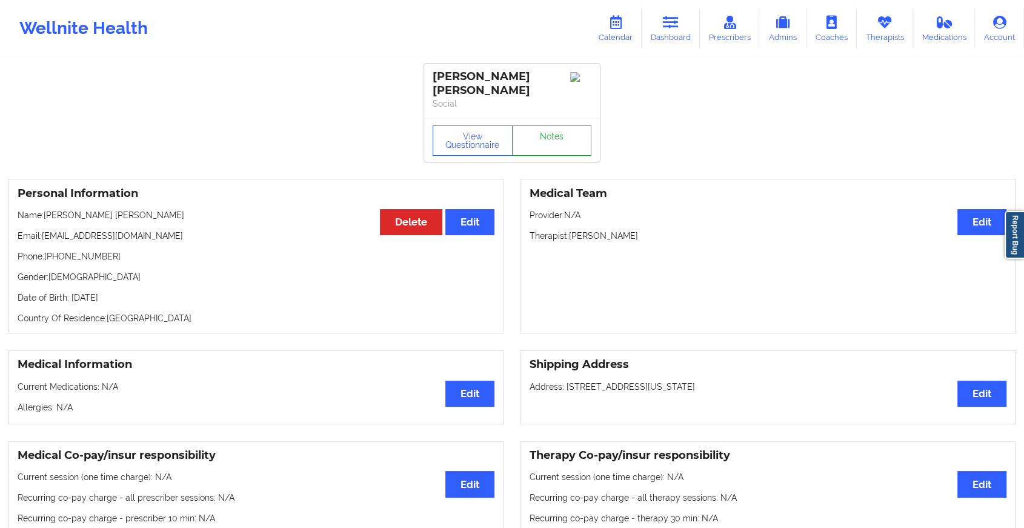
click at [578, 125] on link "Notes" at bounding box center [552, 140] width 80 height 30
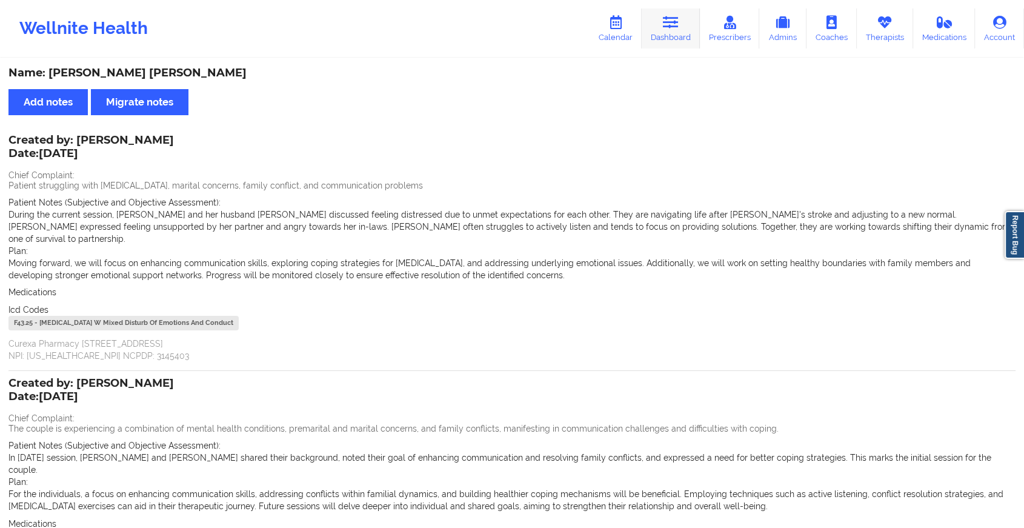
click at [662, 19] on link "Dashboard" at bounding box center [671, 28] width 58 height 40
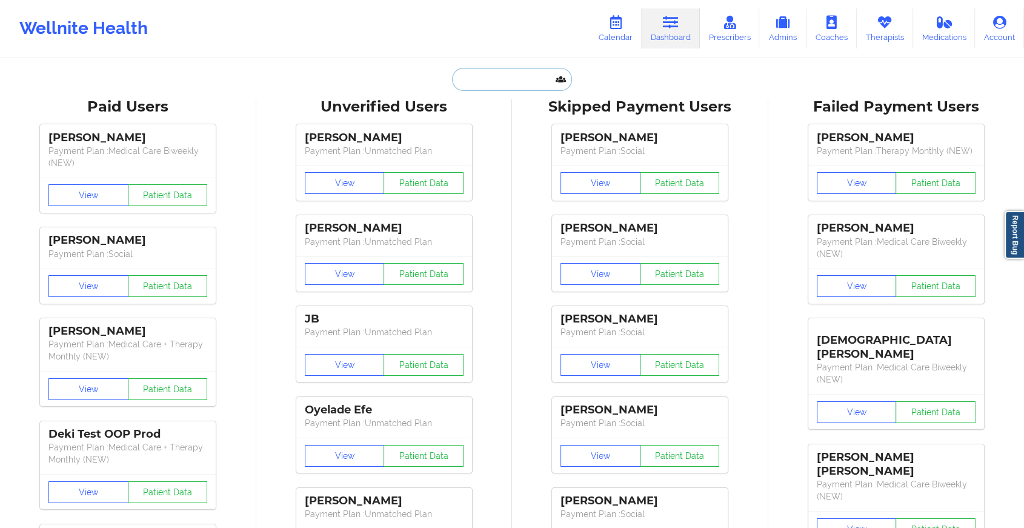
click at [510, 80] on input "text" at bounding box center [512, 79] width 120 height 23
paste input "[EMAIL_ADDRESS][DOMAIN_NAME]"
type input "[EMAIL_ADDRESS][DOMAIN_NAME]"
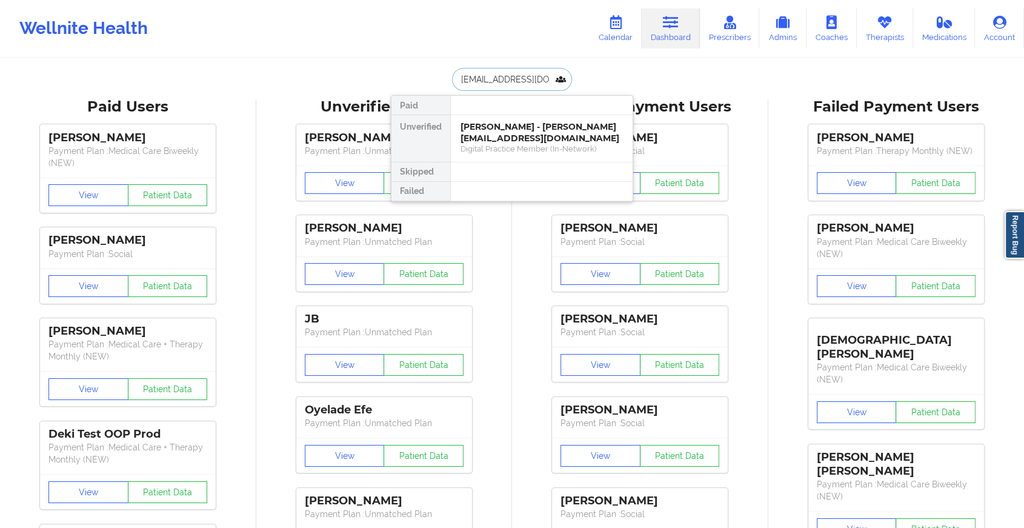
click at [543, 126] on div "[PERSON_NAME] - [PERSON_NAME][EMAIL_ADDRESS][DOMAIN_NAME]" at bounding box center [541, 132] width 162 height 22
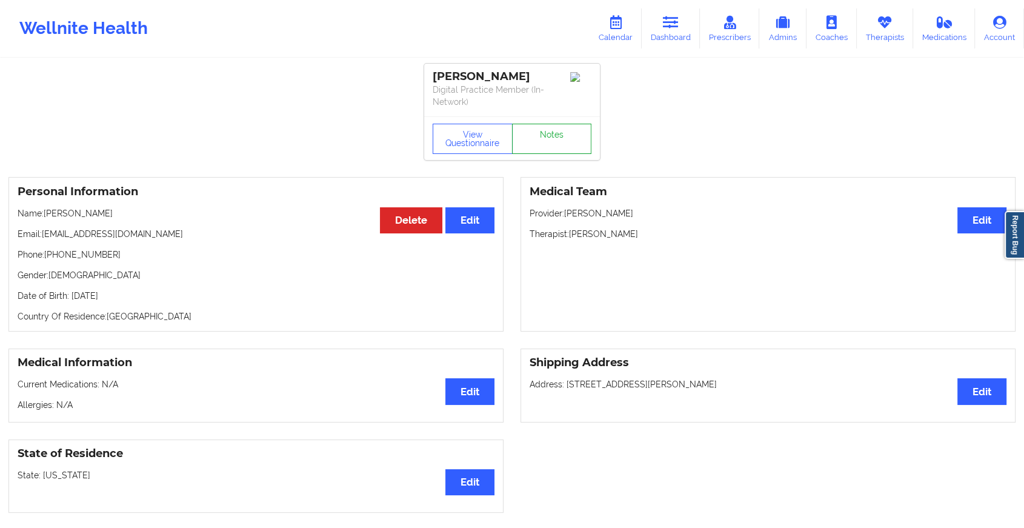
click at [557, 128] on link "Notes" at bounding box center [552, 139] width 80 height 30
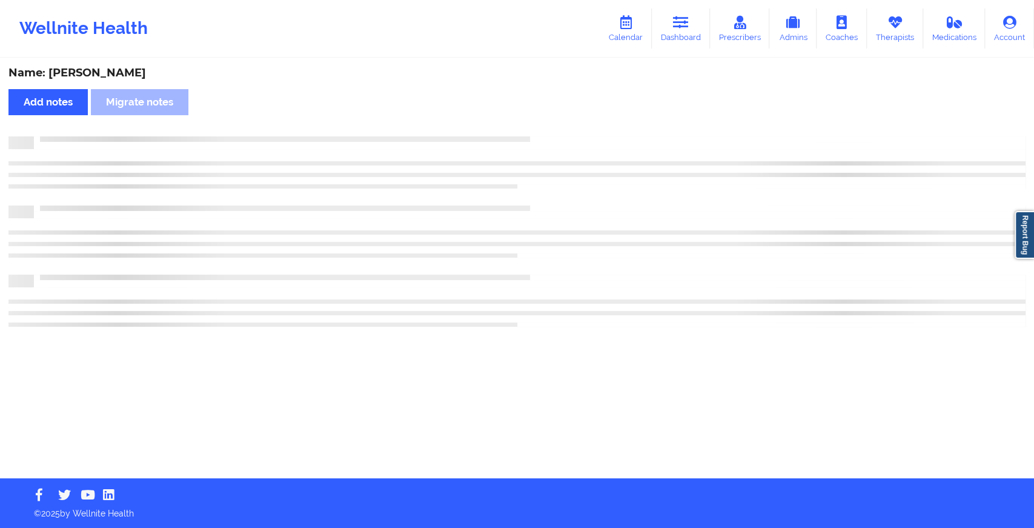
click at [557, 128] on div "Name: [PERSON_NAME] Add notes Migrate notes" at bounding box center [517, 268] width 1034 height 419
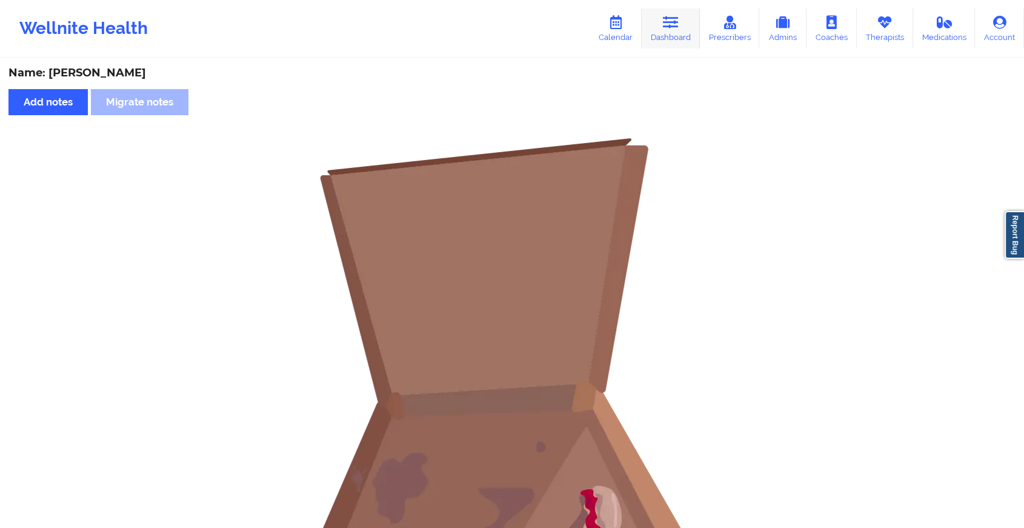
click at [674, 18] on icon at bounding box center [671, 22] width 16 height 13
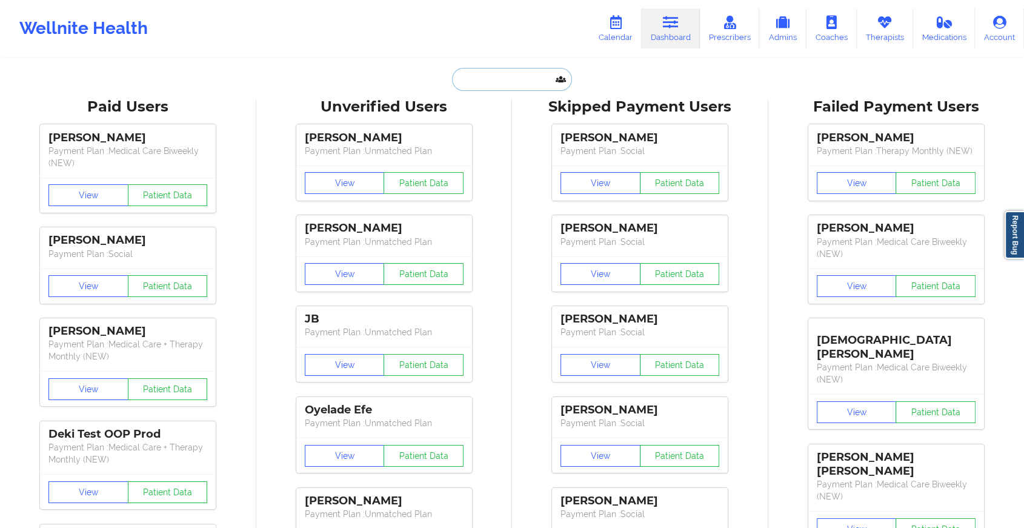
click at [496, 76] on input "text" at bounding box center [512, 79] width 120 height 23
paste input "[EMAIL_ADDRESS][DOMAIN_NAME]"
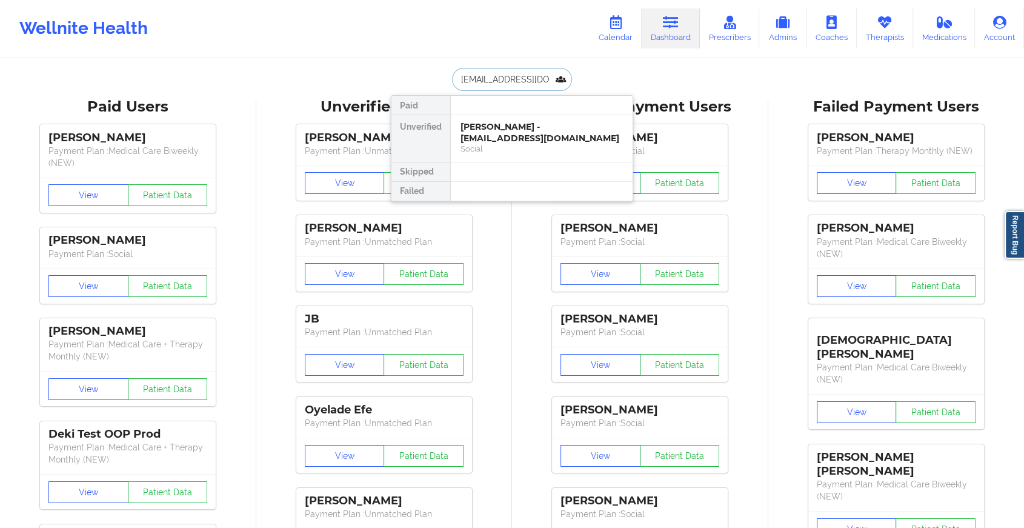
type input "[EMAIL_ADDRESS][DOMAIN_NAME]"
click at [520, 143] on div "[PERSON_NAME] - [EMAIL_ADDRESS][DOMAIN_NAME]" at bounding box center [541, 132] width 162 height 22
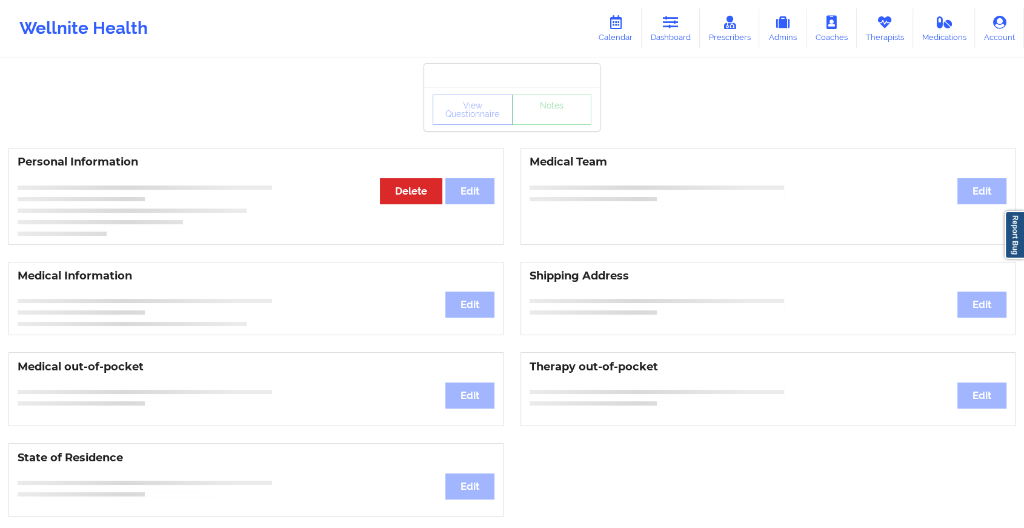
click at [559, 121] on div "View Questionnaire Notes" at bounding box center [512, 110] width 159 height 30
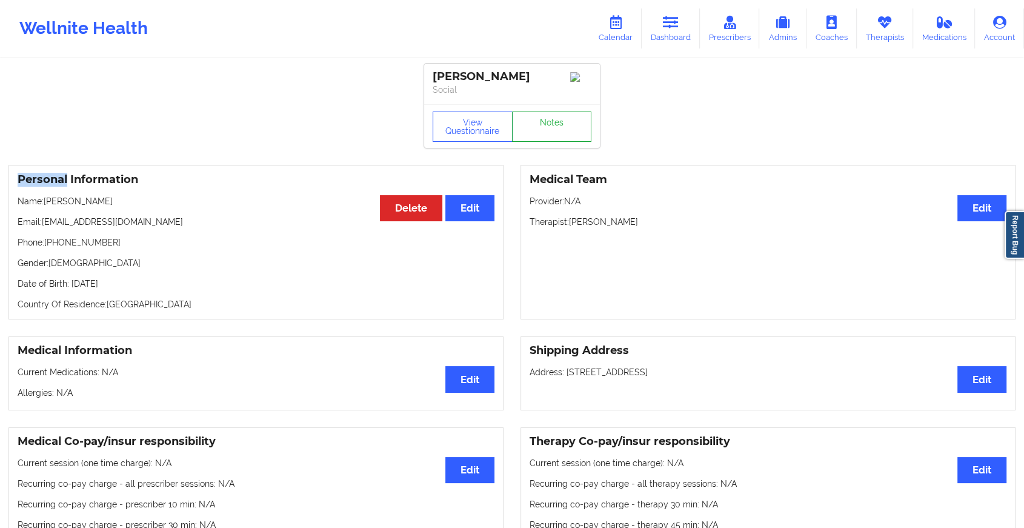
click at [559, 121] on link "Notes" at bounding box center [552, 126] width 80 height 30
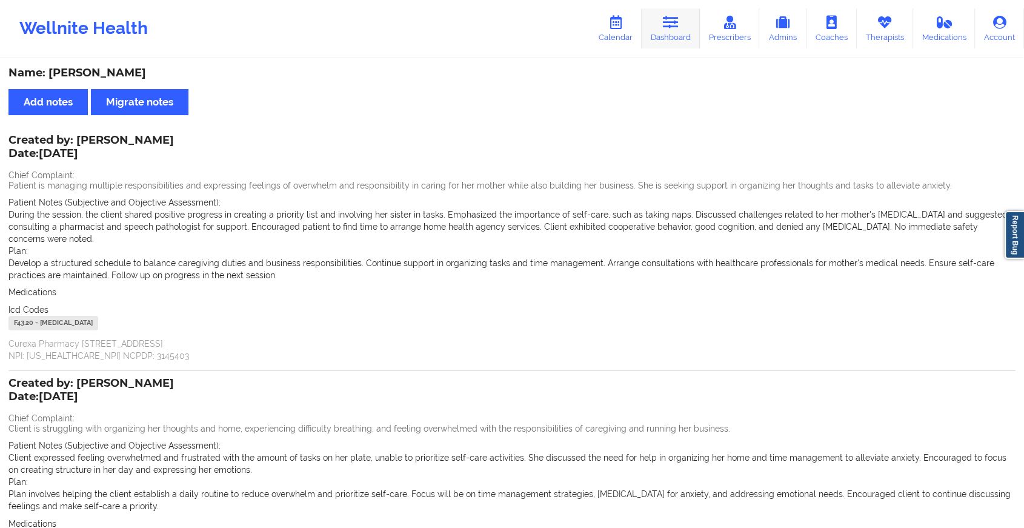
click at [674, 21] on icon at bounding box center [671, 22] width 16 height 13
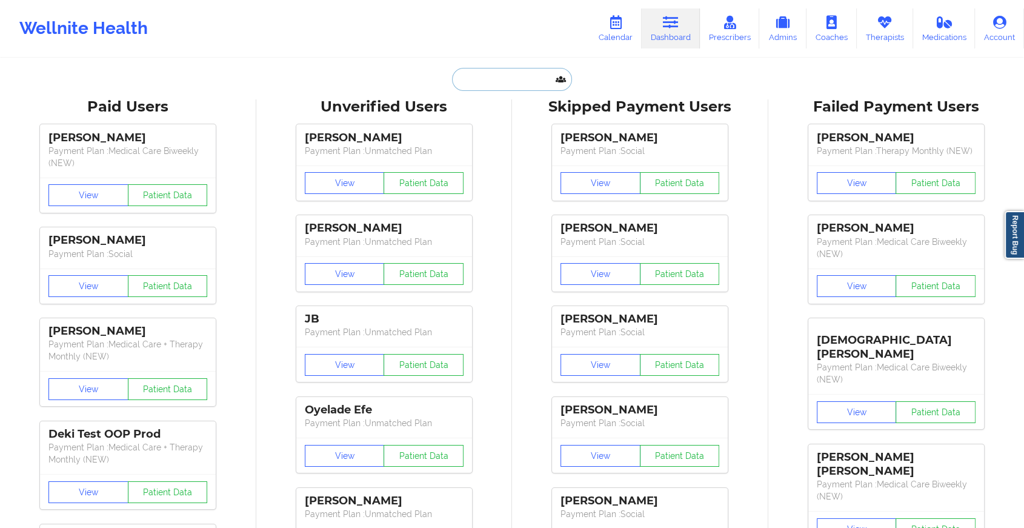
click at [488, 85] on input "text" at bounding box center [512, 79] width 120 height 23
paste input "[EMAIL_ADDRESS][DOMAIN_NAME]"
type input "[EMAIL_ADDRESS][DOMAIN_NAME]"
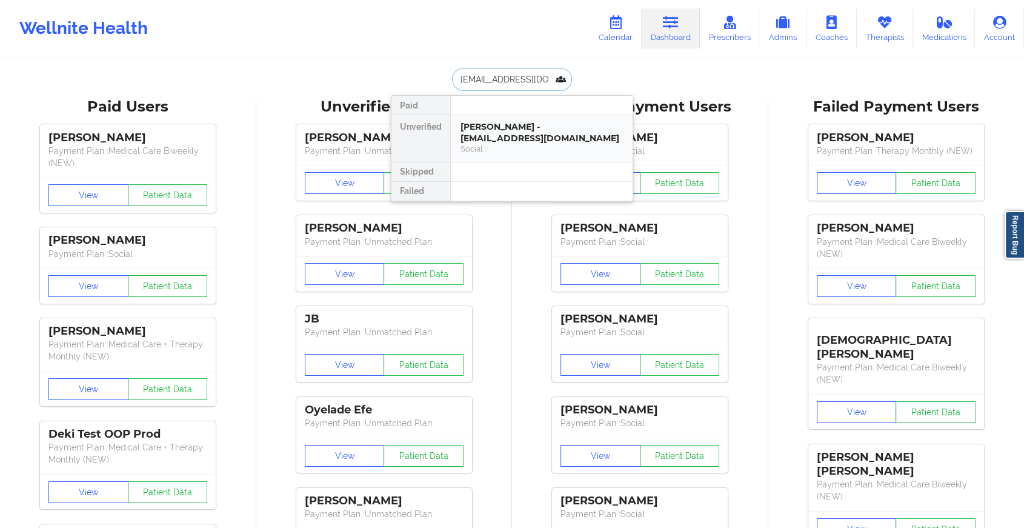
click at [533, 133] on div "[PERSON_NAME] - [EMAIL_ADDRESS][DOMAIN_NAME]" at bounding box center [541, 132] width 162 height 22
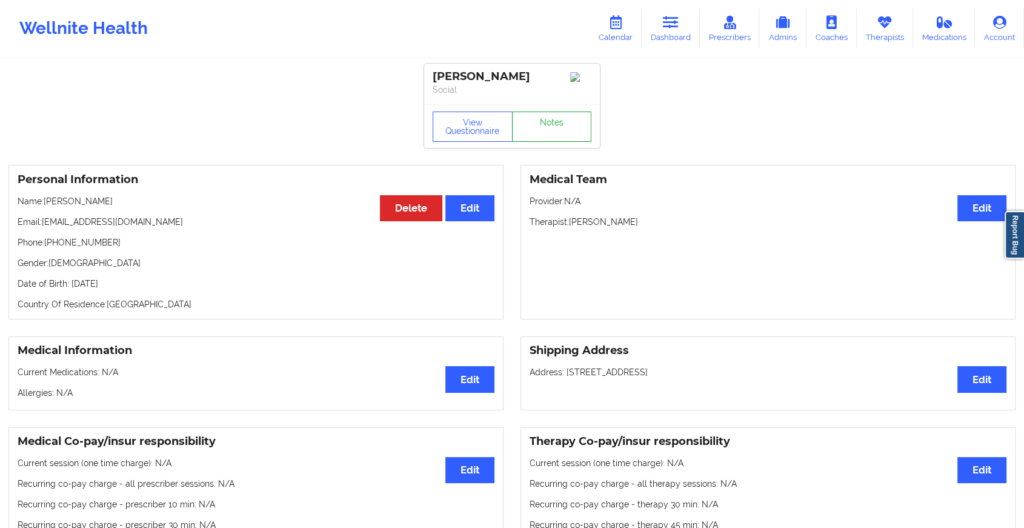
click at [562, 131] on link "Notes" at bounding box center [552, 126] width 80 height 30
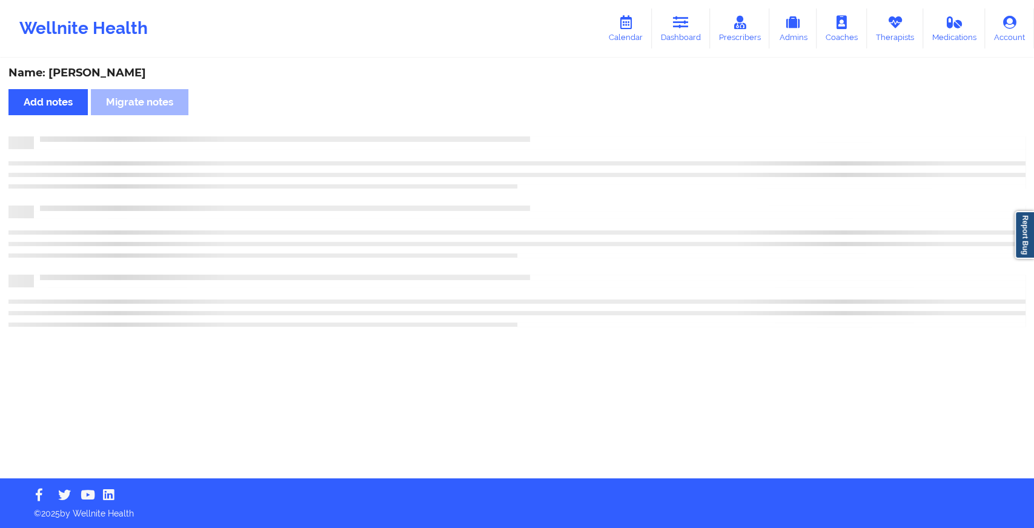
click at [562, 131] on div "Name: [PERSON_NAME] Add notes Migrate notes" at bounding box center [517, 268] width 1034 height 419
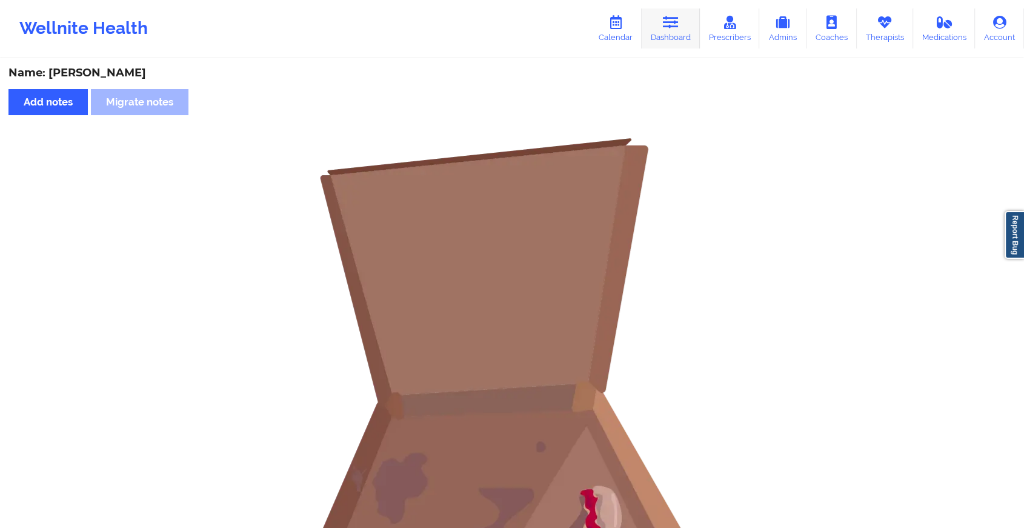
click at [683, 15] on link "Dashboard" at bounding box center [671, 28] width 58 height 40
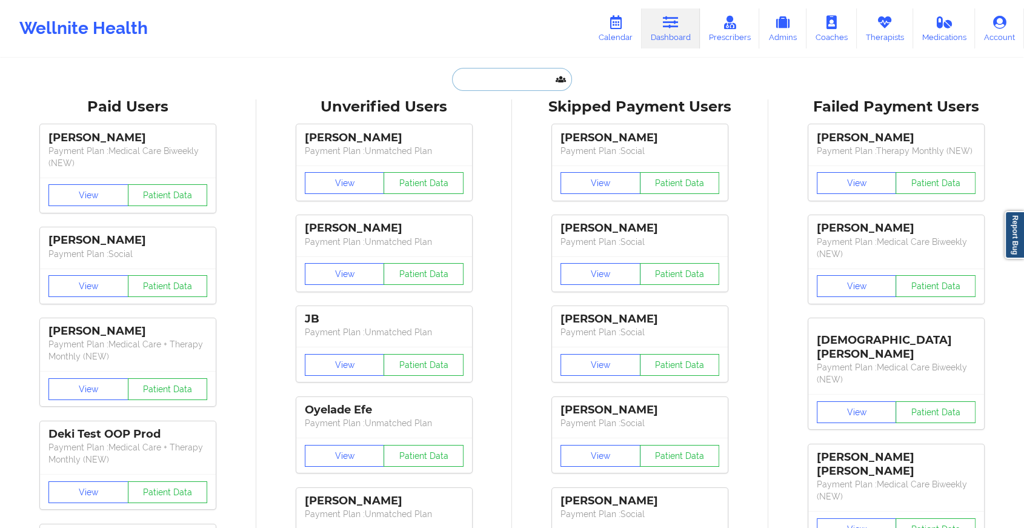
click at [503, 79] on input "text" at bounding box center [512, 79] width 120 height 23
paste input "[EMAIL_ADDRESS][DOMAIN_NAME]"
type input "[EMAIL_ADDRESS][DOMAIN_NAME]"
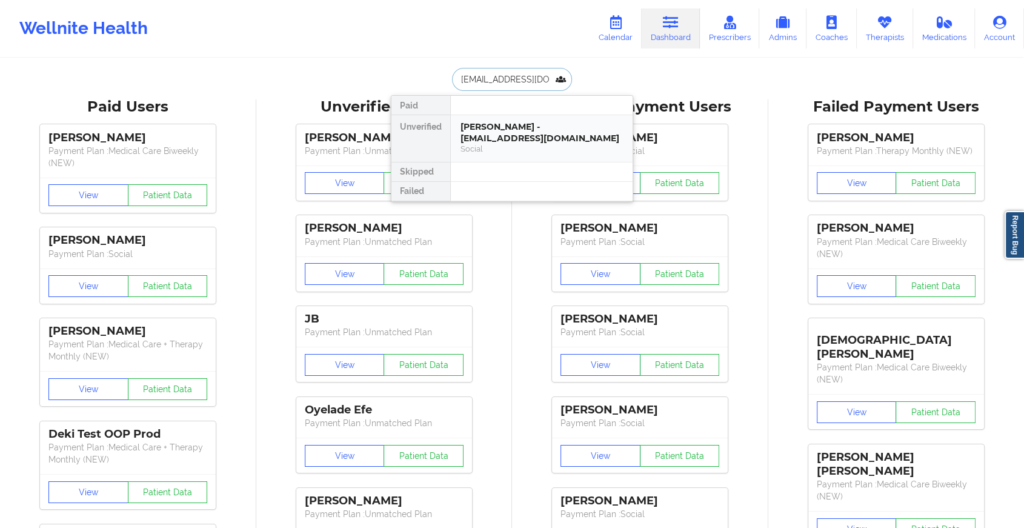
click at [530, 151] on div "Social" at bounding box center [541, 149] width 162 height 10
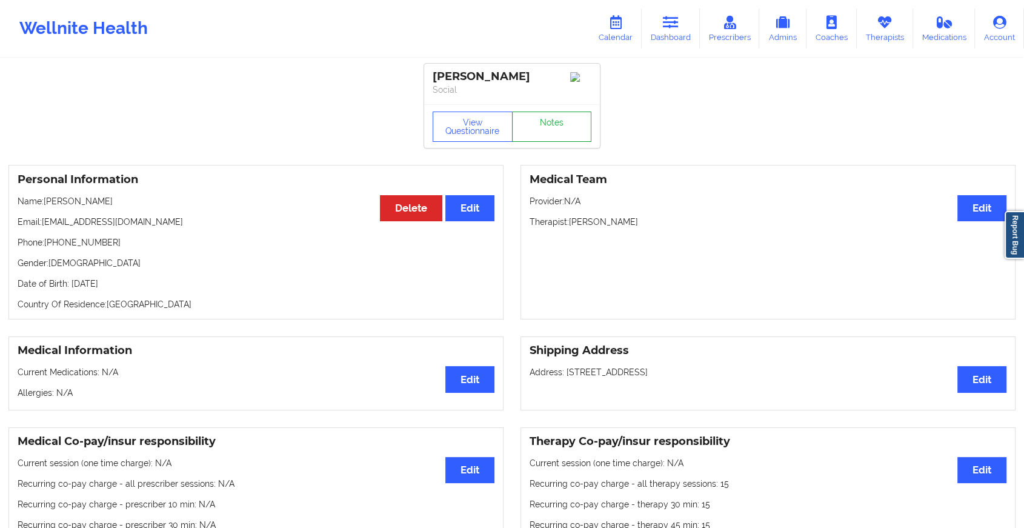
click at [542, 138] on link "Notes" at bounding box center [552, 126] width 80 height 30
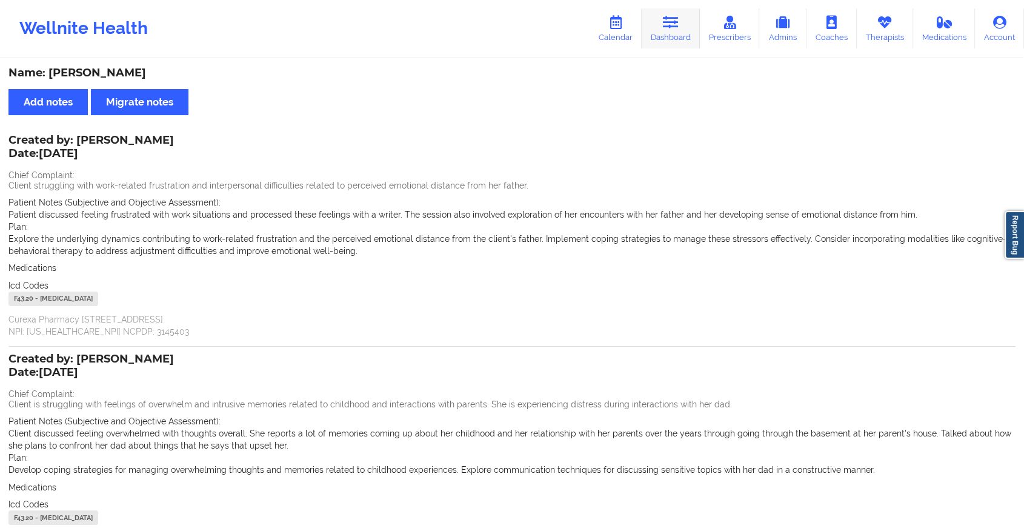
click at [672, 31] on link "Dashboard" at bounding box center [671, 28] width 58 height 40
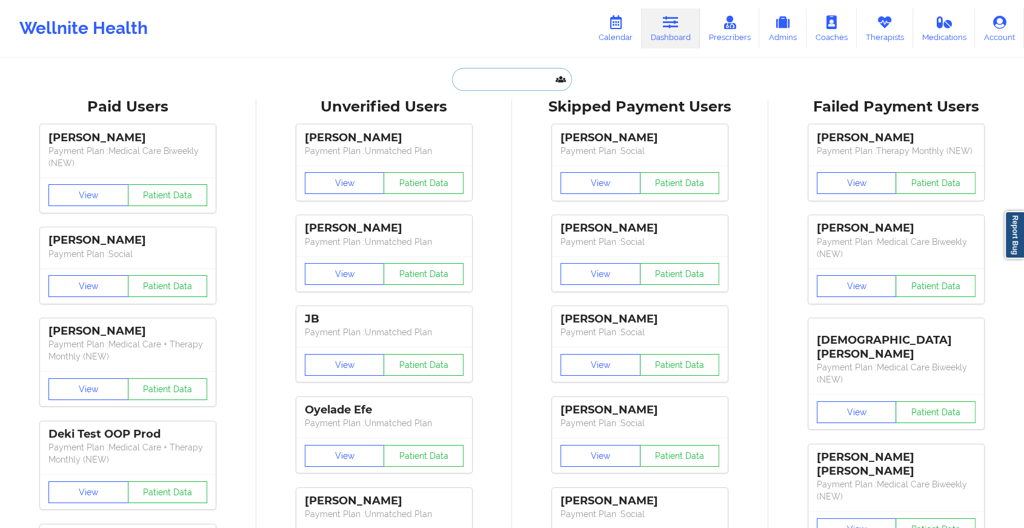
click at [500, 87] on input "text" at bounding box center [512, 79] width 120 height 23
paste input "[PERSON_NAME][EMAIL_ADDRESS][PERSON_NAME][DOMAIN_NAME]"
type input "[PERSON_NAME][EMAIL_ADDRESS][PERSON_NAME][DOMAIN_NAME]"
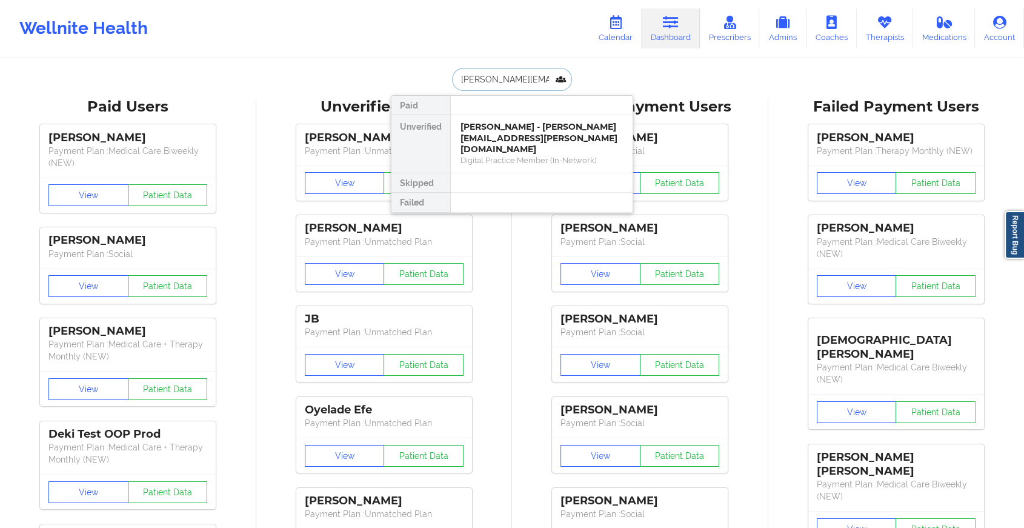
click at [529, 130] on div "[PERSON_NAME] - [PERSON_NAME][EMAIL_ADDRESS][PERSON_NAME][DOMAIN_NAME]" at bounding box center [541, 138] width 162 height 34
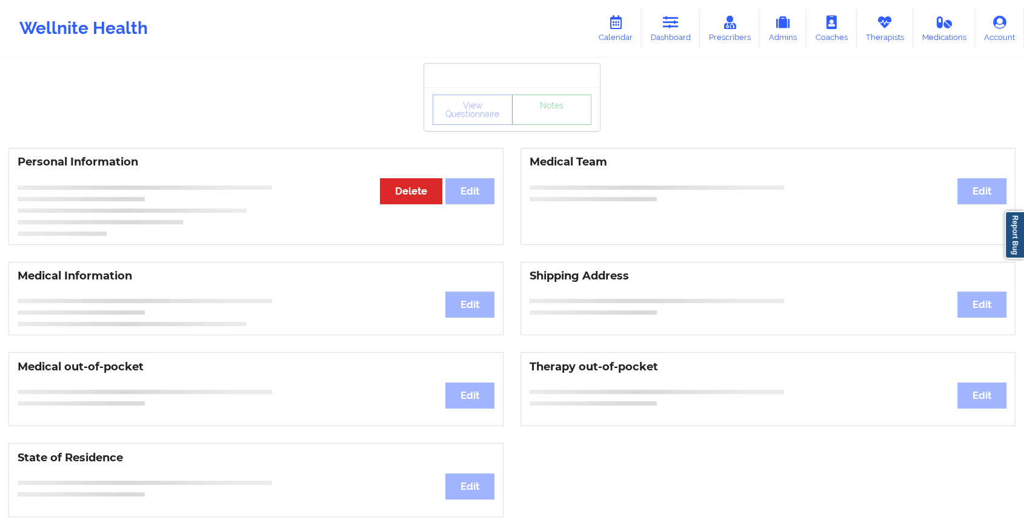
click at [551, 125] on link "Notes" at bounding box center [552, 110] width 80 height 30
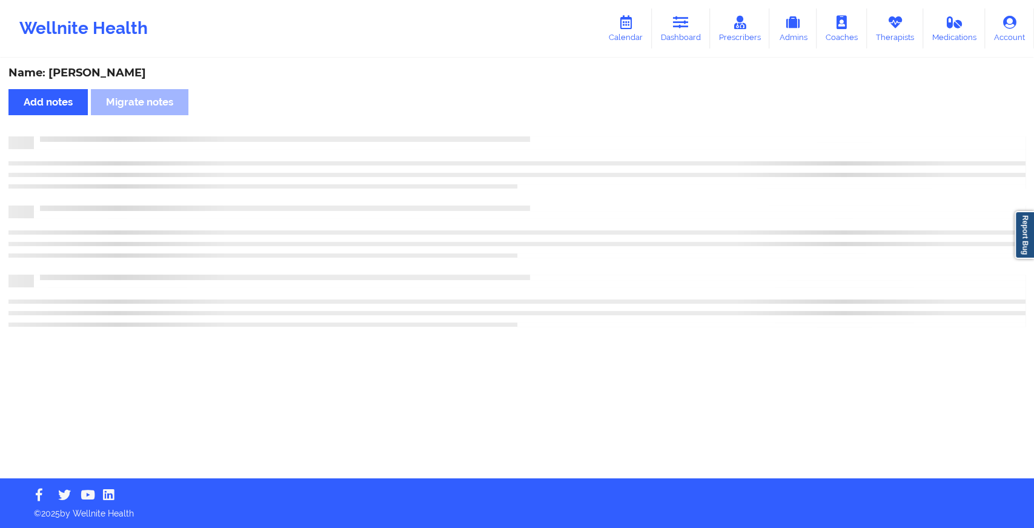
click at [551, 128] on div "Name: [PERSON_NAME] Add notes Migrate notes" at bounding box center [517, 268] width 1034 height 419
